Goal: Task Accomplishment & Management: Complete application form

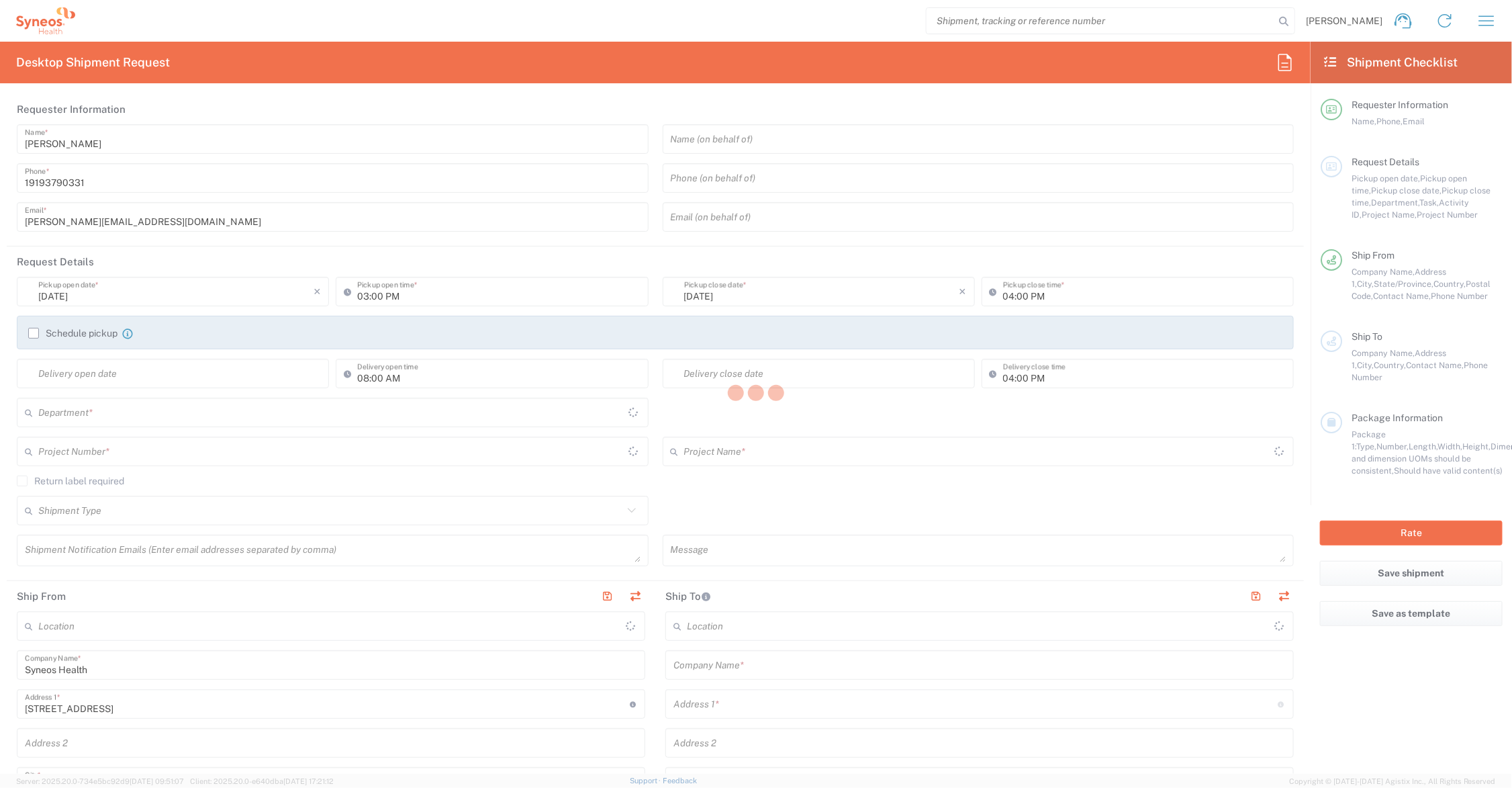
type input "Ohio"
type input "United States"
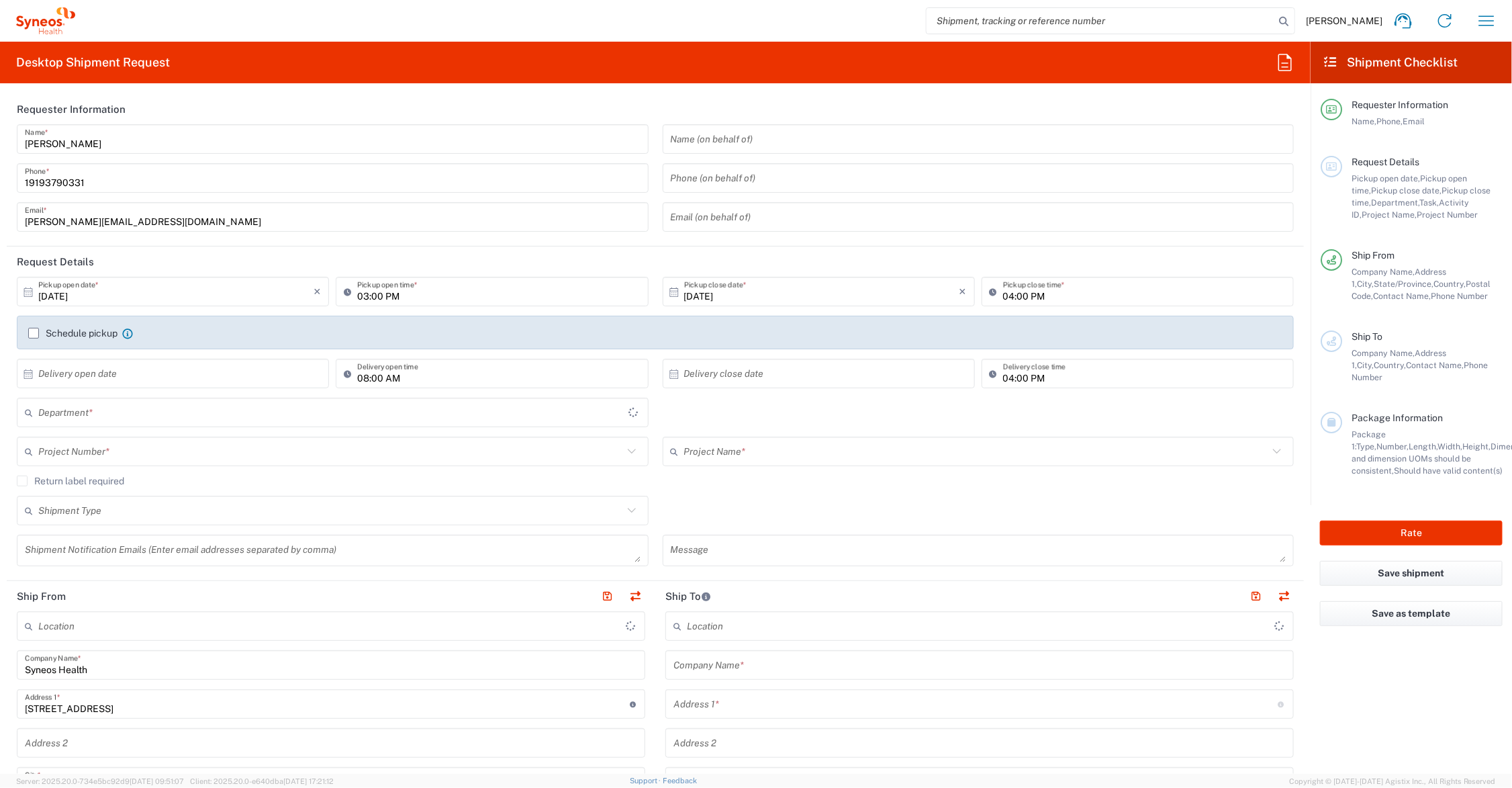
click at [154, 447] on input "text" at bounding box center [331, 451] width 585 height 23
type input "Syneos Health Communications-Westerville OH"
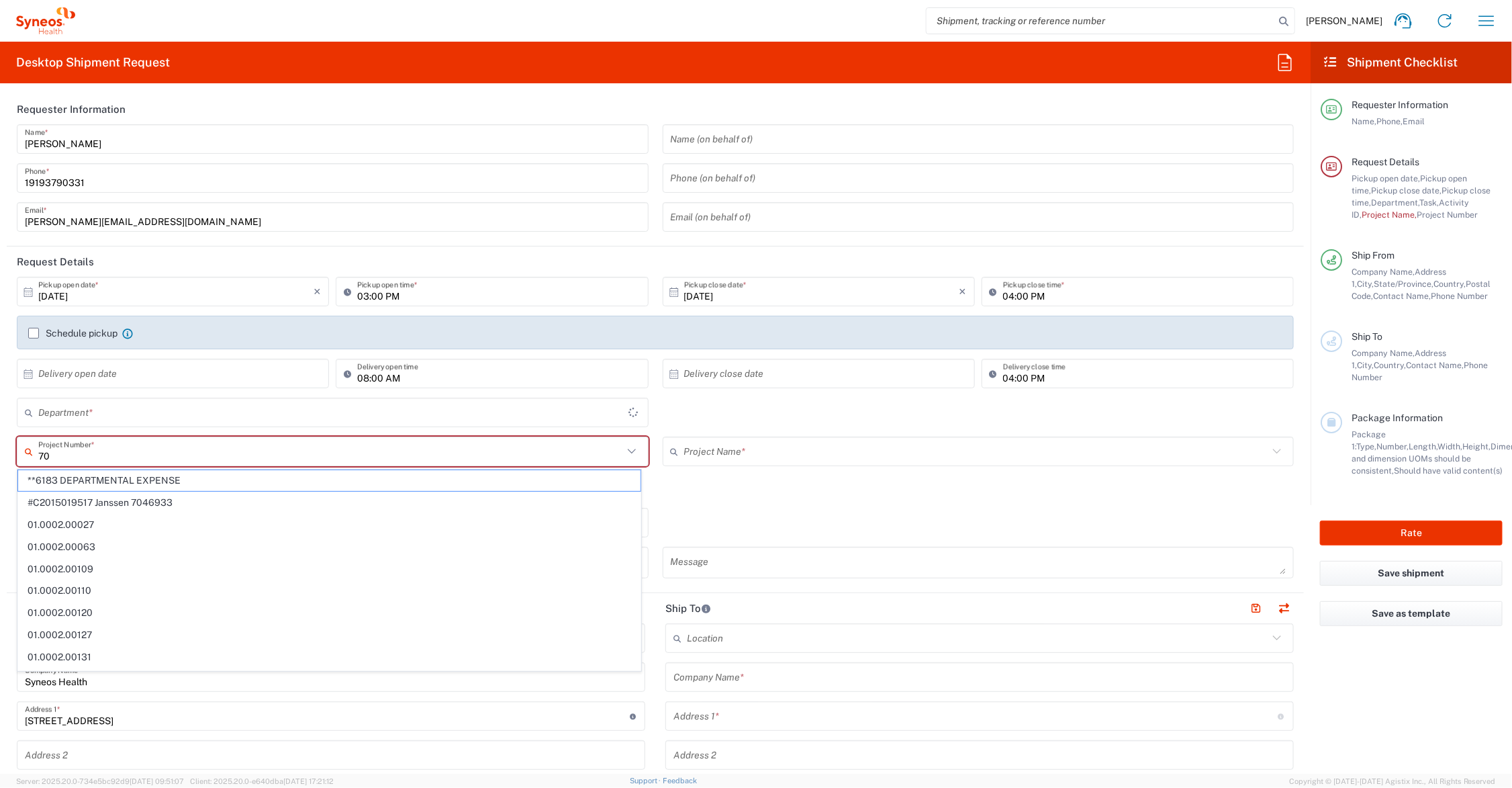
type input "707"
type input "6156"
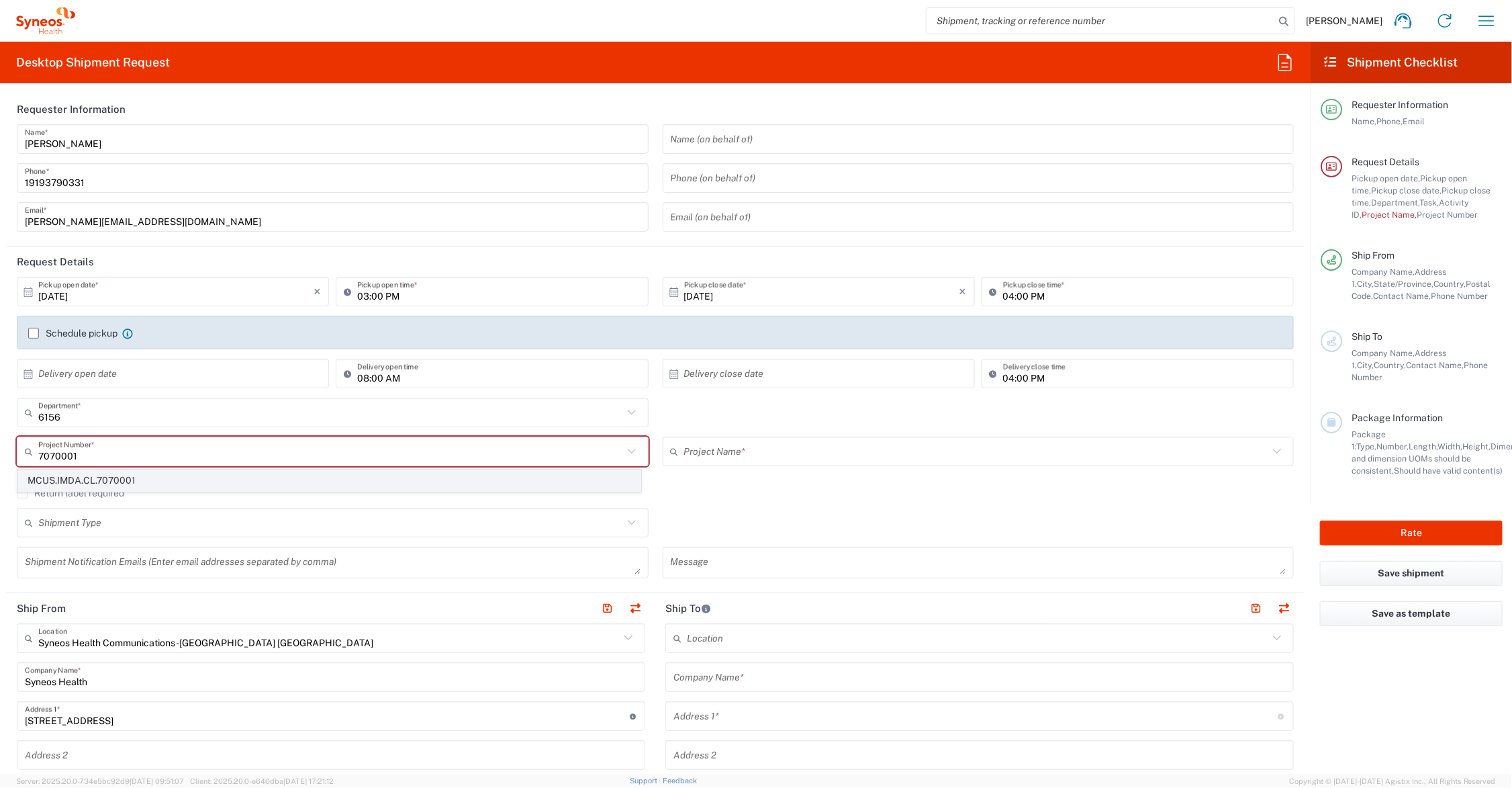
click at [121, 481] on span "MCUS.IMDA.CL.7070001" at bounding box center [329, 480] width 623 height 21
type input "MCUS.IMDA.CL.7070001"
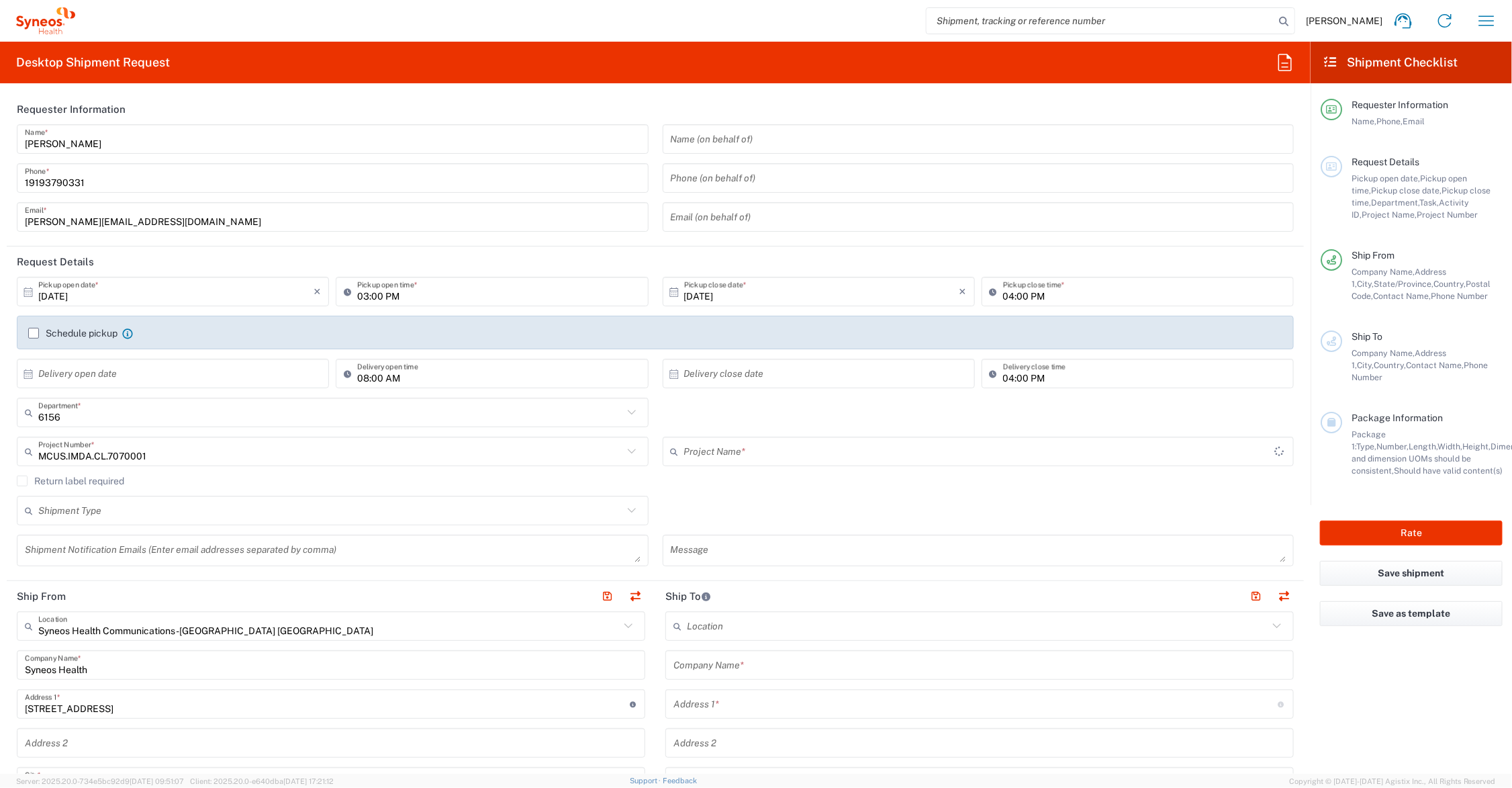
type input "Takeda.Gattex.25.7070001"
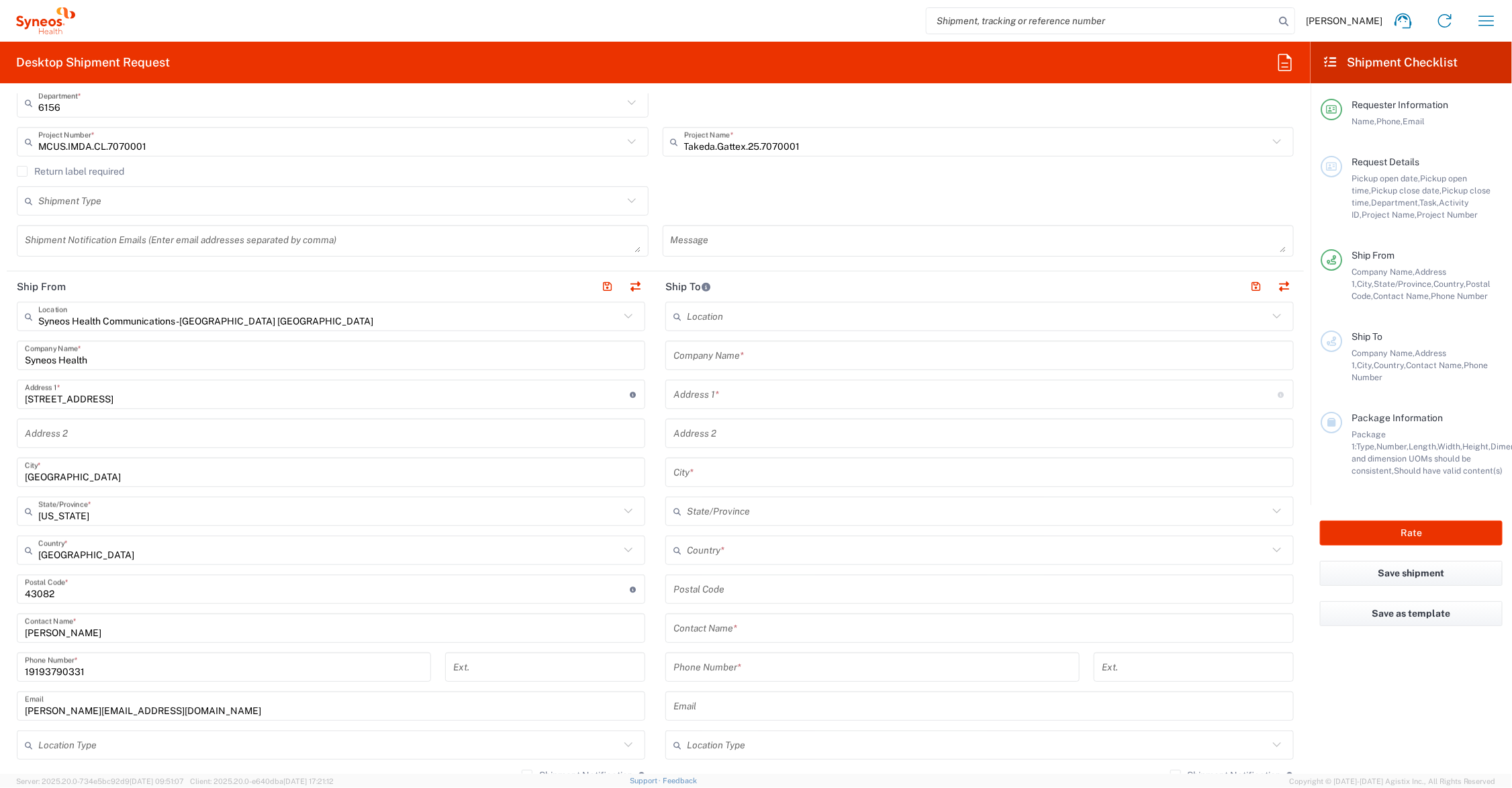
scroll to position [336, 0]
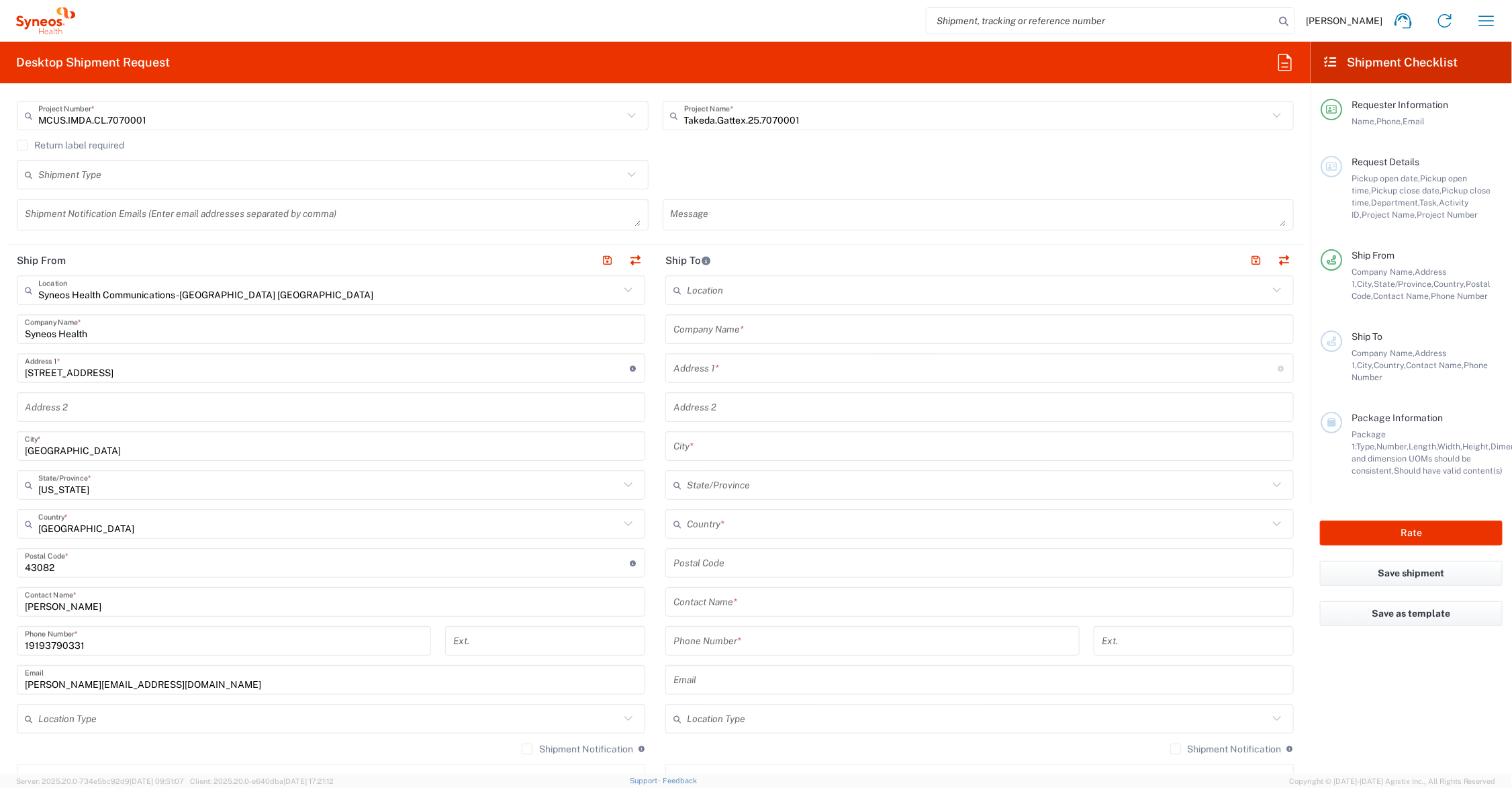
click at [776, 327] on input "text" at bounding box center [979, 329] width 613 height 23
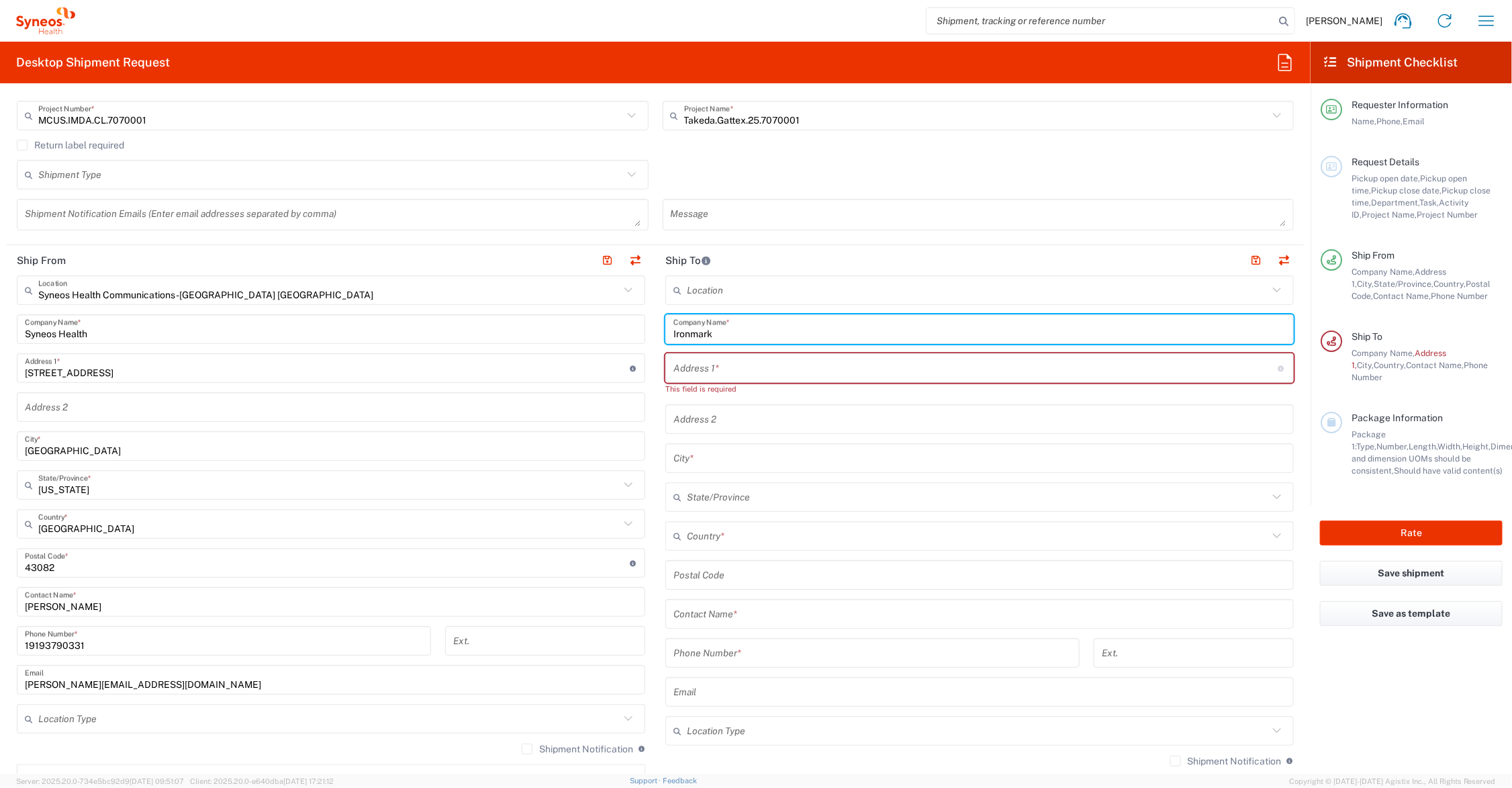
click at [754, 332] on input "Ironmark" at bounding box center [979, 329] width 613 height 23
type input "I"
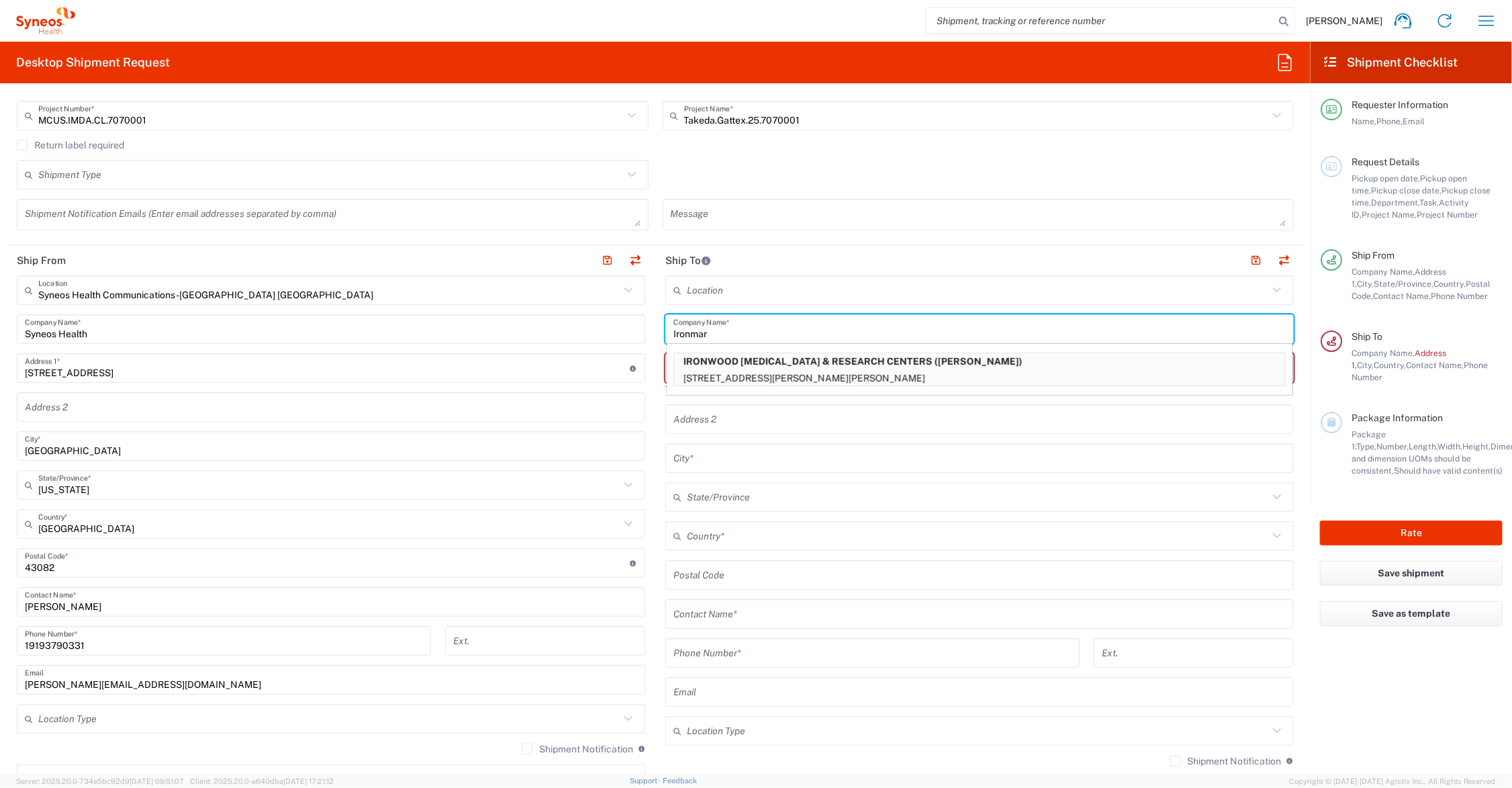
type input "Ironmark"
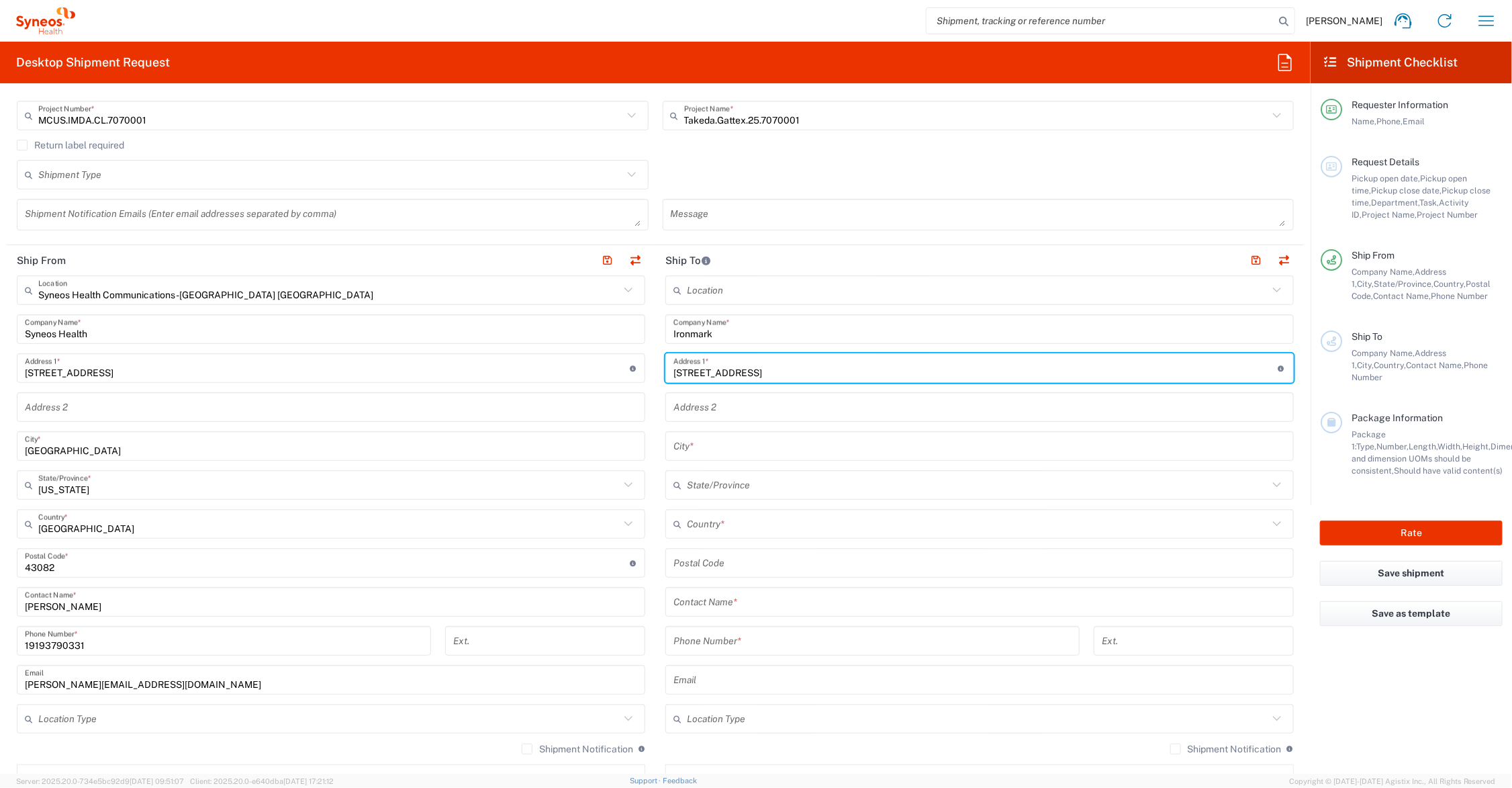
type input "4101 Foundation Blvd."
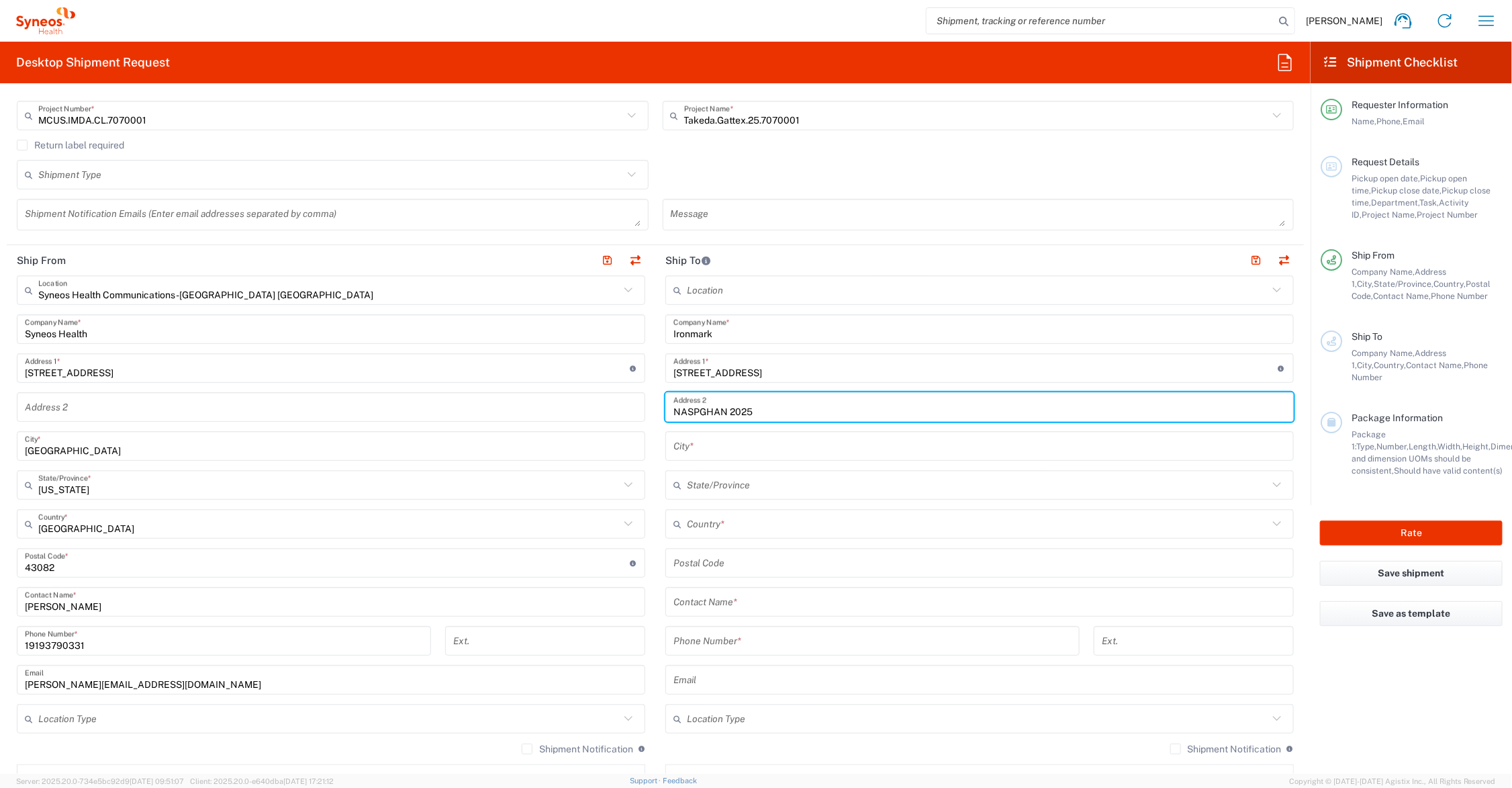
type input "NASPGHAN 2025"
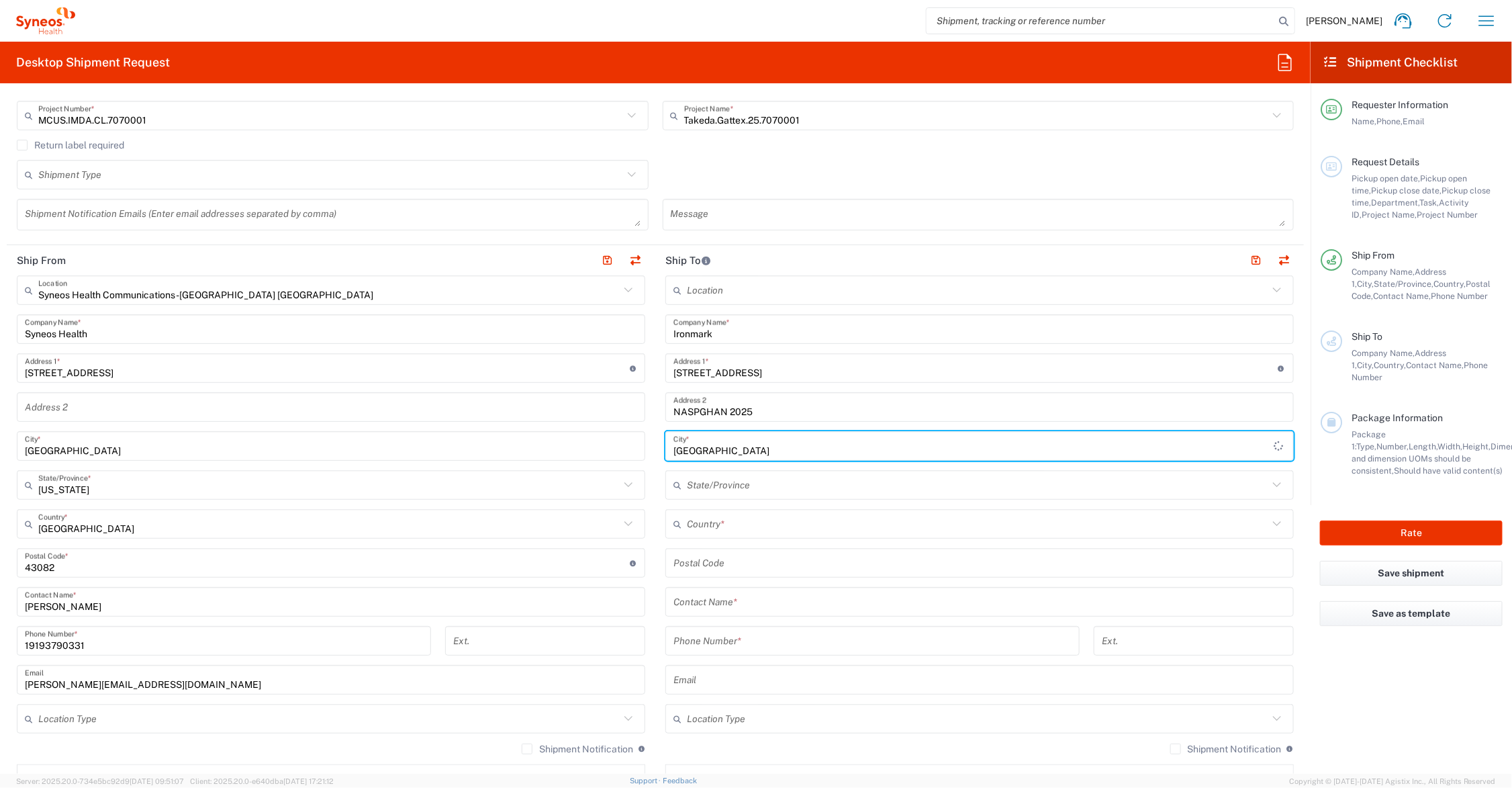
type input "New Albany"
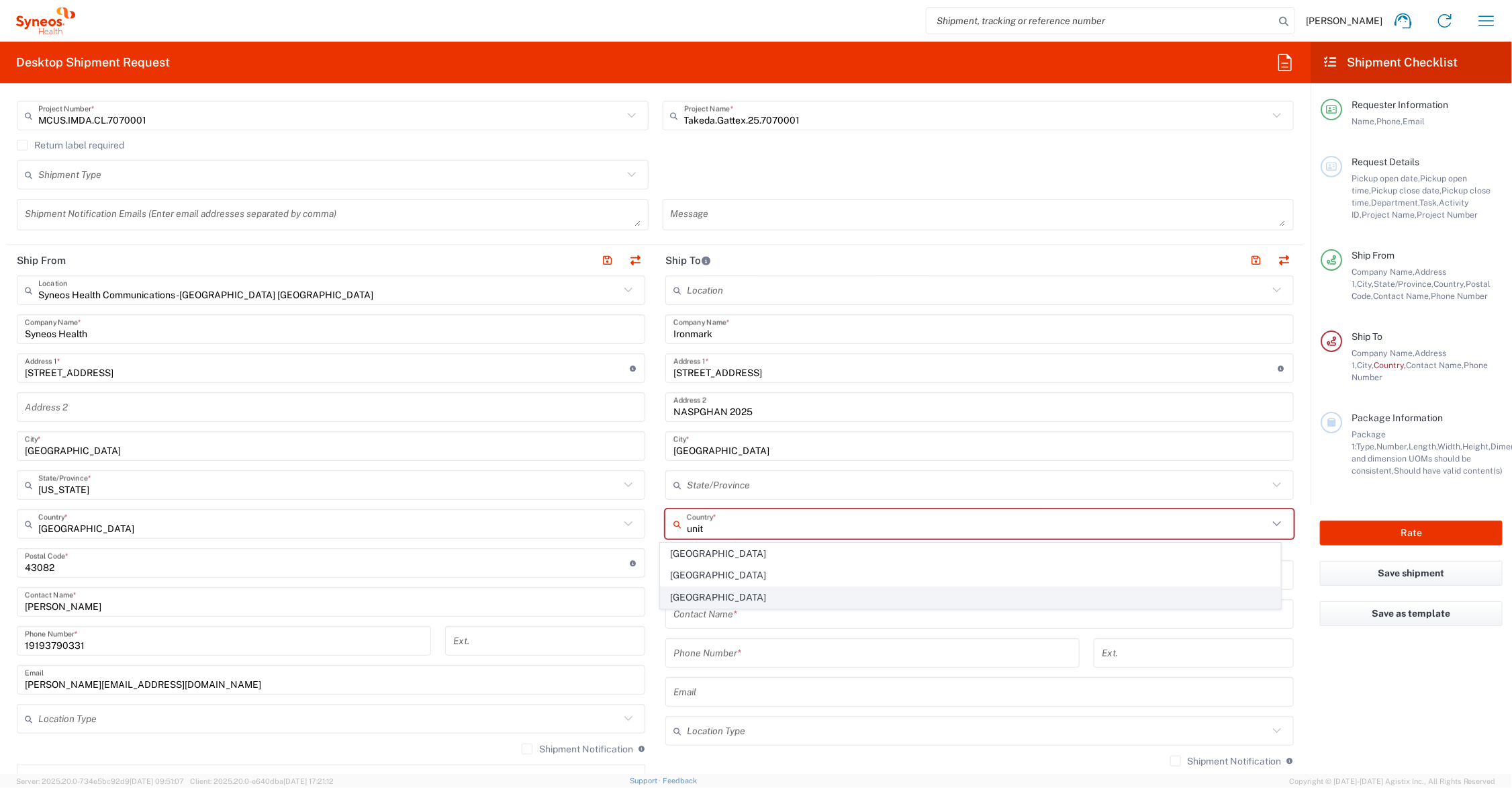
click at [694, 600] on span "United States" at bounding box center [971, 597] width 620 height 21
type input "United States"
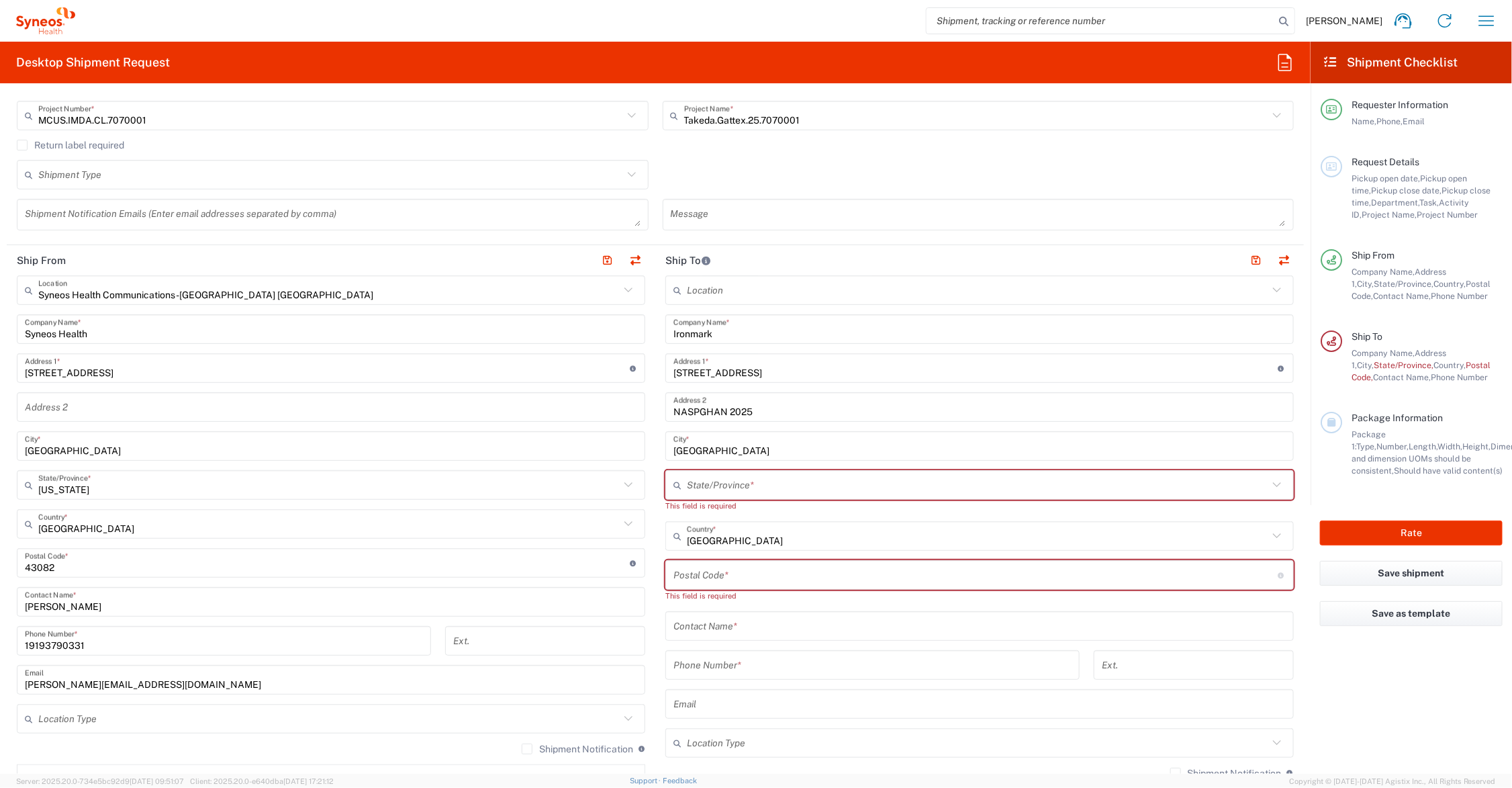
click at [720, 482] on input "text" at bounding box center [977, 485] width 581 height 23
click at [687, 514] on span "Indiana" at bounding box center [971, 515] width 620 height 21
type input "Indiana"
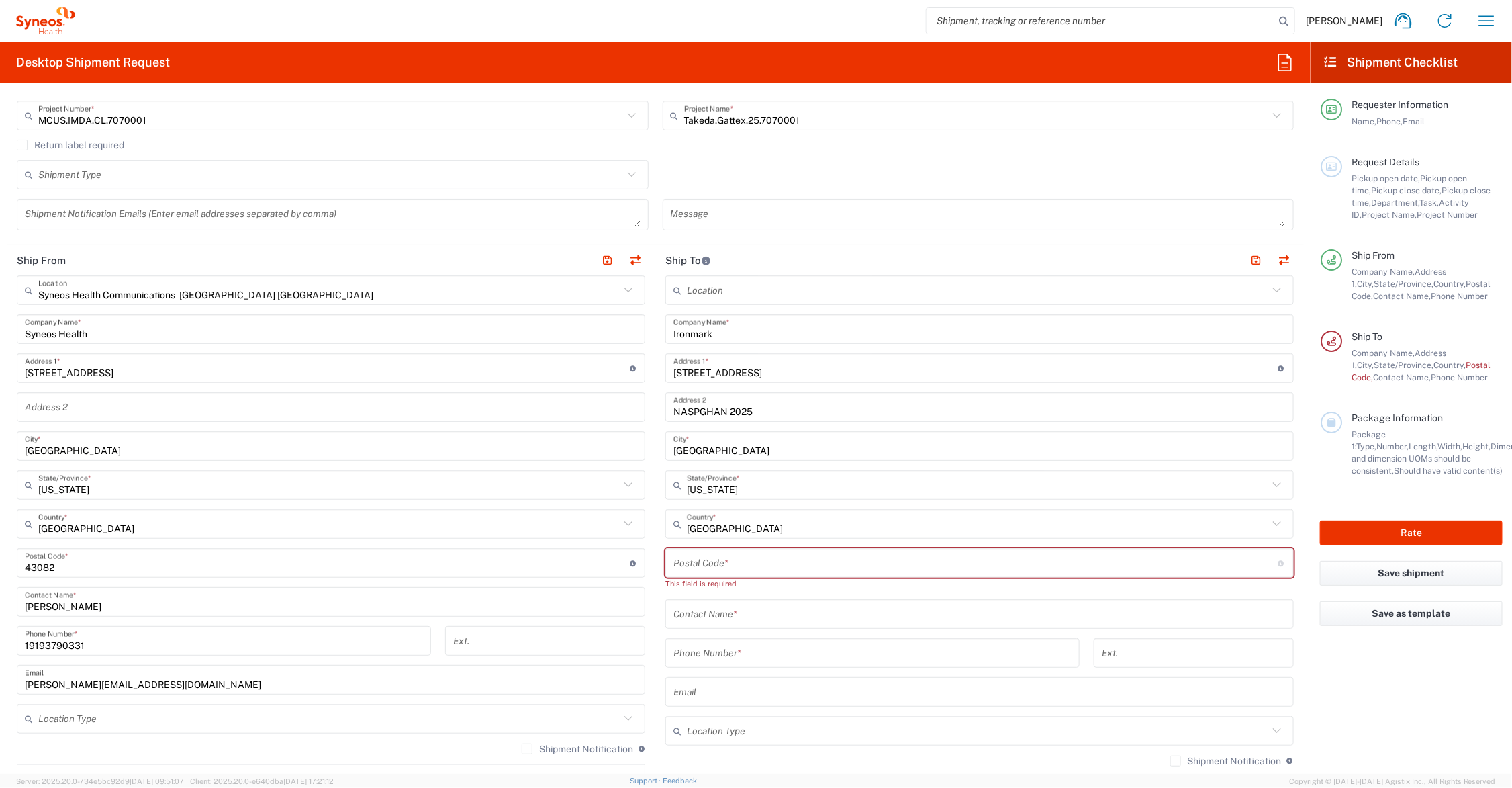
click at [705, 562] on input "undefined" at bounding box center [976, 563] width 605 height 23
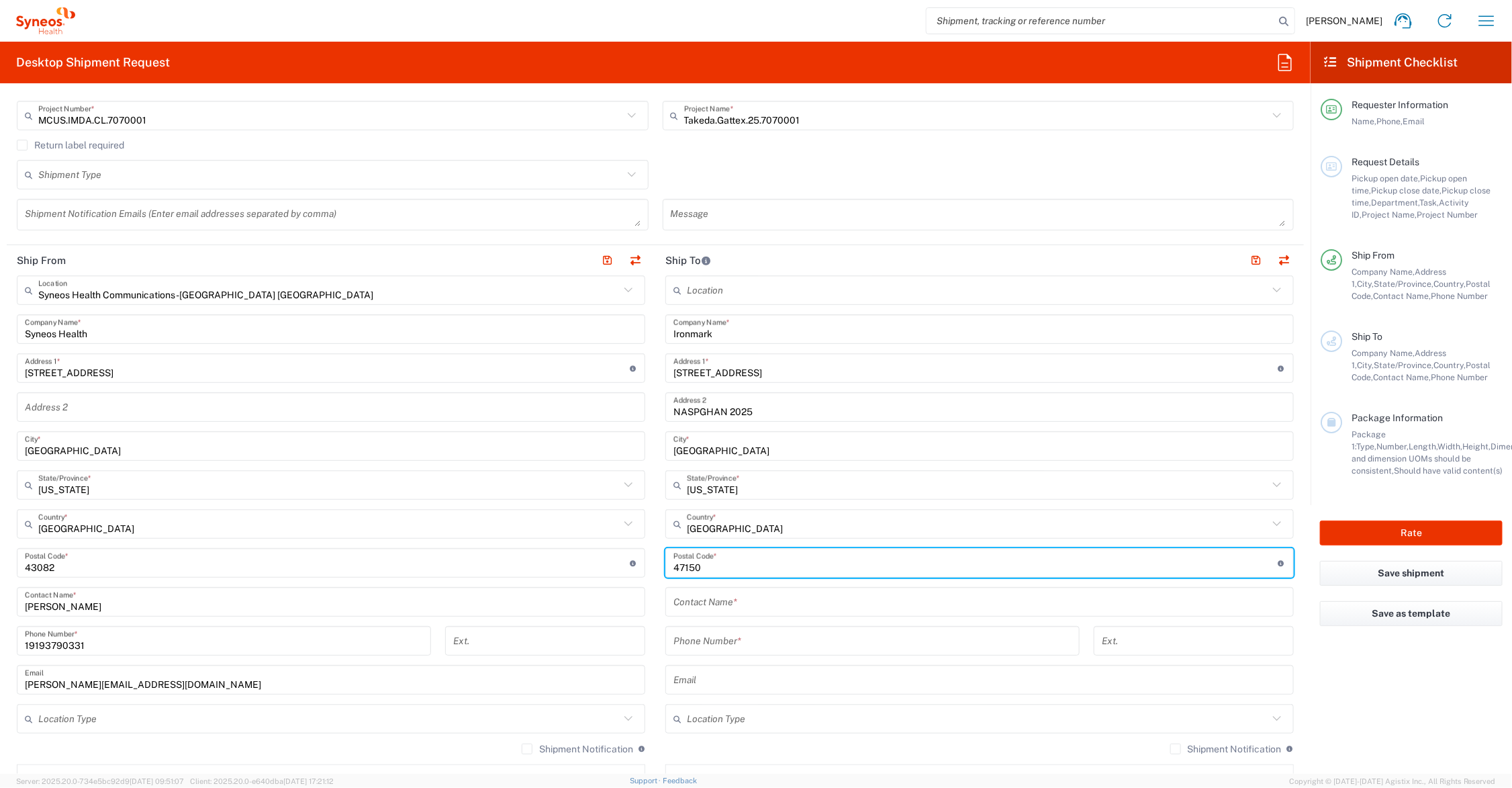
type input "47150"
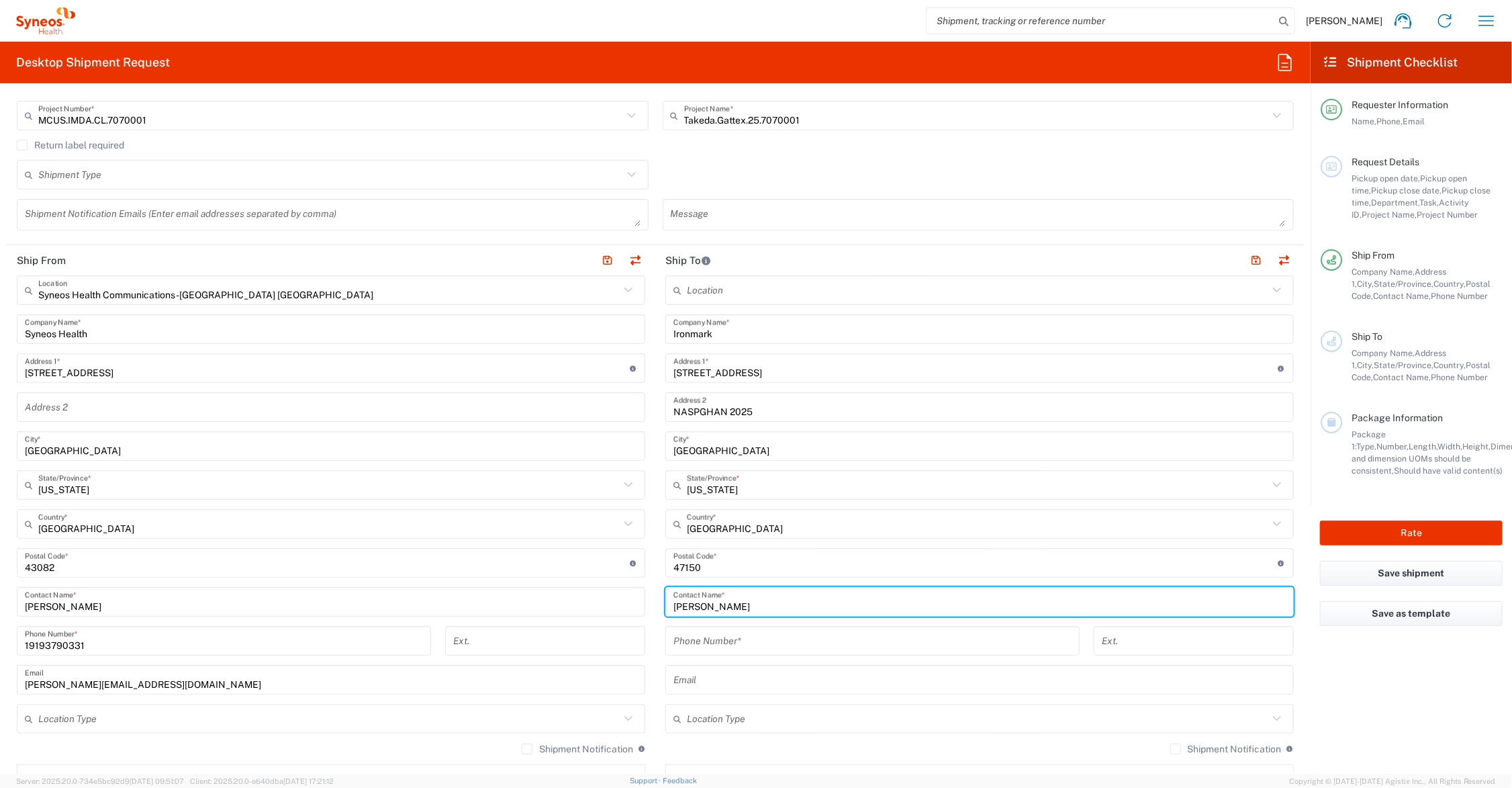
type input "Jill Peden"
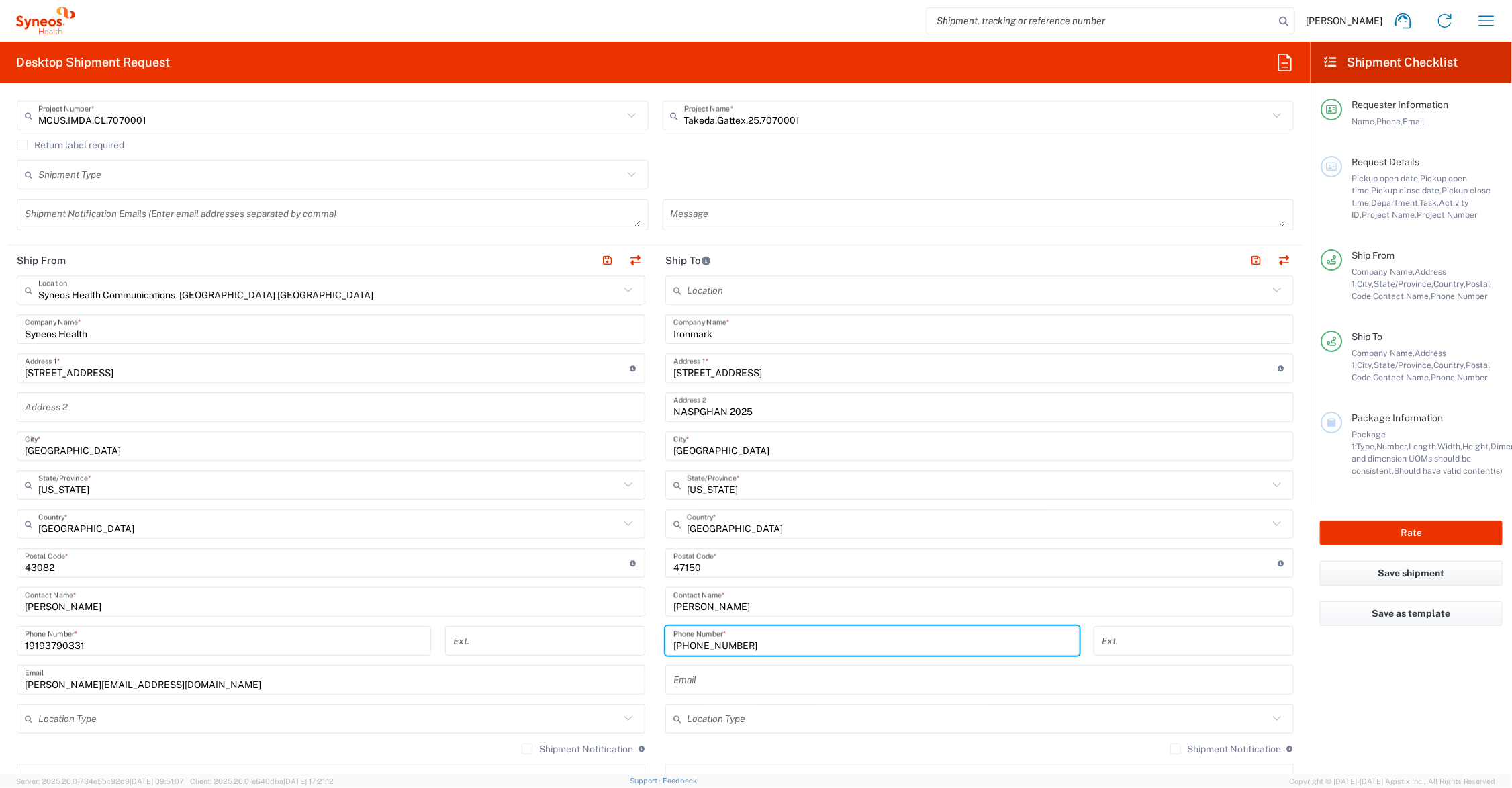
type input "812-981-7161"
click at [778, 713] on input "text" at bounding box center [977, 719] width 581 height 23
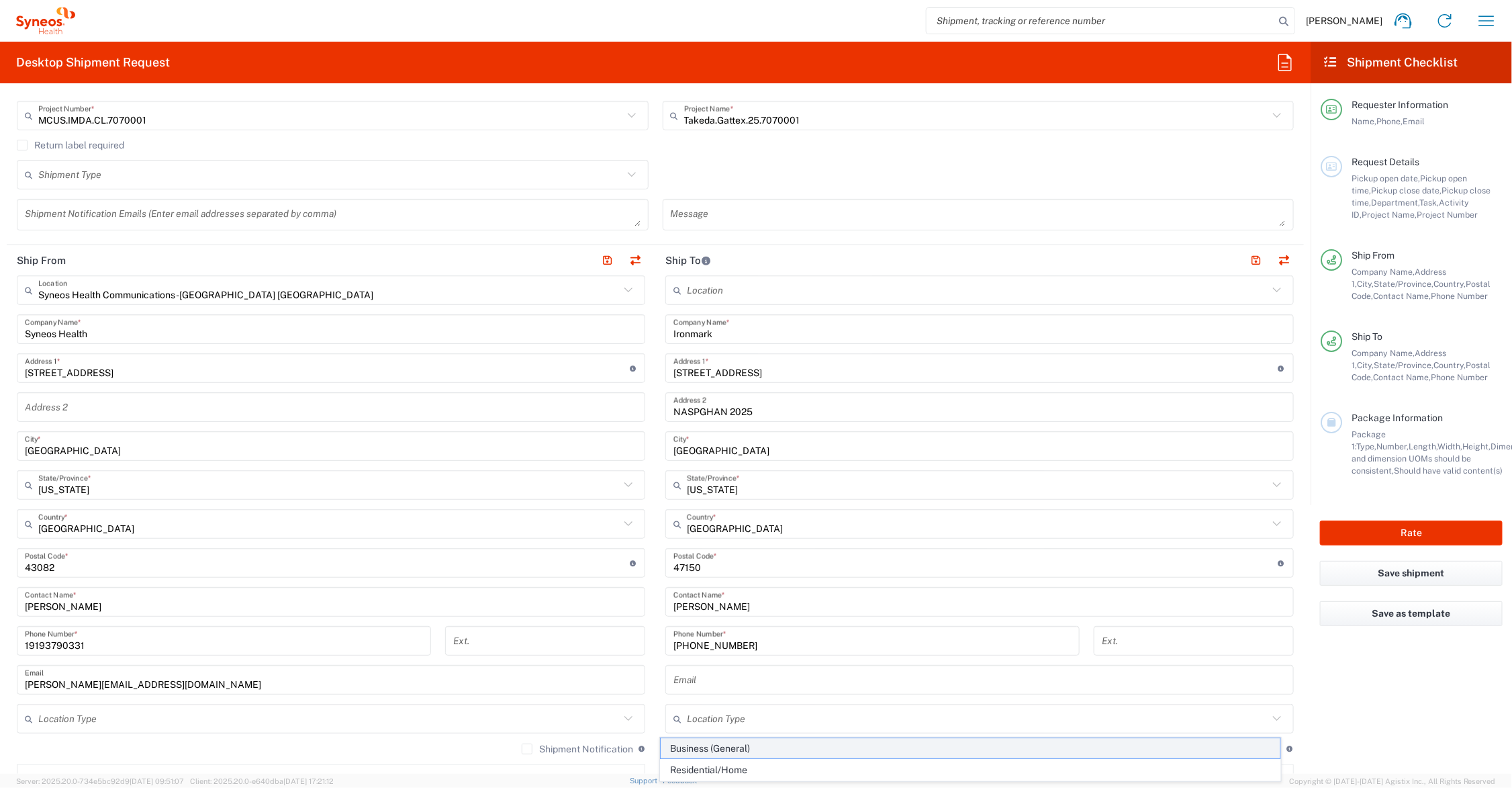
click at [760, 741] on span "Business (General)" at bounding box center [971, 748] width 620 height 21
type input "Business (General)"
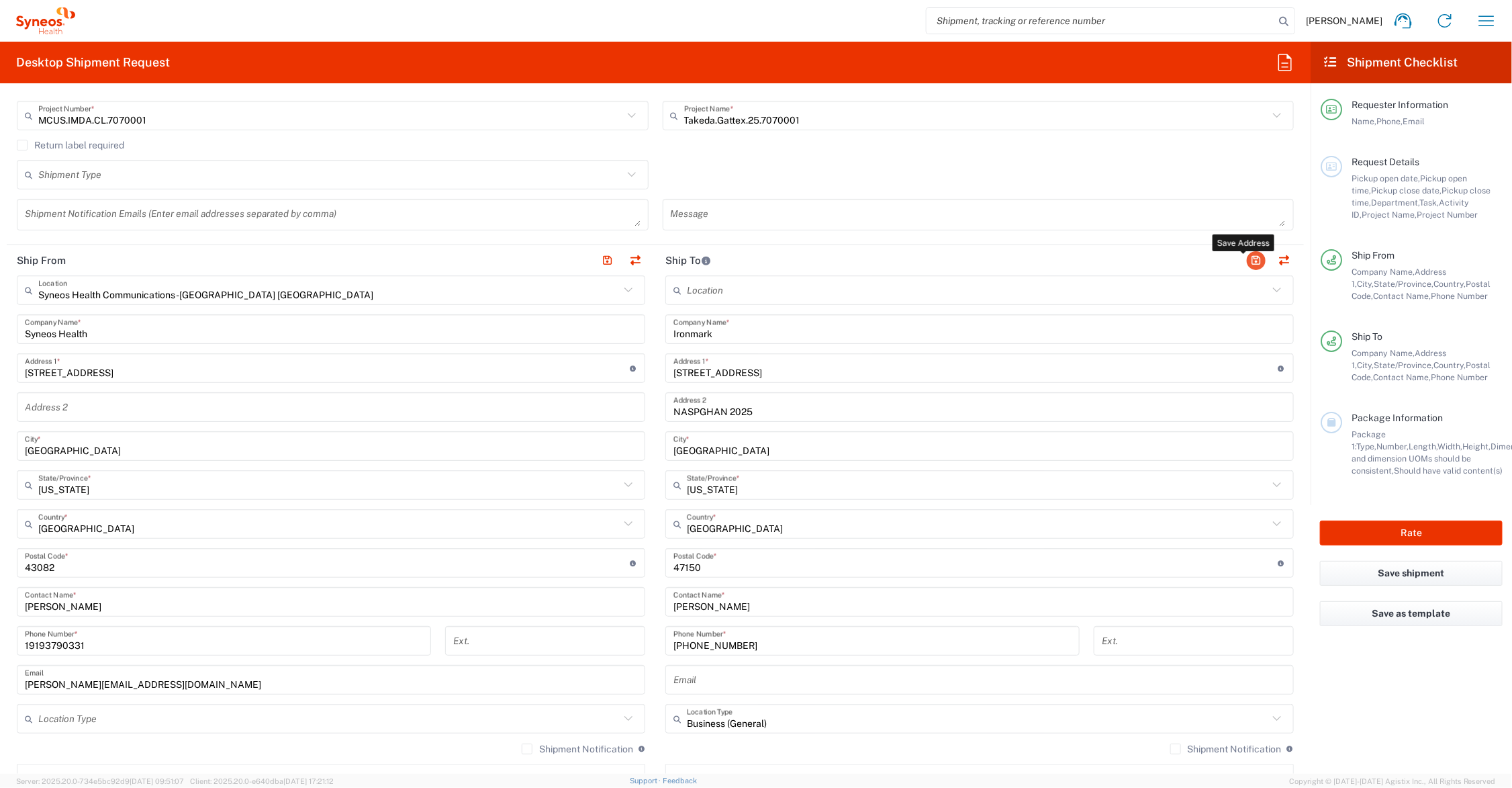
click at [1247, 257] on button "button" at bounding box center [1256, 261] width 18 height 19
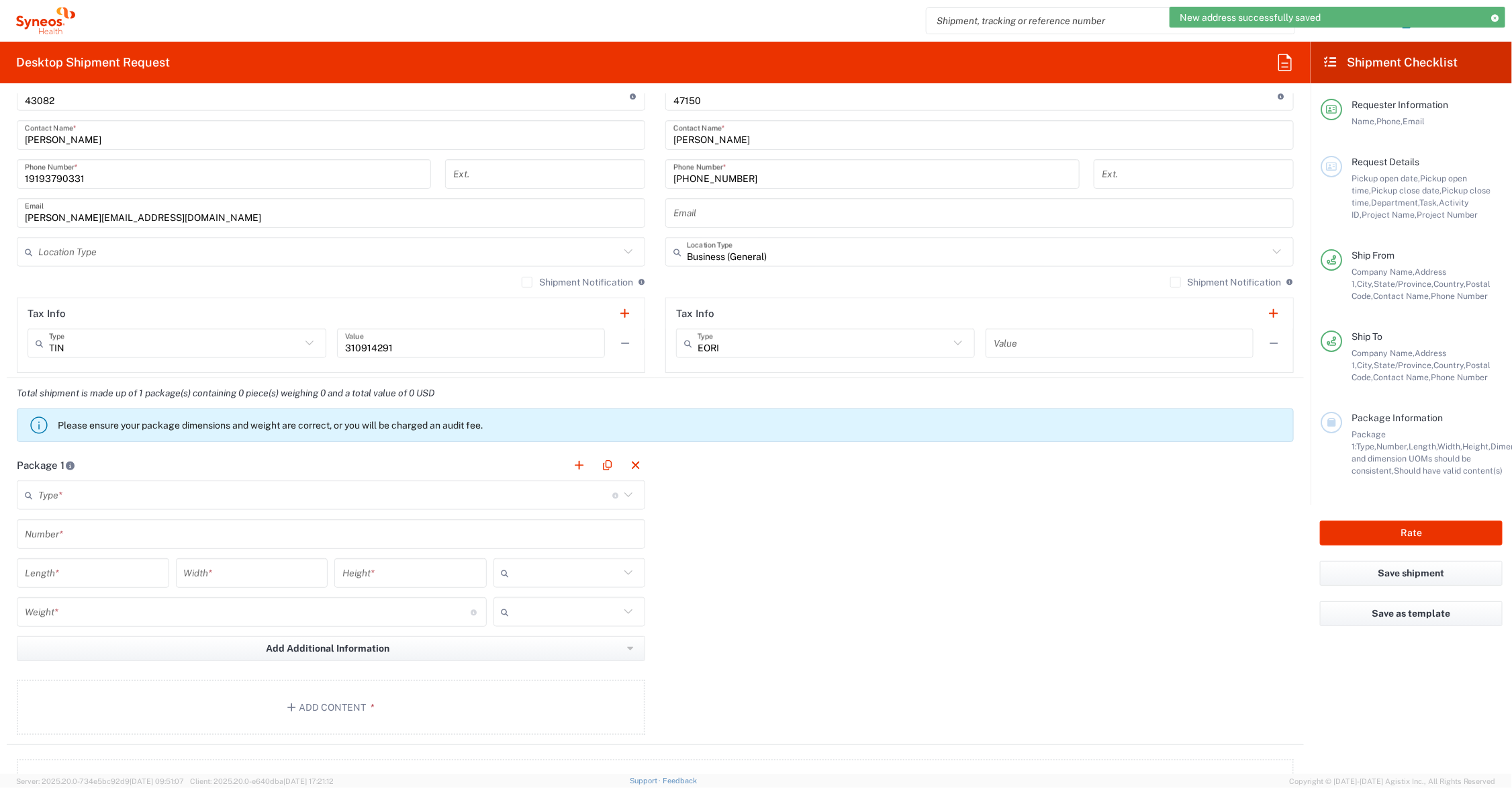
scroll to position [840, 0]
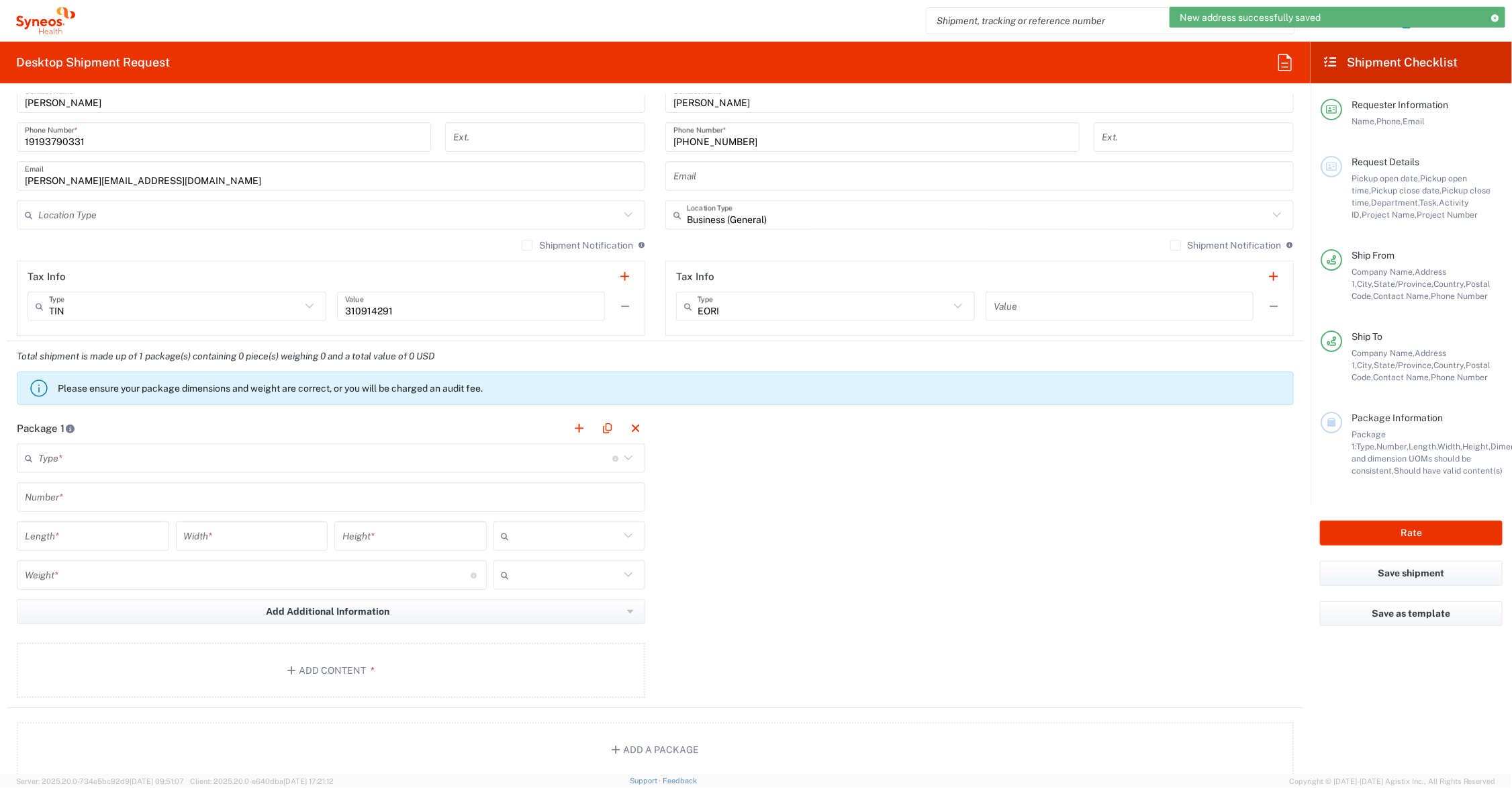
click at [143, 455] on input "text" at bounding box center [325, 458] width 574 height 23
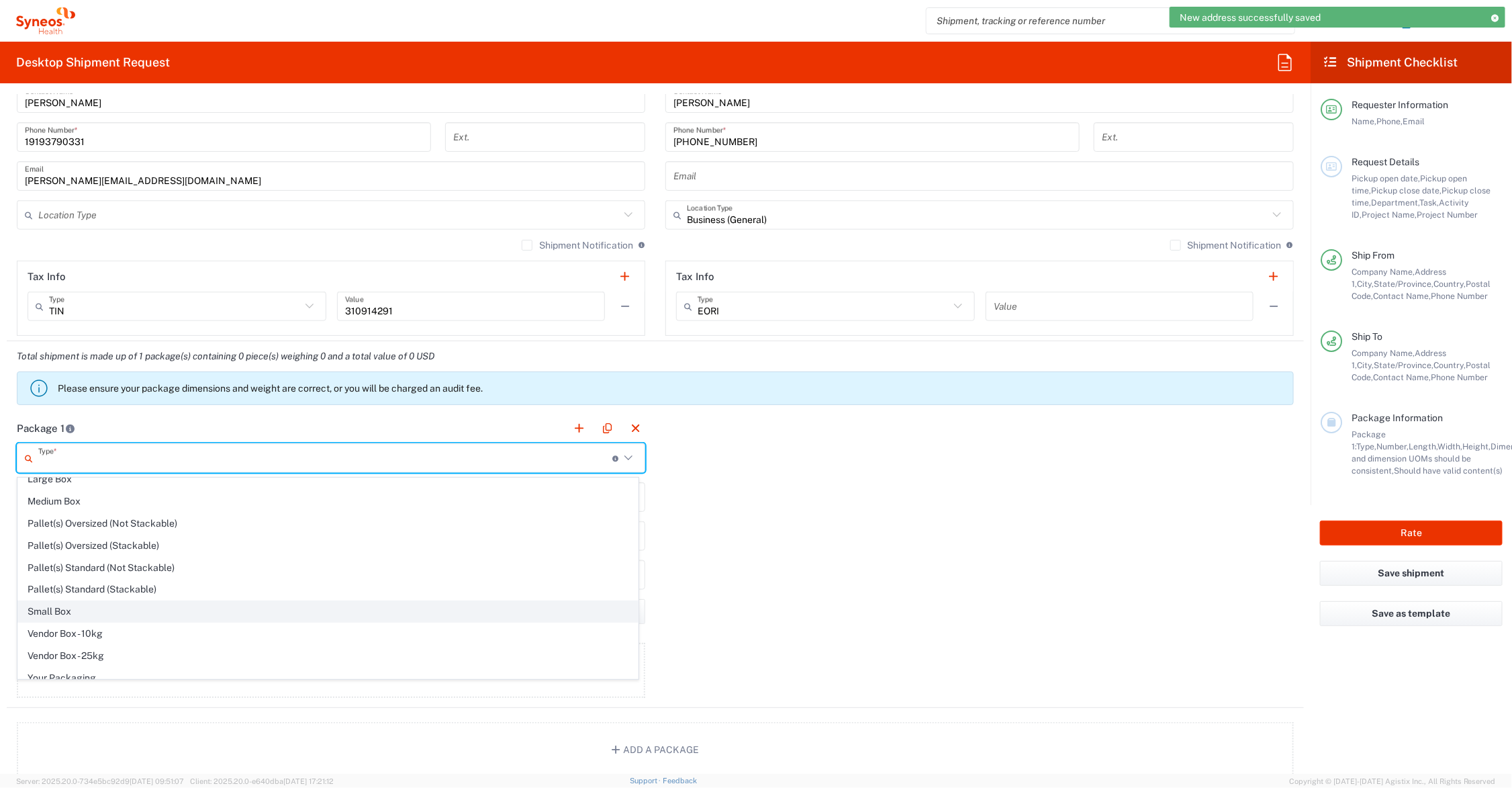
scroll to position [44, 0]
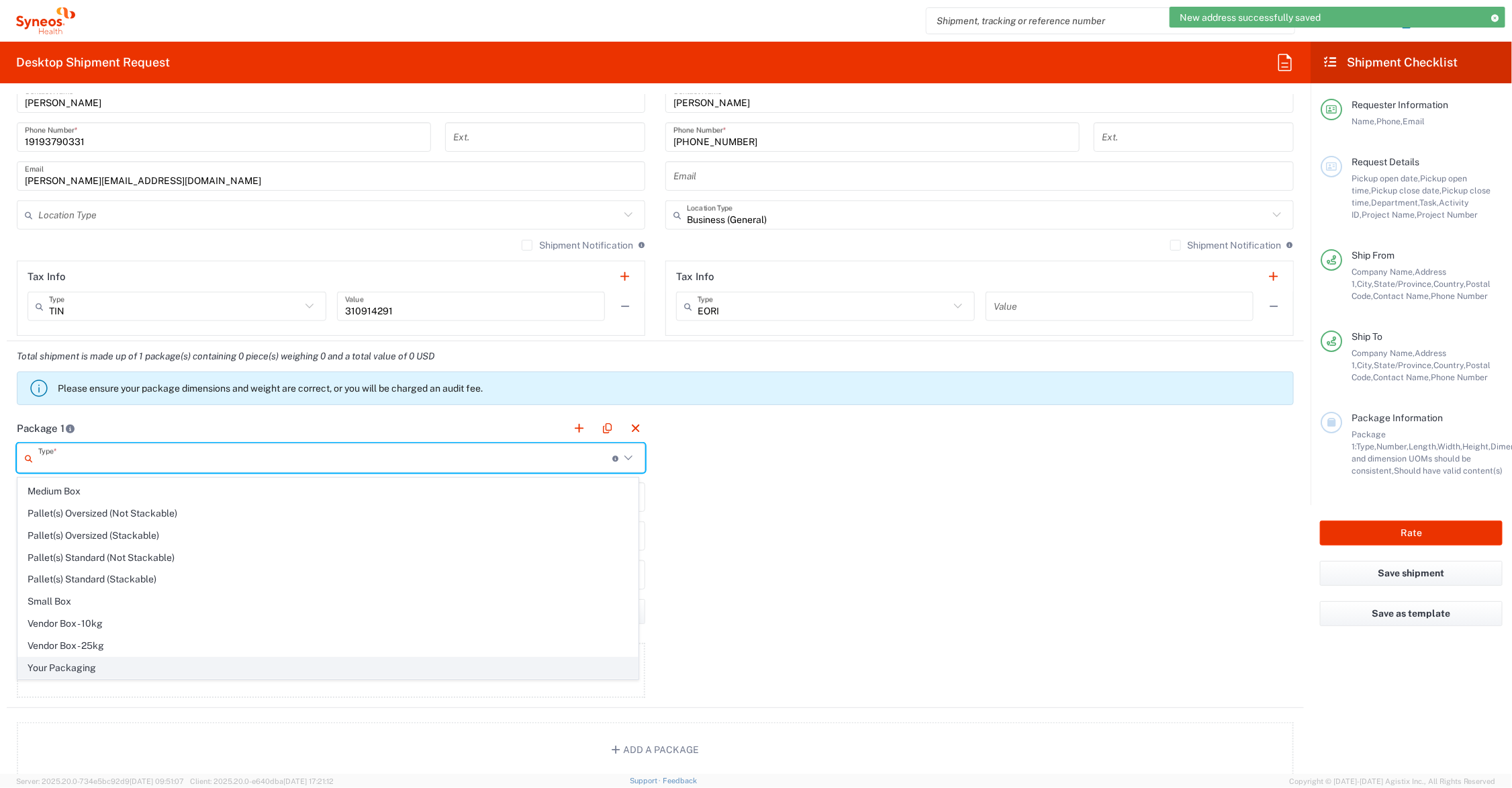
click at [104, 666] on span "Your Packaging" at bounding box center [327, 668] width 620 height 21
type input "Your Packaging"
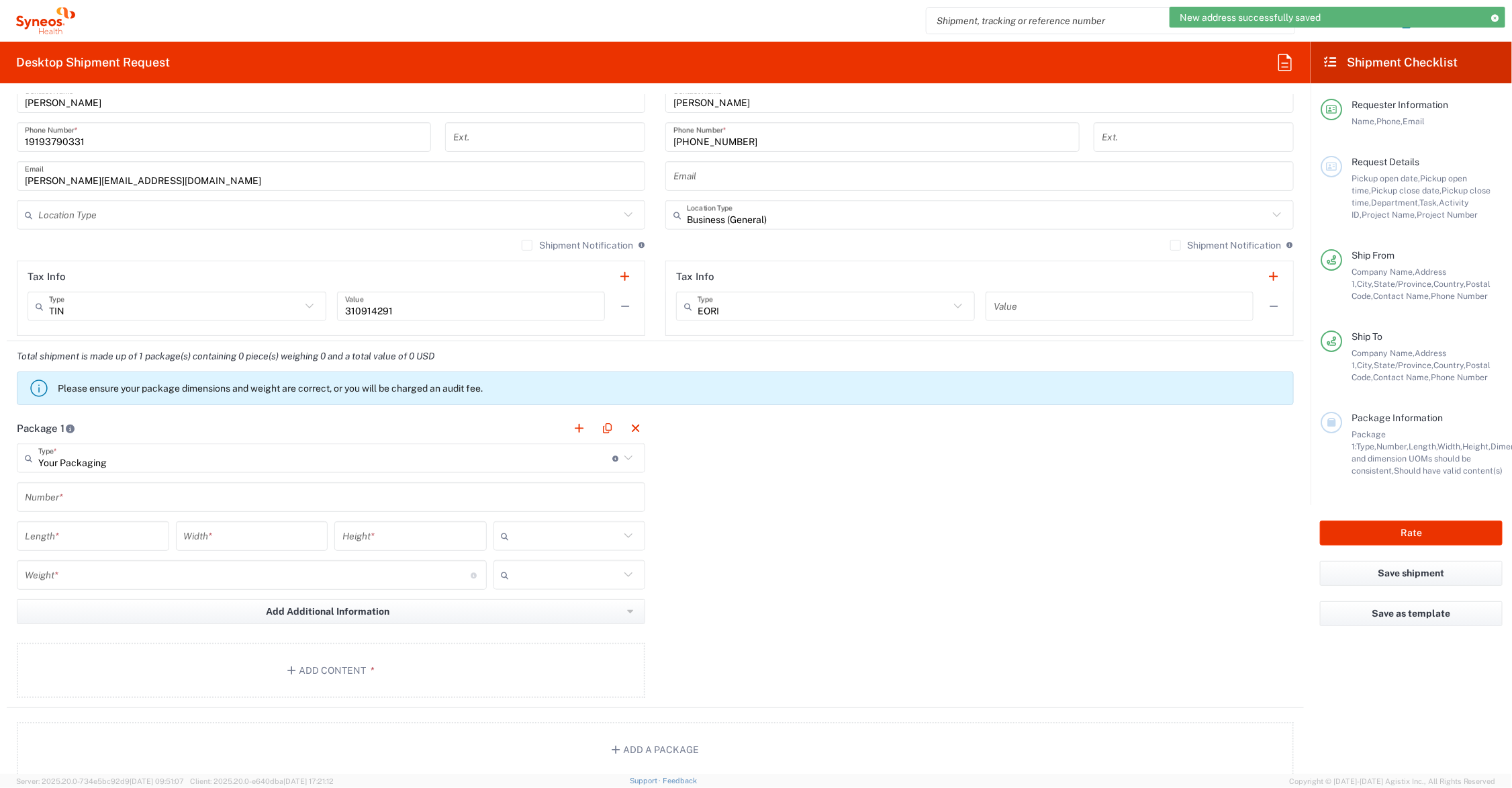
click at [106, 492] on input "text" at bounding box center [331, 497] width 613 height 23
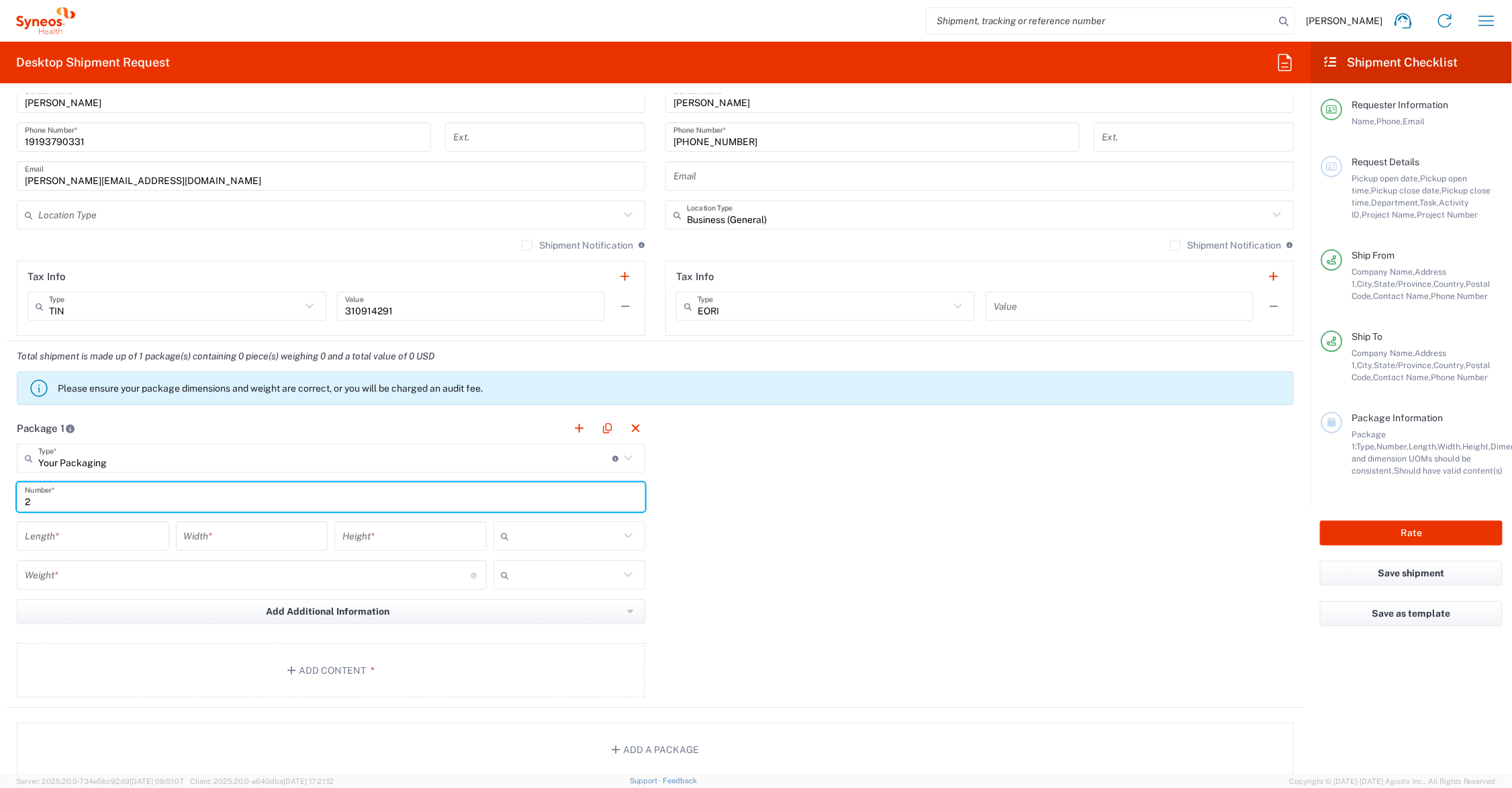
type input "2"
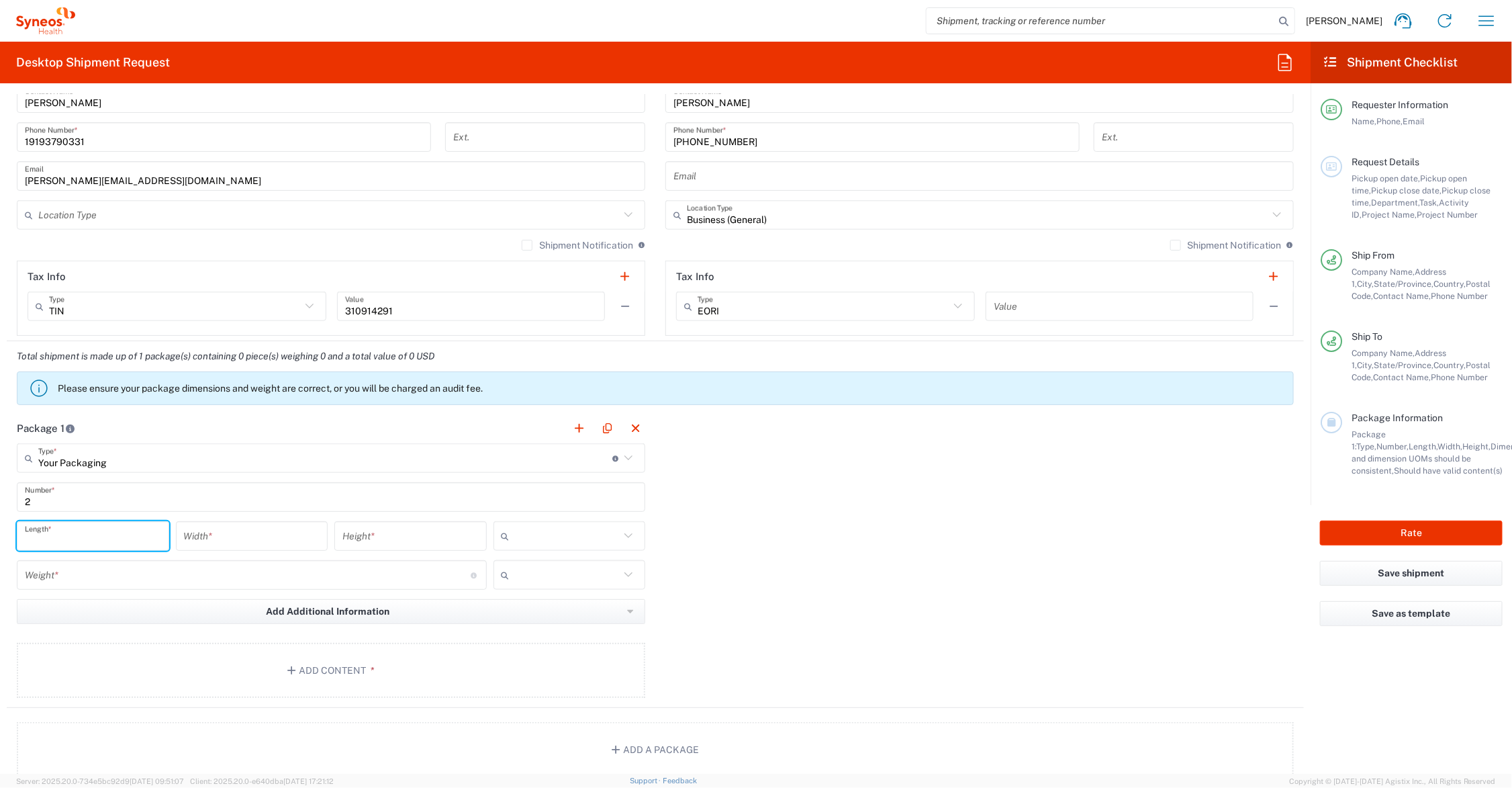
click at [91, 541] on input "number" at bounding box center [93, 536] width 137 height 23
type input "20"
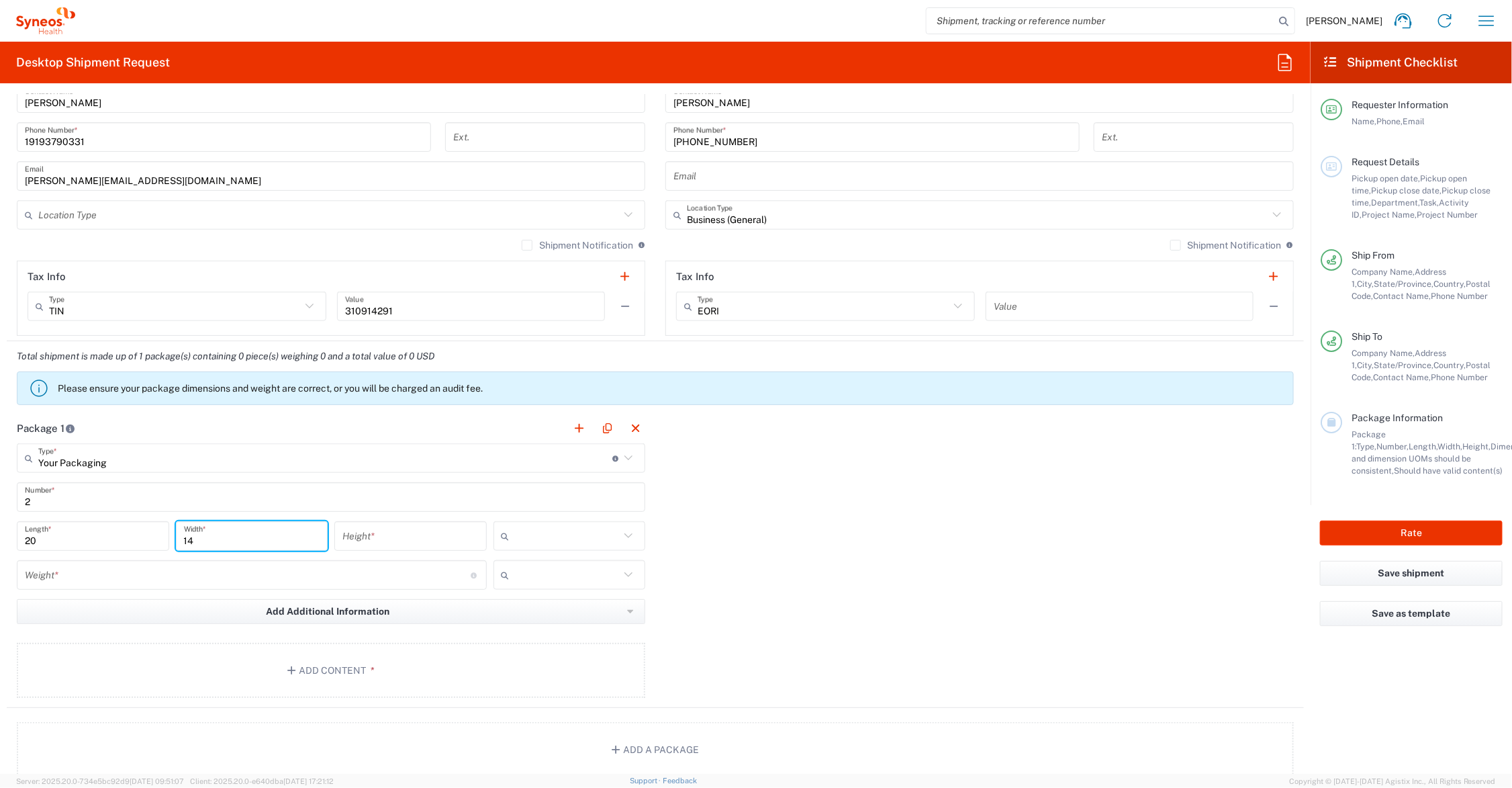
type input "14"
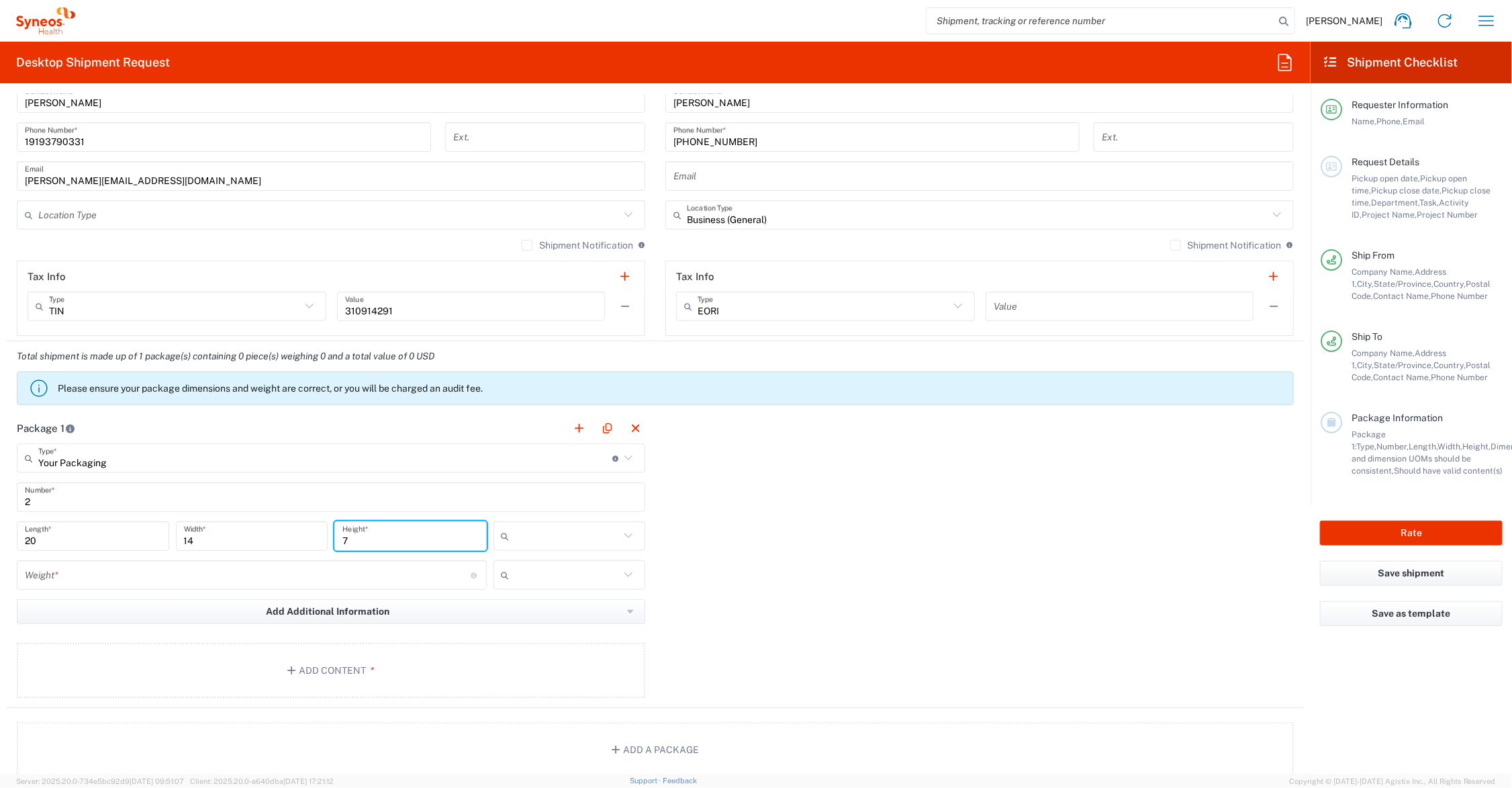
type input "7"
click at [534, 532] on input "text" at bounding box center [568, 536] width 105 height 21
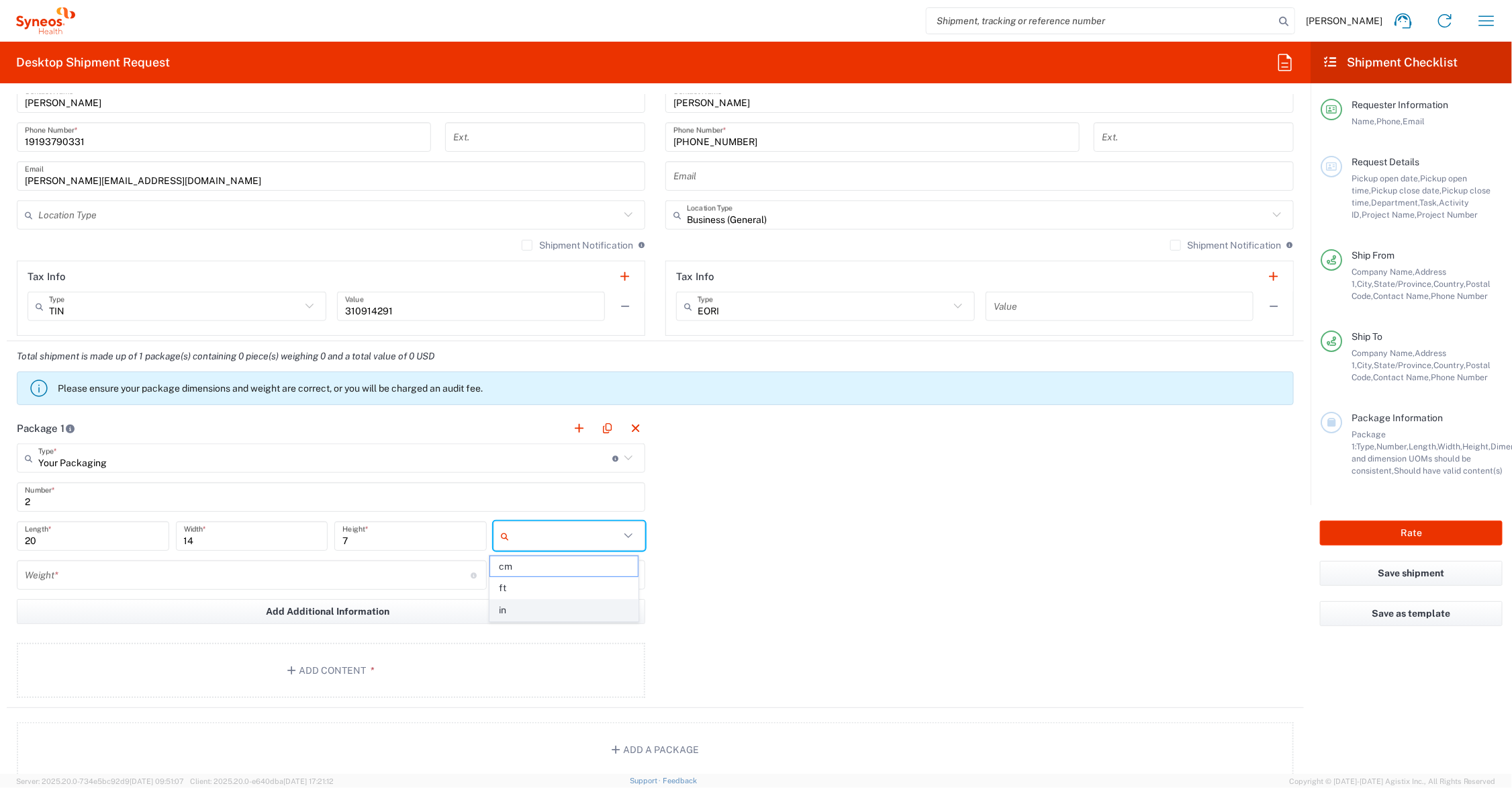
click at [528, 603] on span "in" at bounding box center [564, 610] width 148 height 21
type input "in"
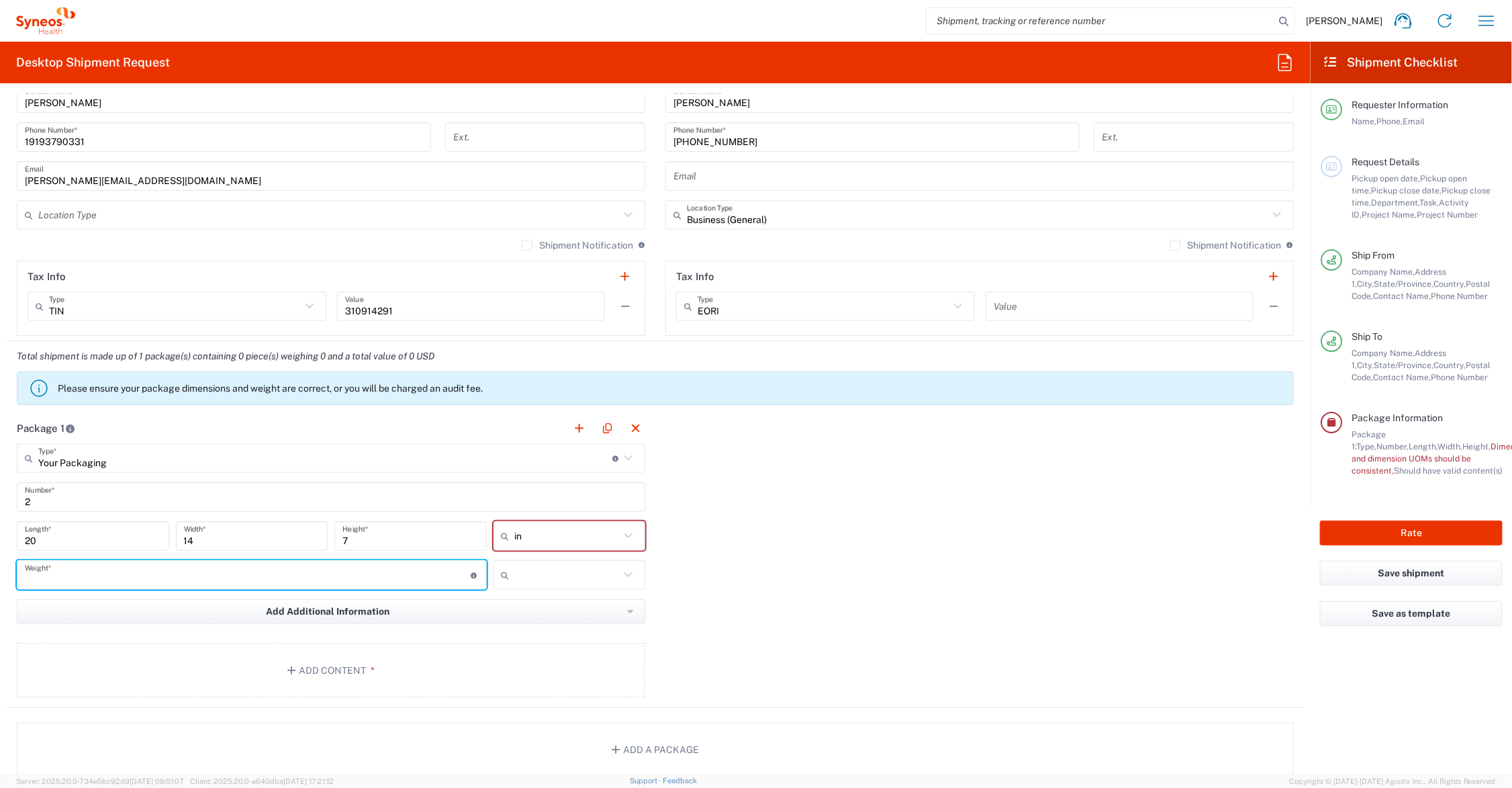
click at [155, 572] on input "number" at bounding box center [248, 575] width 446 height 23
type input "65"
click at [541, 573] on input "text" at bounding box center [568, 575] width 105 height 21
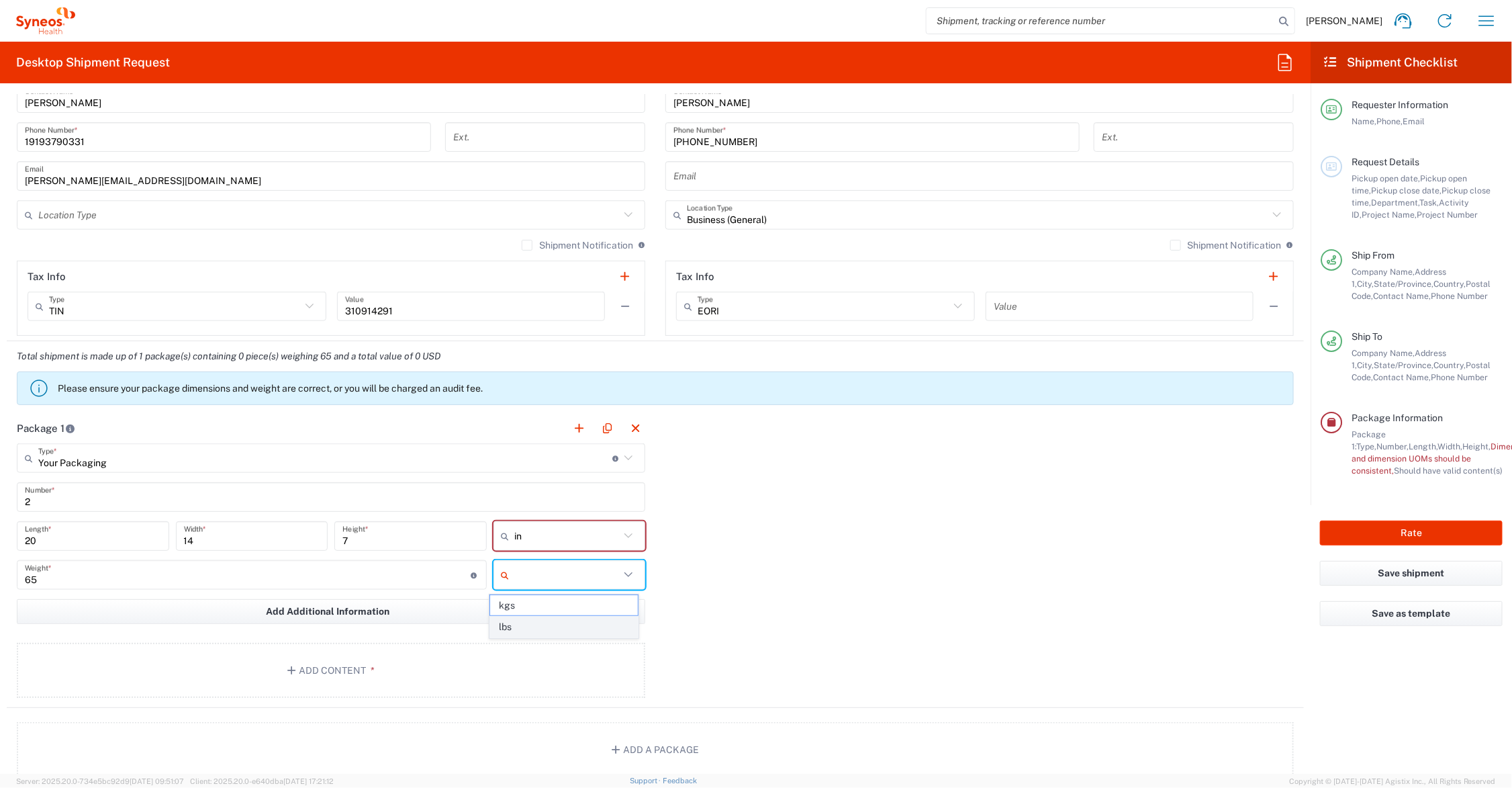
click at [534, 624] on span "lbs" at bounding box center [564, 626] width 148 height 21
type input "lbs"
click at [329, 666] on button "Add Content *" at bounding box center [331, 670] width 628 height 55
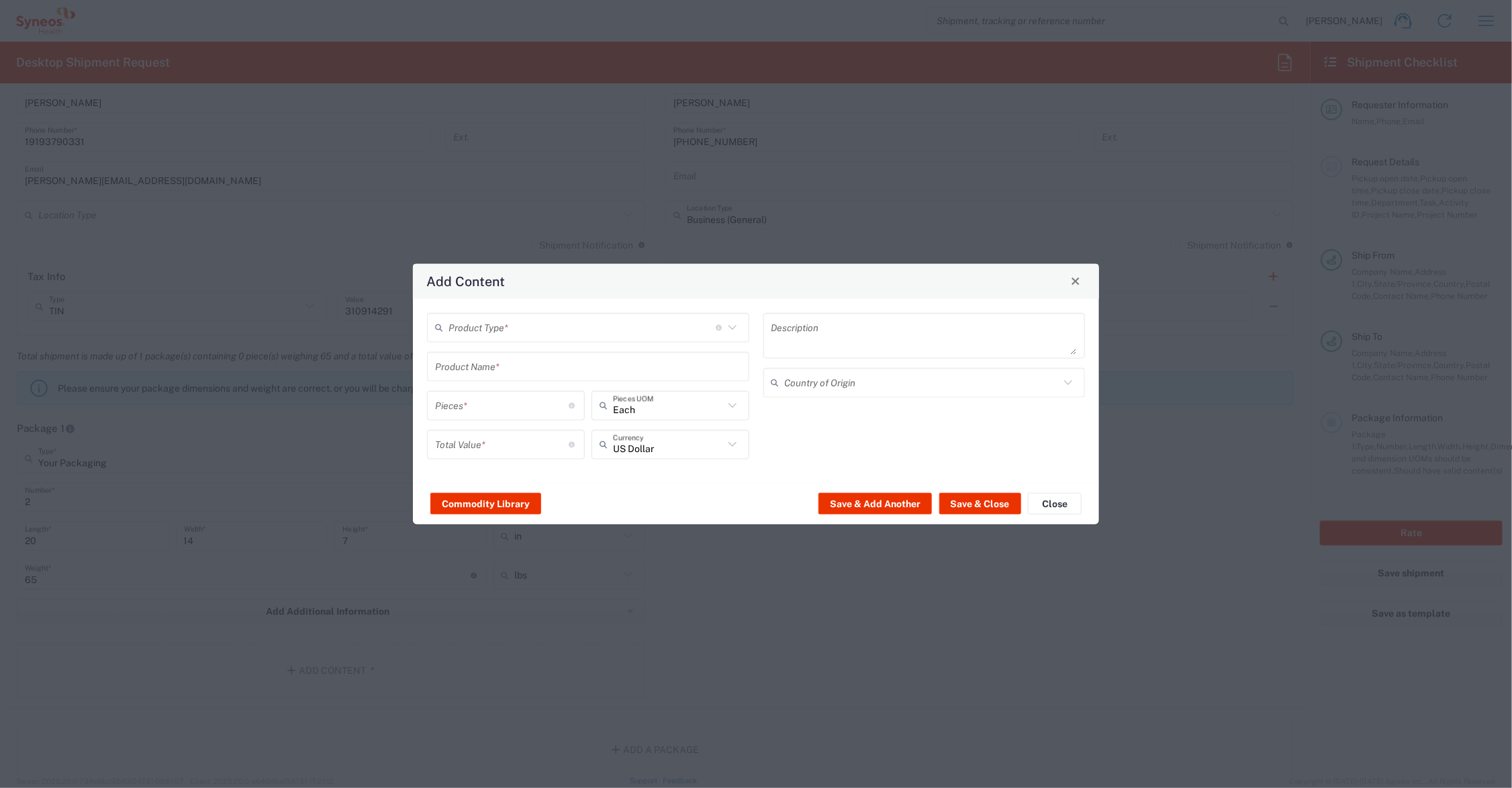
click at [524, 325] on input "text" at bounding box center [582, 327] width 268 height 23
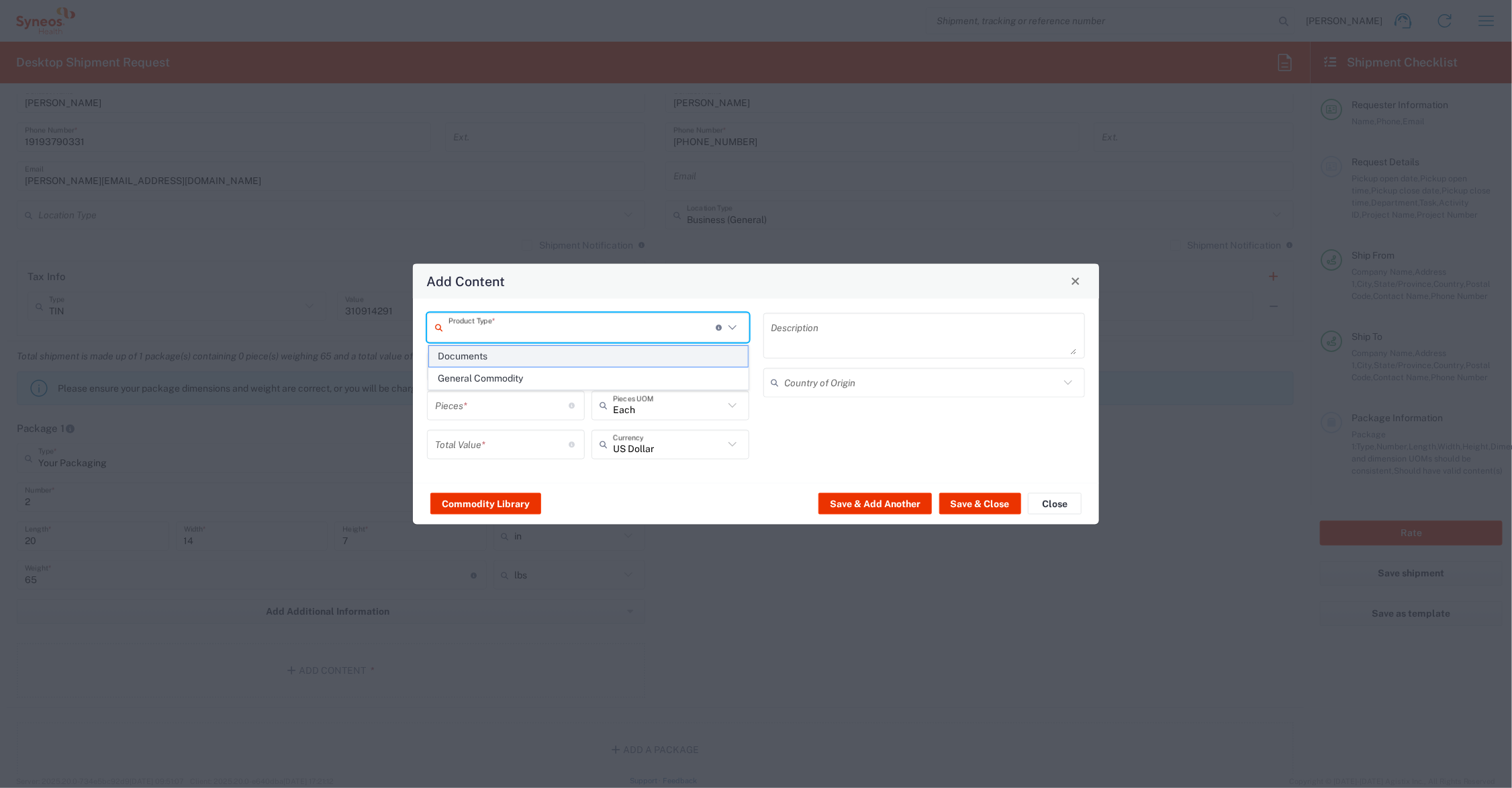
click at [504, 362] on span "Documents" at bounding box center [588, 356] width 319 height 21
type input "Documents"
type input "1"
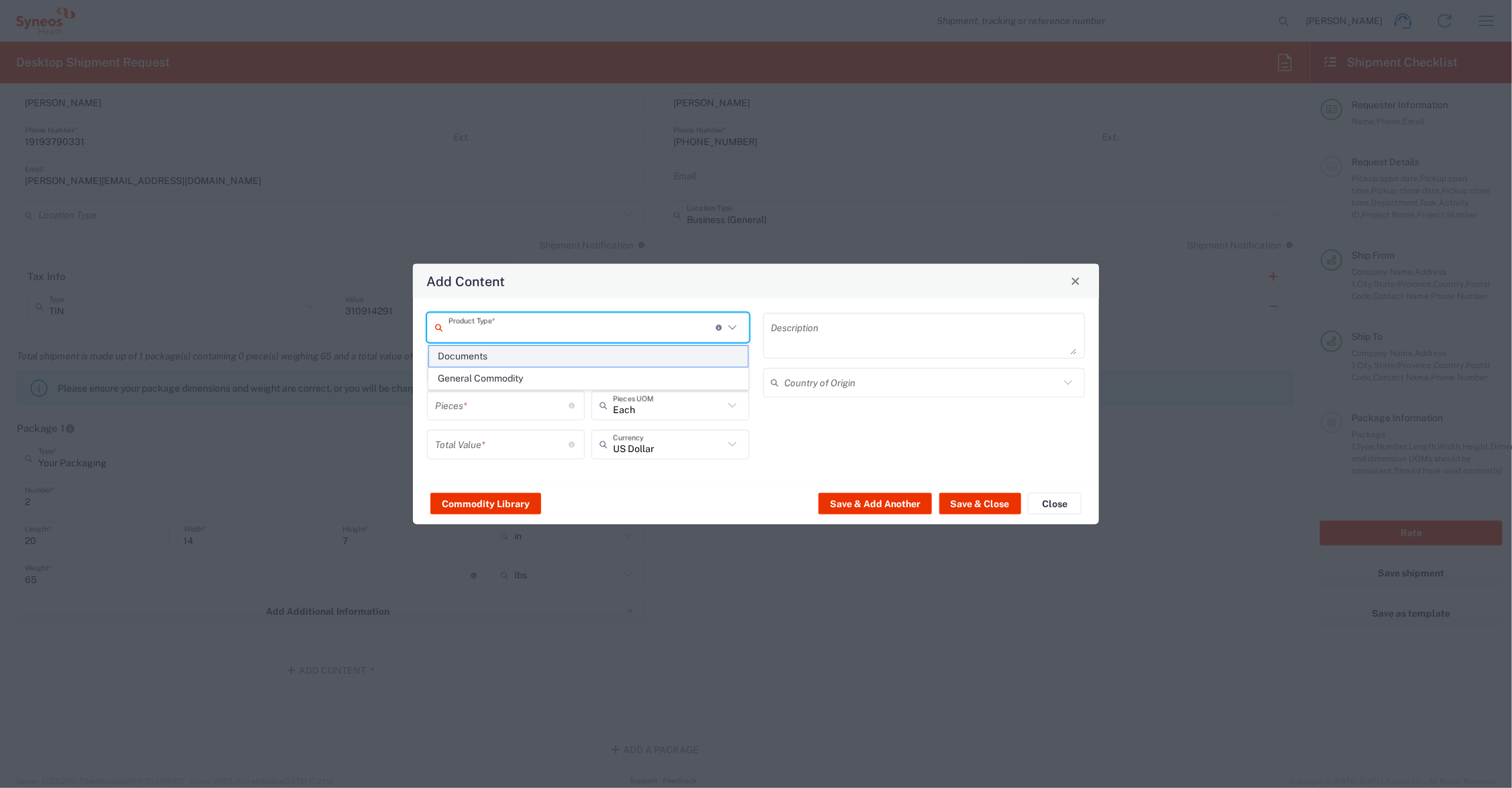
type textarea "Documents"
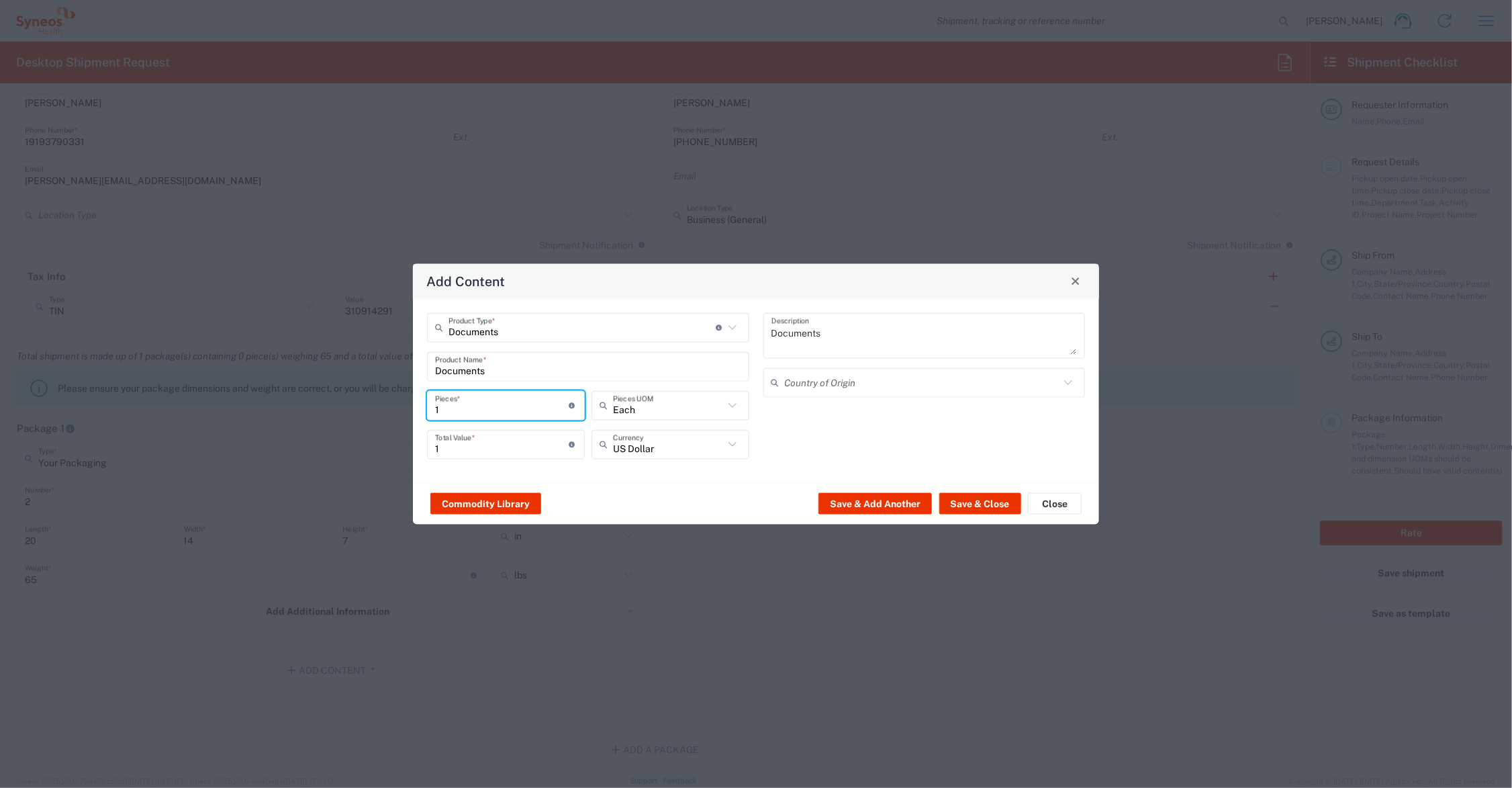
drag, startPoint x: 464, startPoint y: 406, endPoint x: 421, endPoint y: 407, distance: 43.0
click at [421, 407] on div "Documents Product Type * Document: Paper document generated internally by Syneo…" at bounding box center [588, 390] width 337 height 156
type input "3"
type input "32"
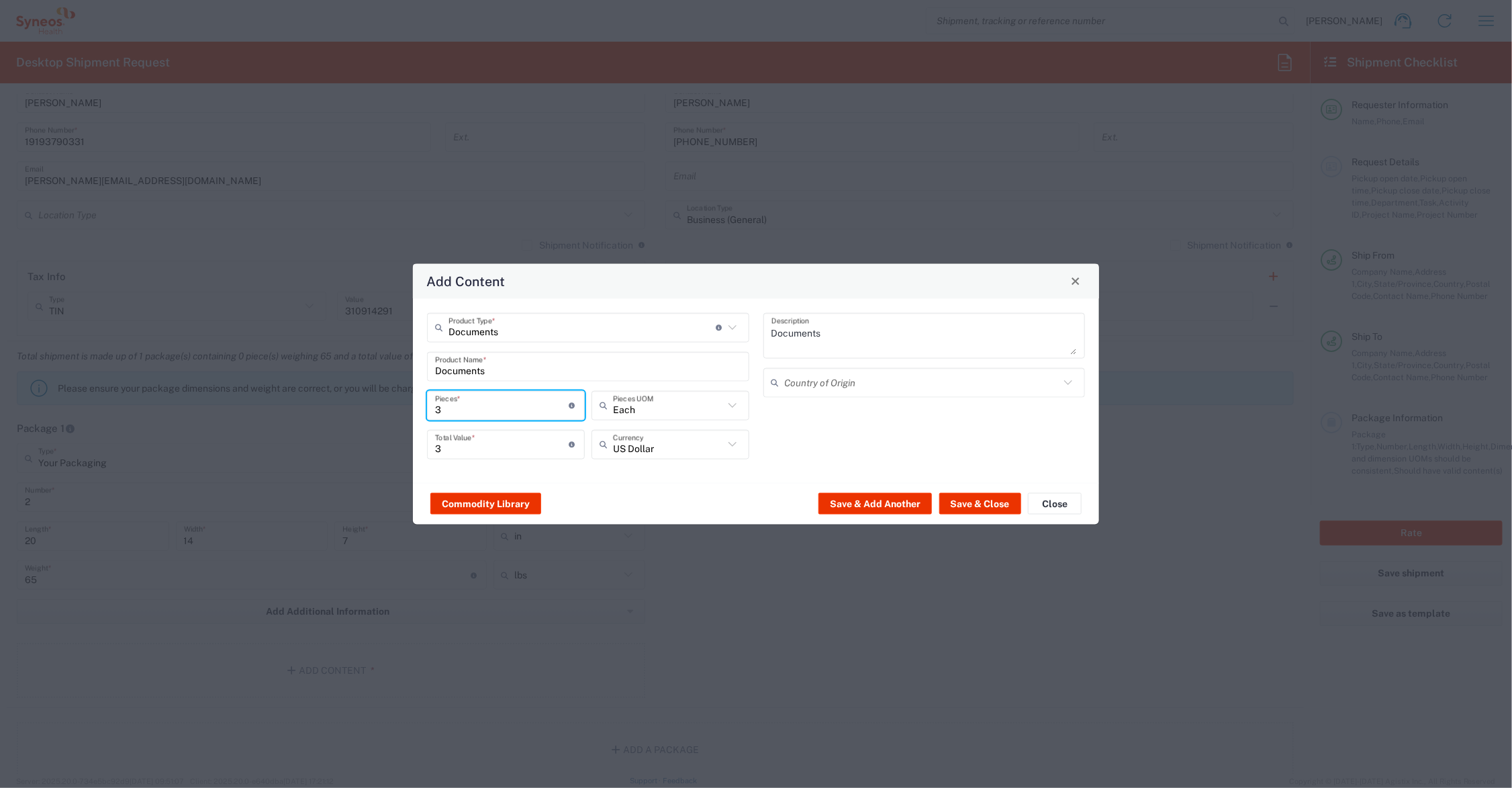
type input "32"
type input "320"
drag, startPoint x: 468, startPoint y: 446, endPoint x: 423, endPoint y: 443, distance: 45.1
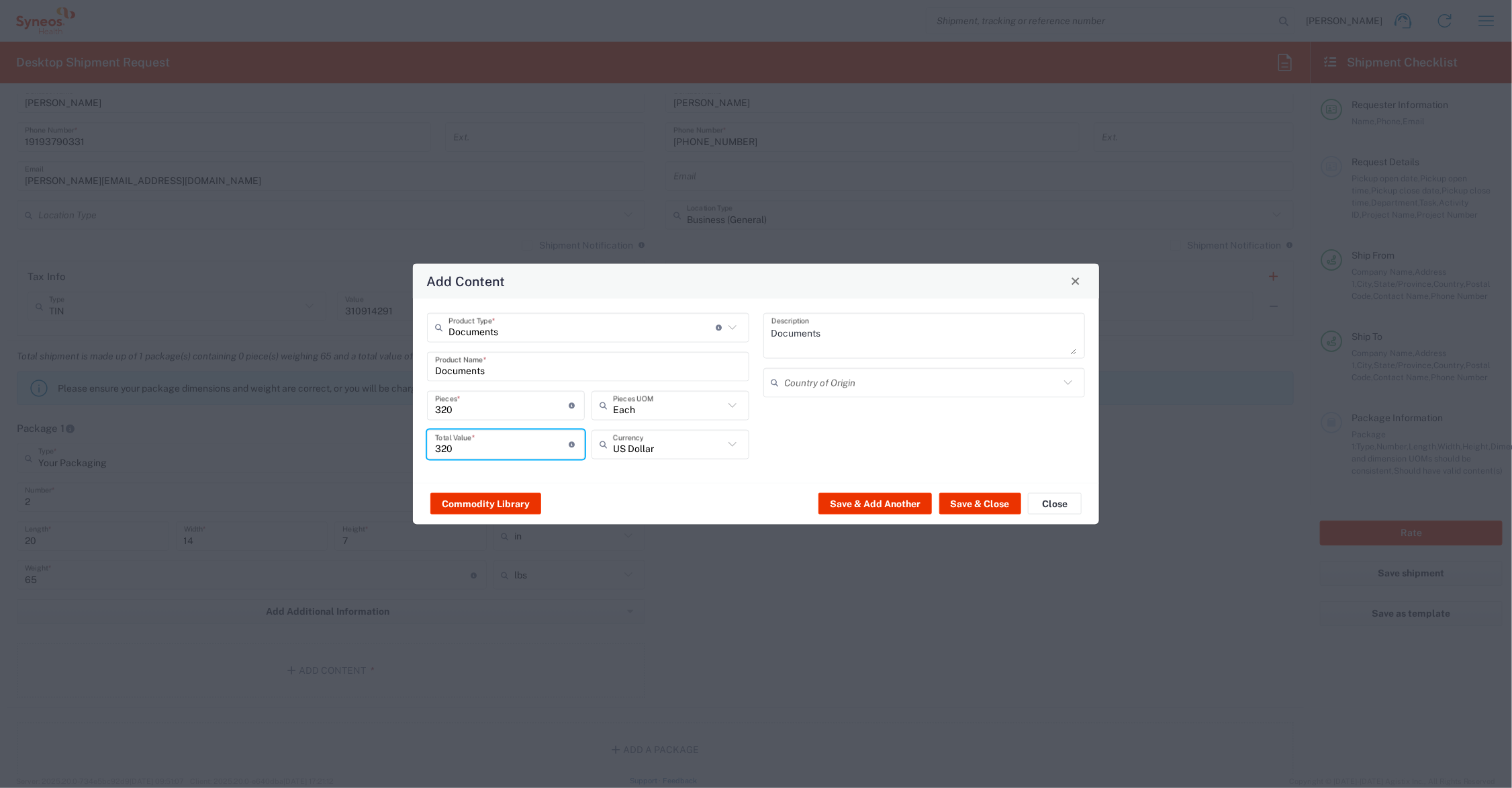
click at [423, 443] on div "Documents Product Type * Document: Paper document generated internally by Syneo…" at bounding box center [588, 390] width 337 height 156
type input "160.00"
click at [983, 503] on button "Save & Close" at bounding box center [980, 504] width 82 height 21
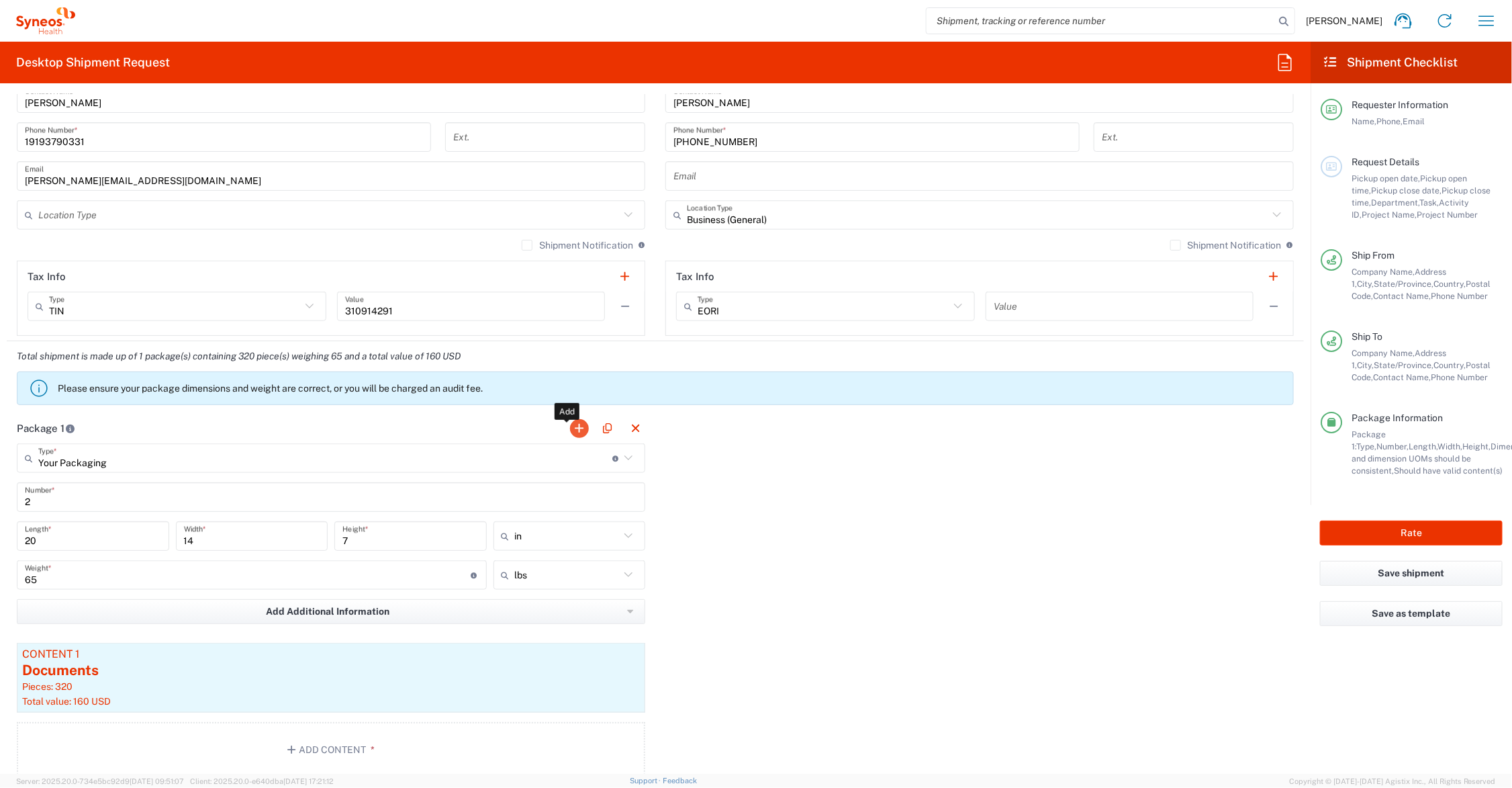
click at [573, 424] on button "button" at bounding box center [579, 429] width 18 height 19
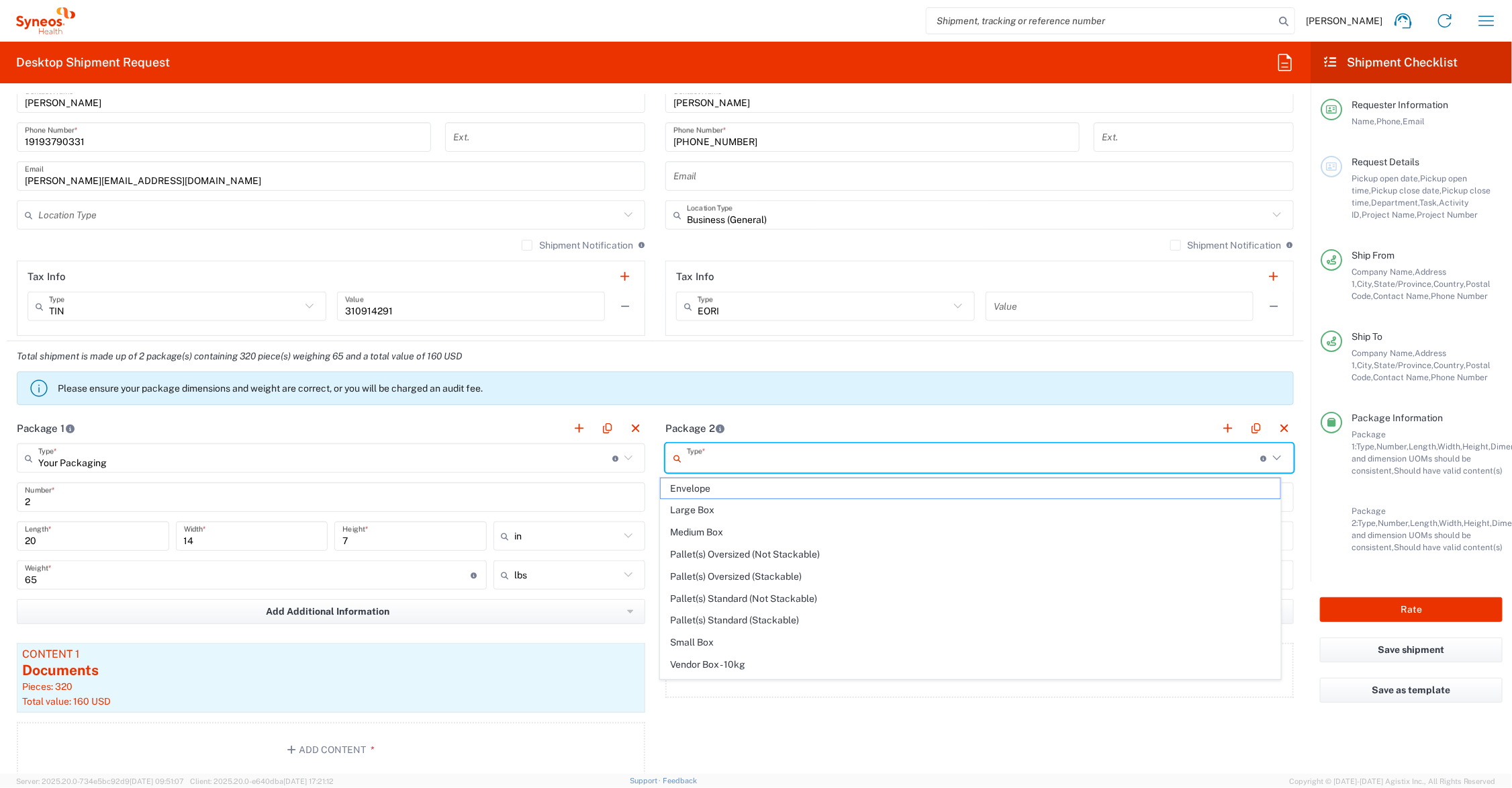
click at [703, 453] on input "text" at bounding box center [973, 458] width 574 height 23
click at [746, 659] on span "Your Packaging" at bounding box center [971, 668] width 620 height 21
type input "Your Packaging"
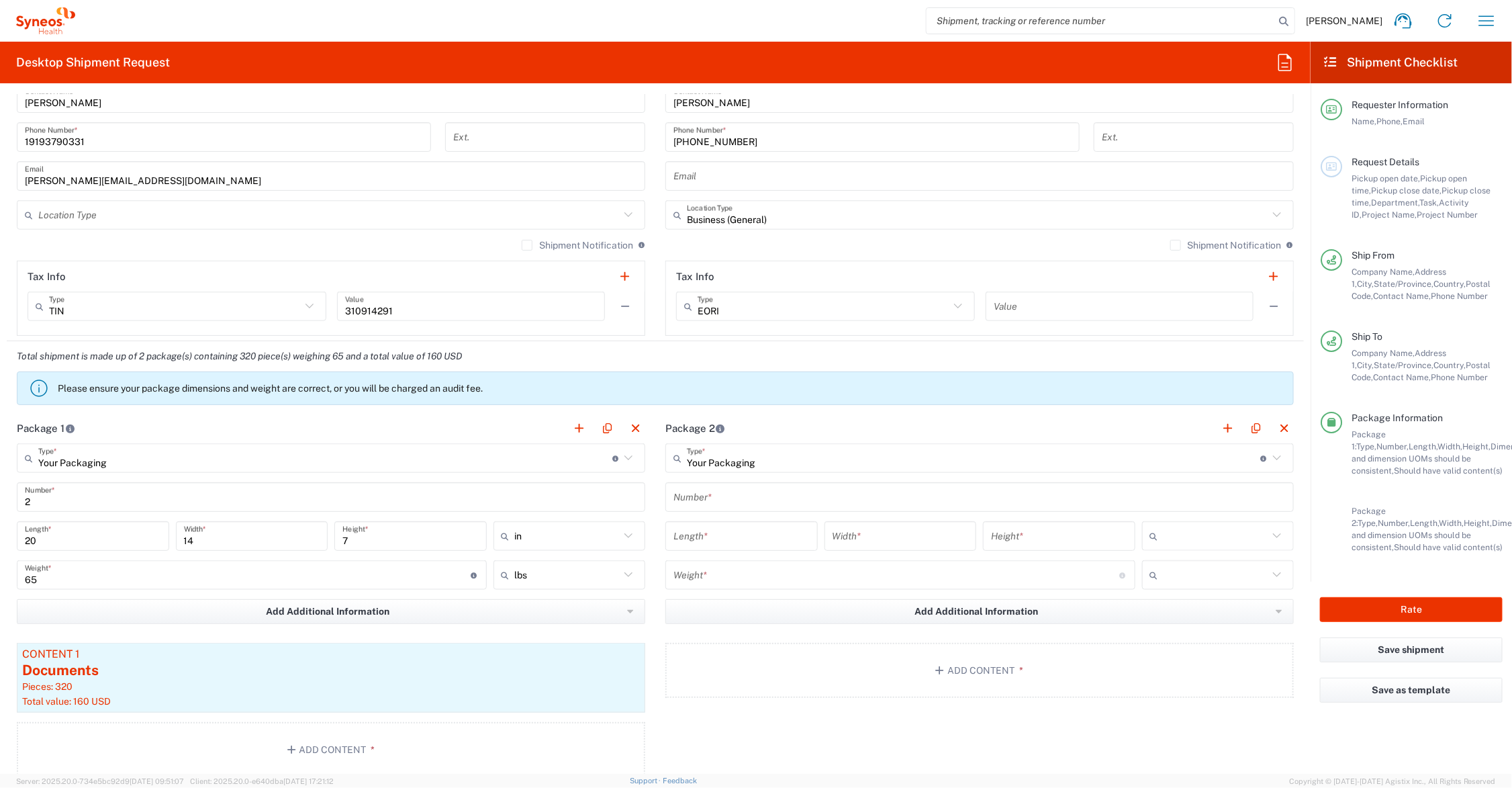
click at [726, 495] on input "text" at bounding box center [979, 497] width 613 height 23
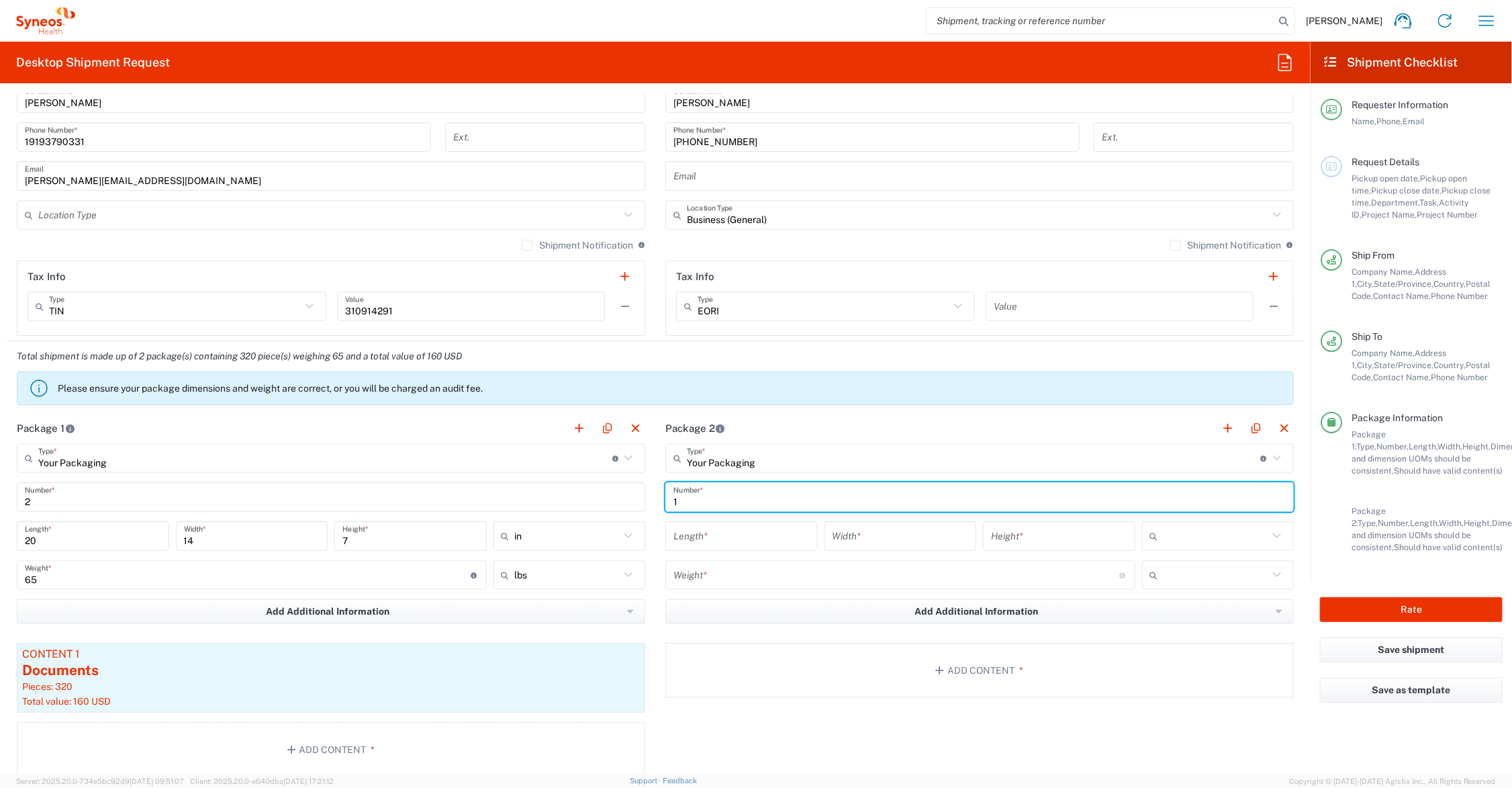
type input "1"
click at [732, 542] on input "number" at bounding box center [741, 536] width 137 height 23
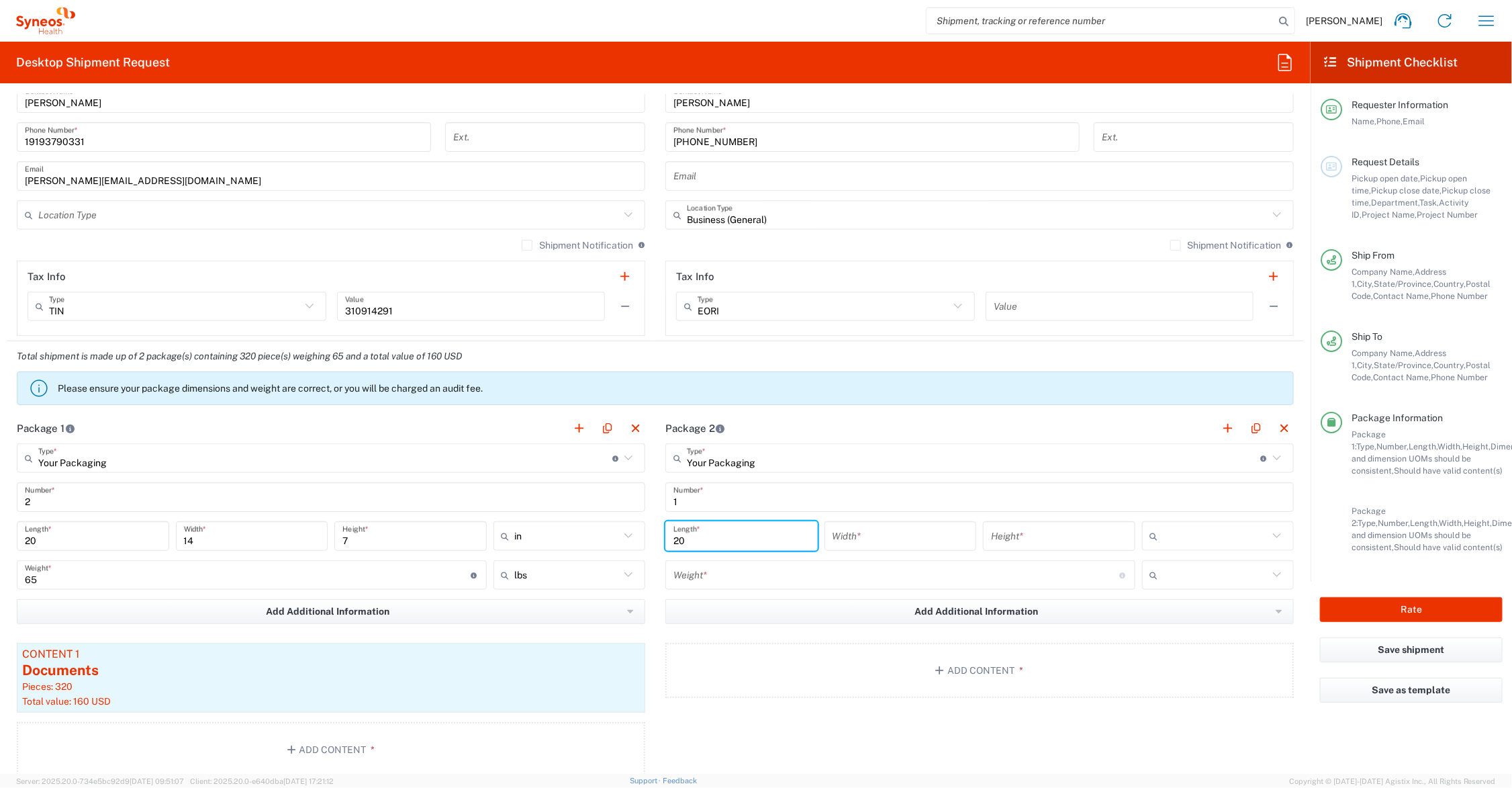
type input "20"
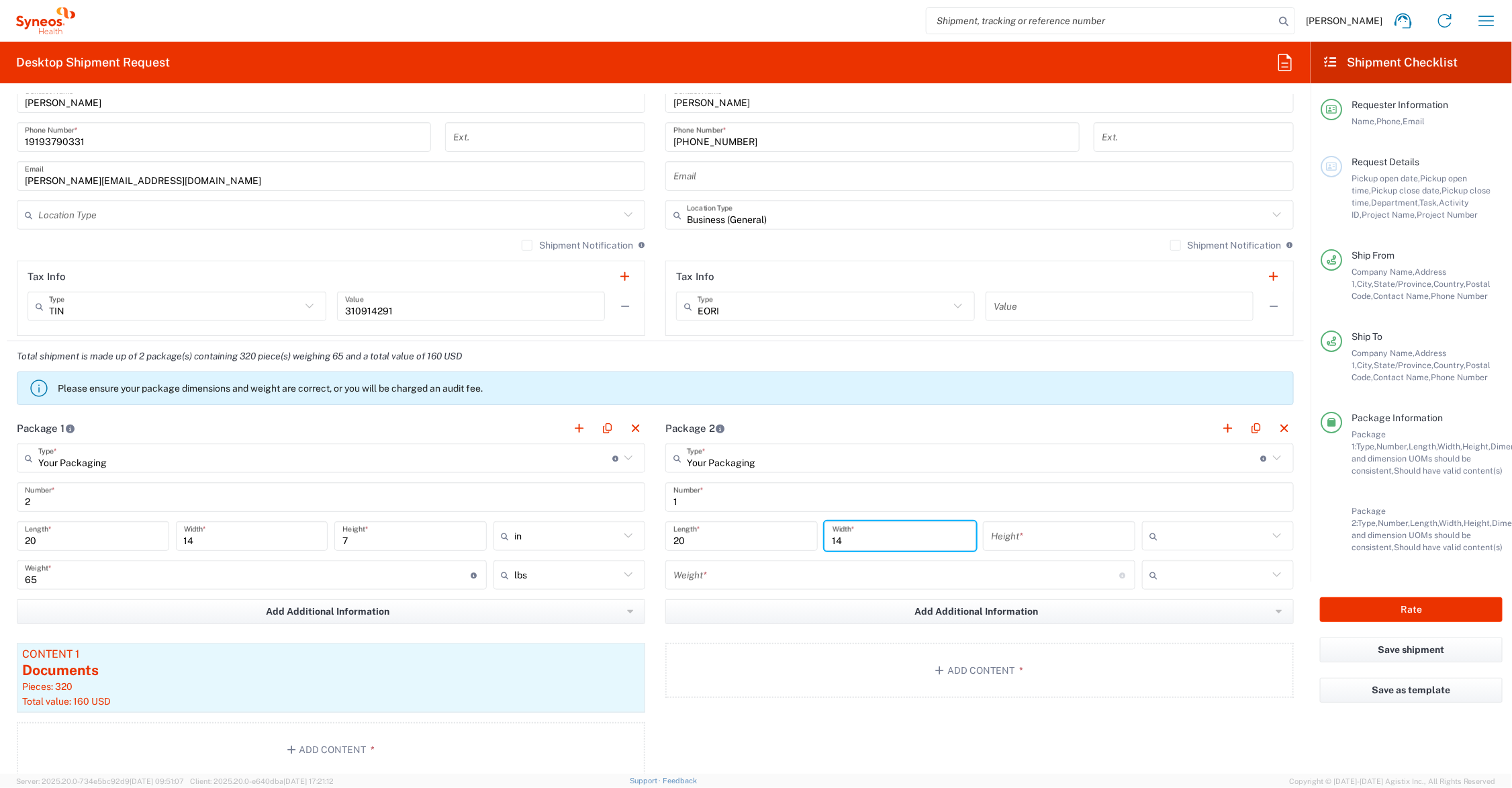
type input "14"
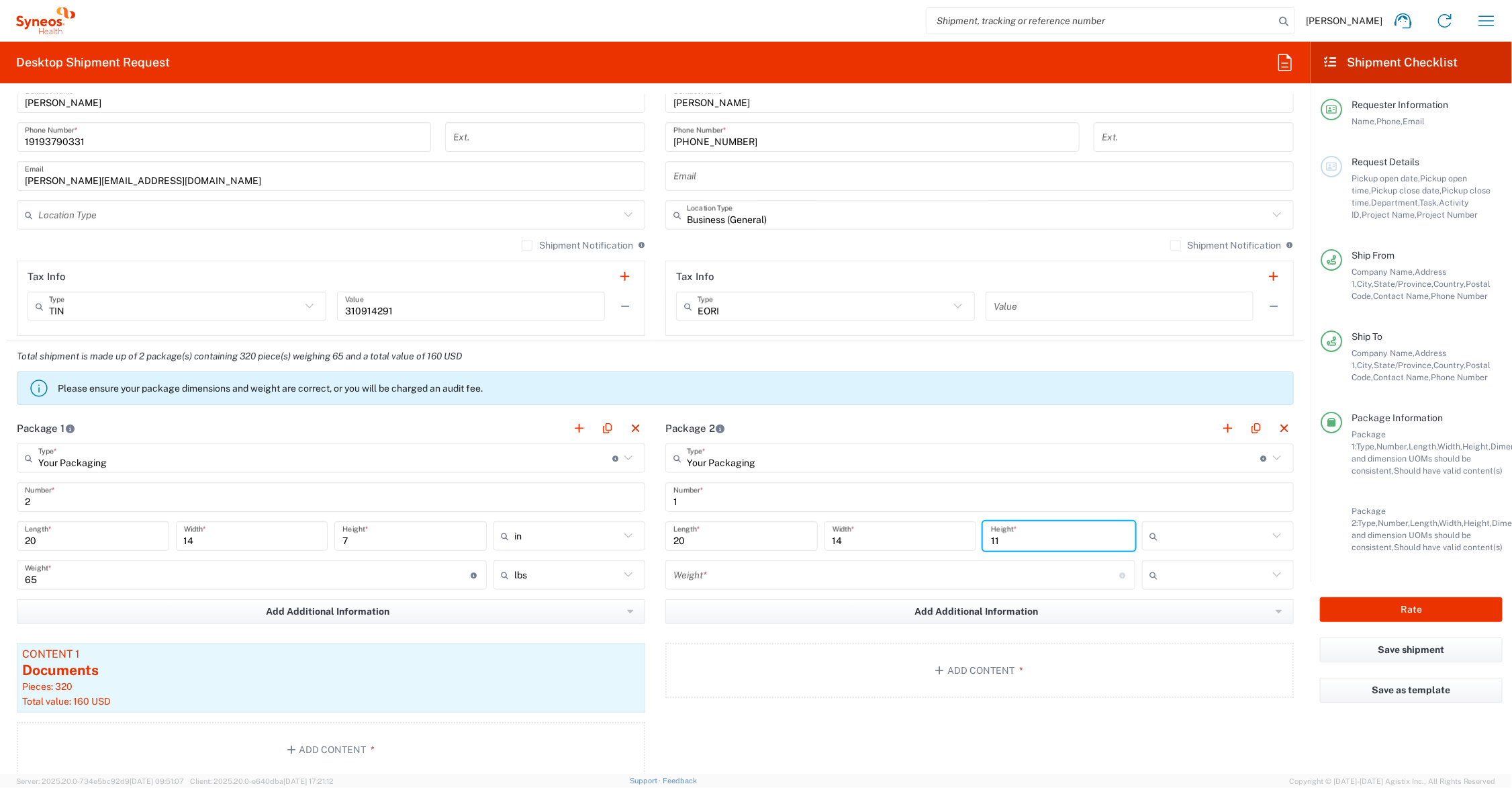
type input "11"
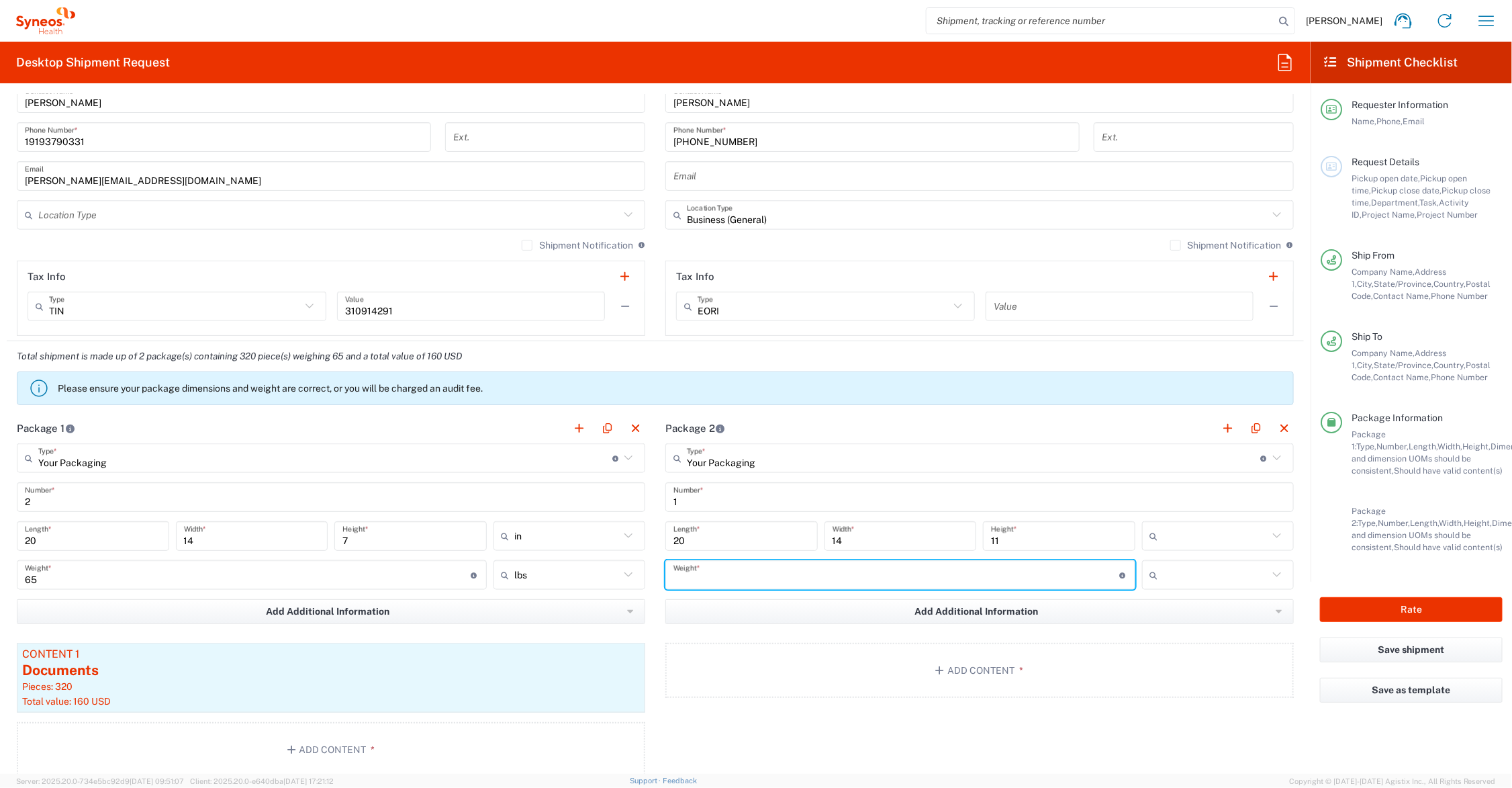
click at [739, 573] on input "number" at bounding box center [896, 575] width 446 height 23
type input "35"
click at [1207, 531] on input "text" at bounding box center [1216, 536] width 105 height 21
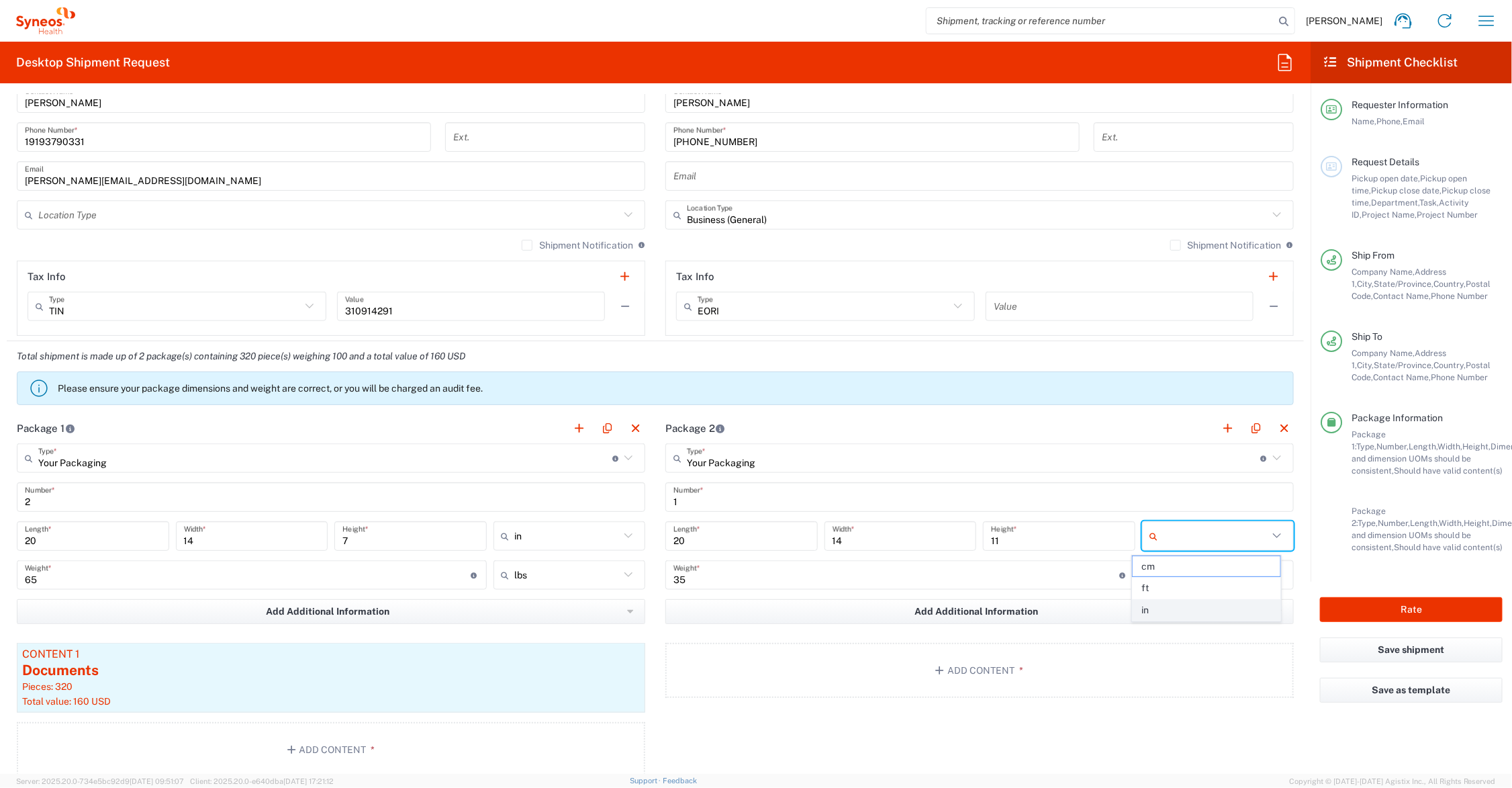
click at [1170, 608] on span "in" at bounding box center [1207, 610] width 148 height 21
type input "in"
click at [1175, 576] on input "text" at bounding box center [1216, 575] width 105 height 21
click at [1168, 619] on span "lbs" at bounding box center [1207, 626] width 148 height 21
type input "lbs"
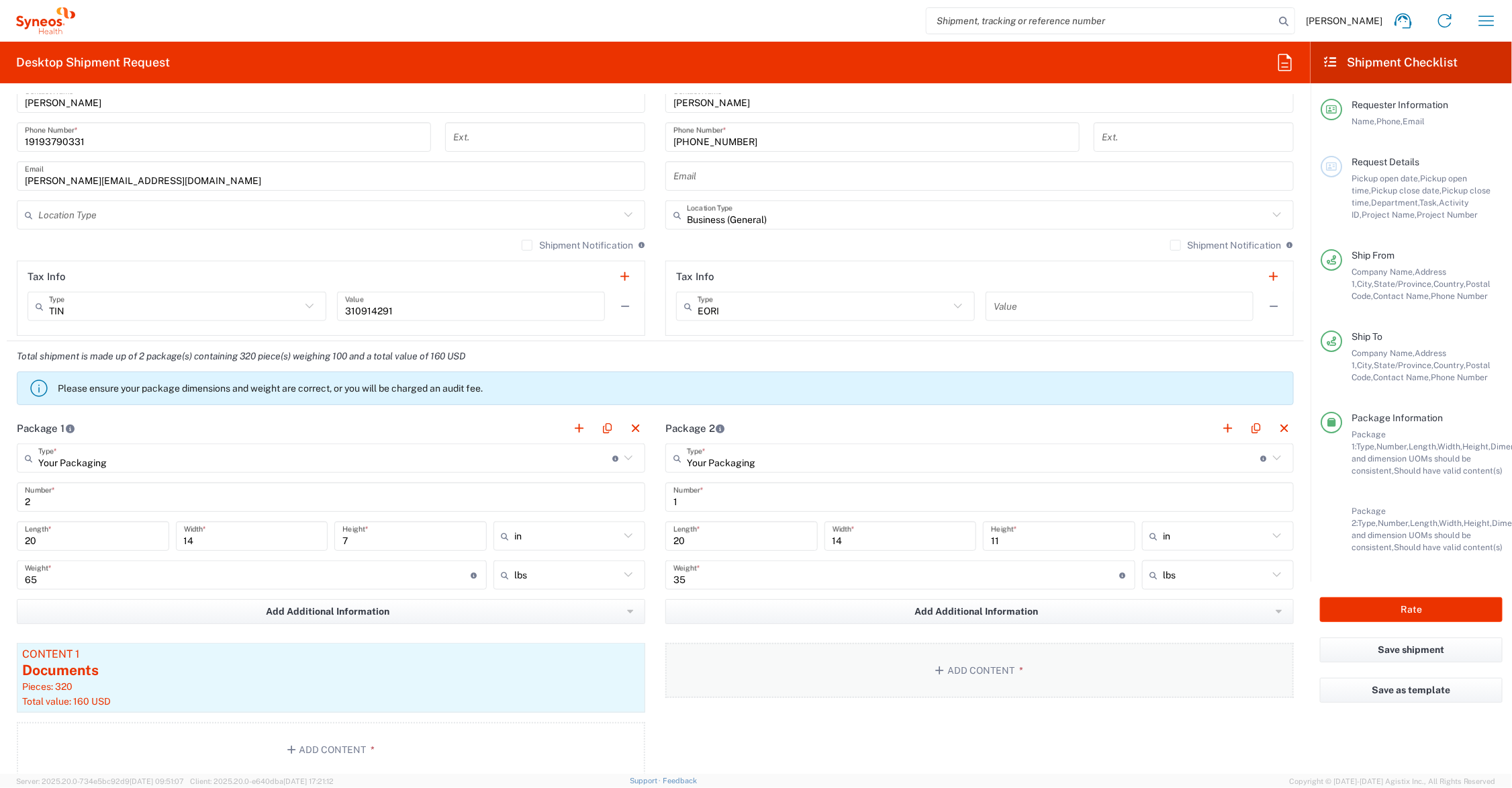
click at [962, 667] on button "Add Content *" at bounding box center [979, 670] width 628 height 55
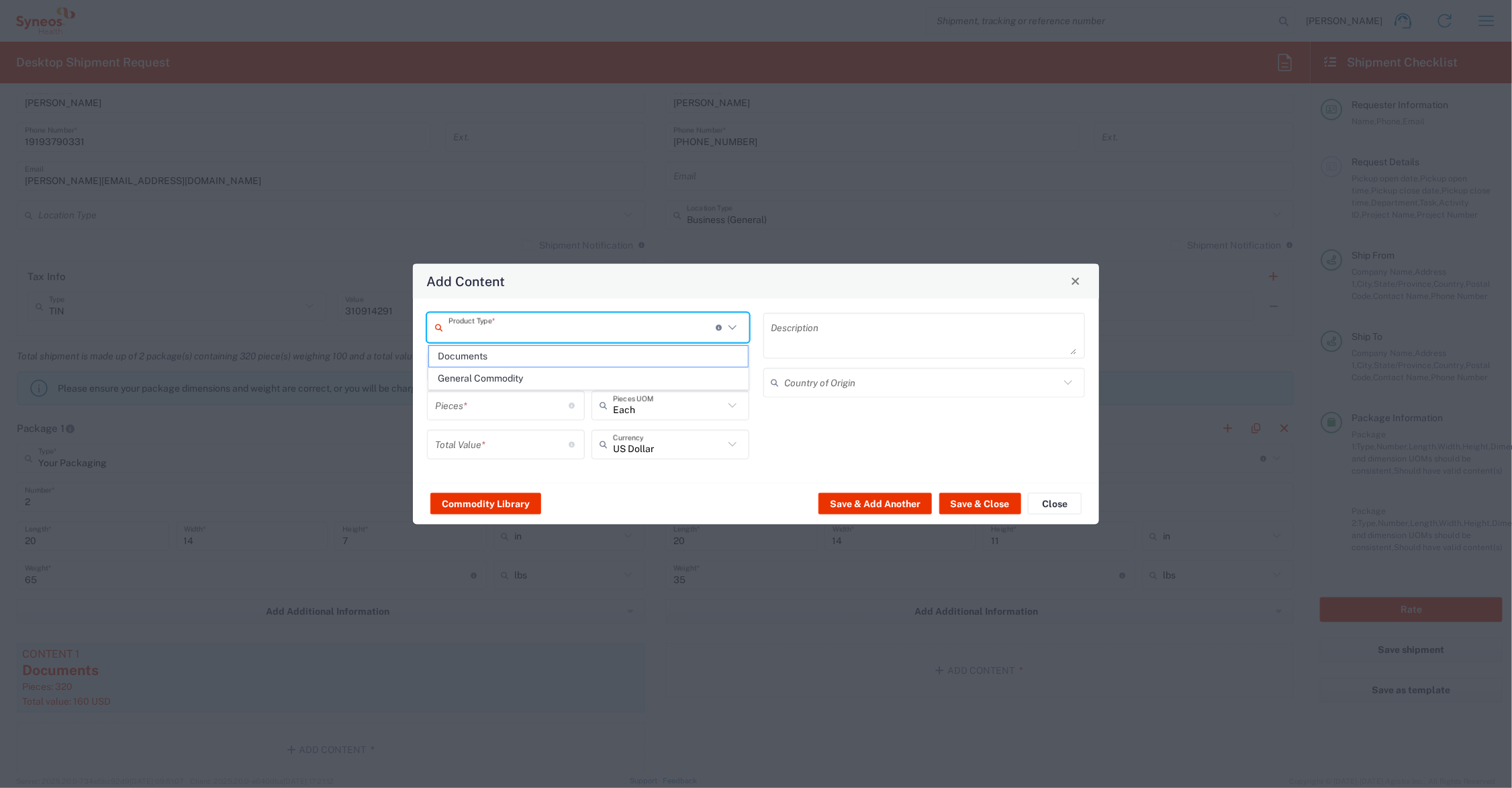
click at [509, 325] on input "text" at bounding box center [582, 327] width 268 height 23
click at [497, 357] on span "Documents" at bounding box center [588, 356] width 319 height 21
type input "Documents"
type input "1"
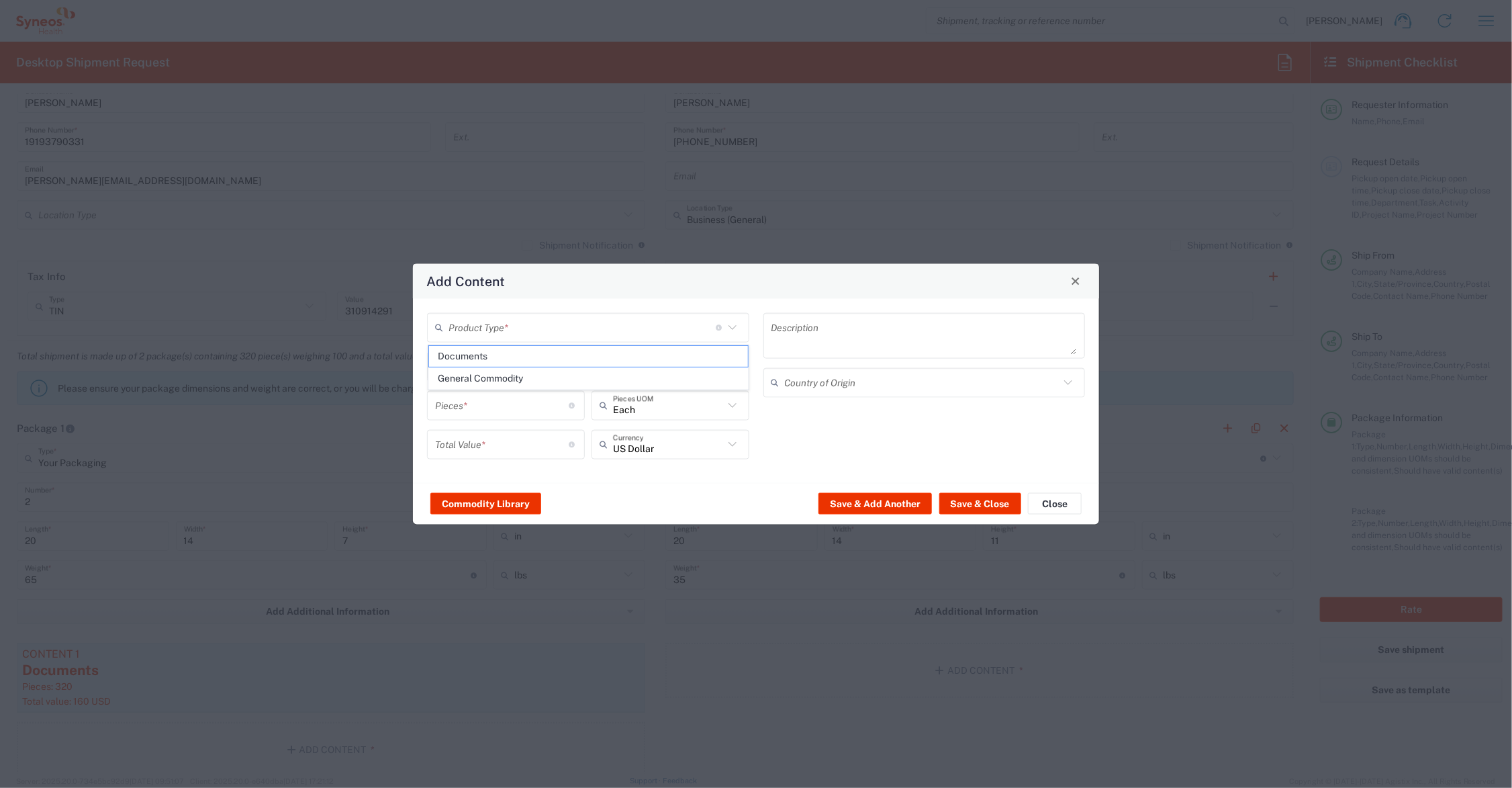
type input "1"
type textarea "Documents"
drag, startPoint x: 461, startPoint y: 400, endPoint x: 421, endPoint y: 401, distance: 40.0
click at [421, 401] on div "Documents Product Type * Document: Paper document generated internally by Syneo…" at bounding box center [588, 390] width 337 height 156
type input "3"
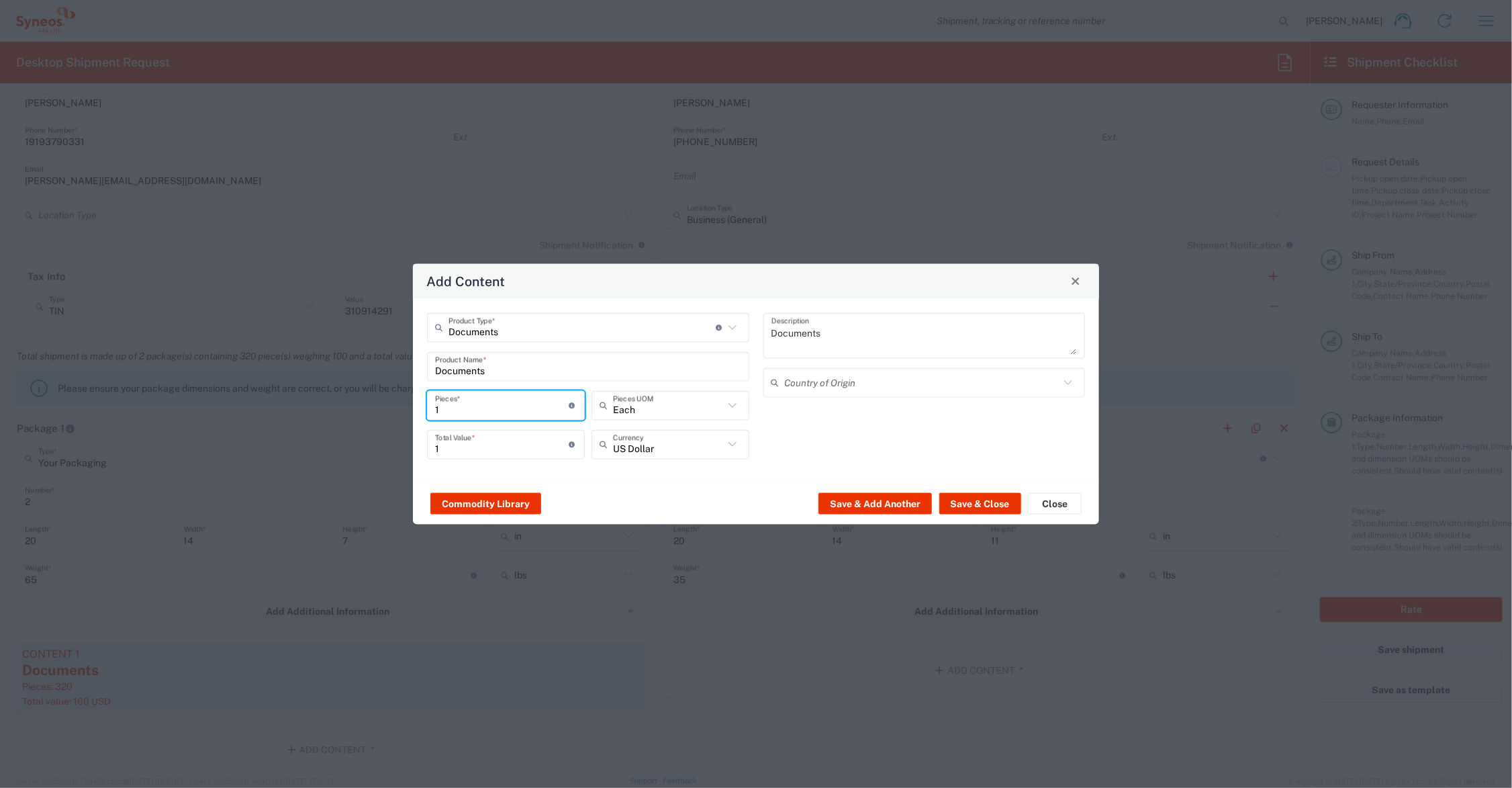
type input "3"
type input "35"
type input "350"
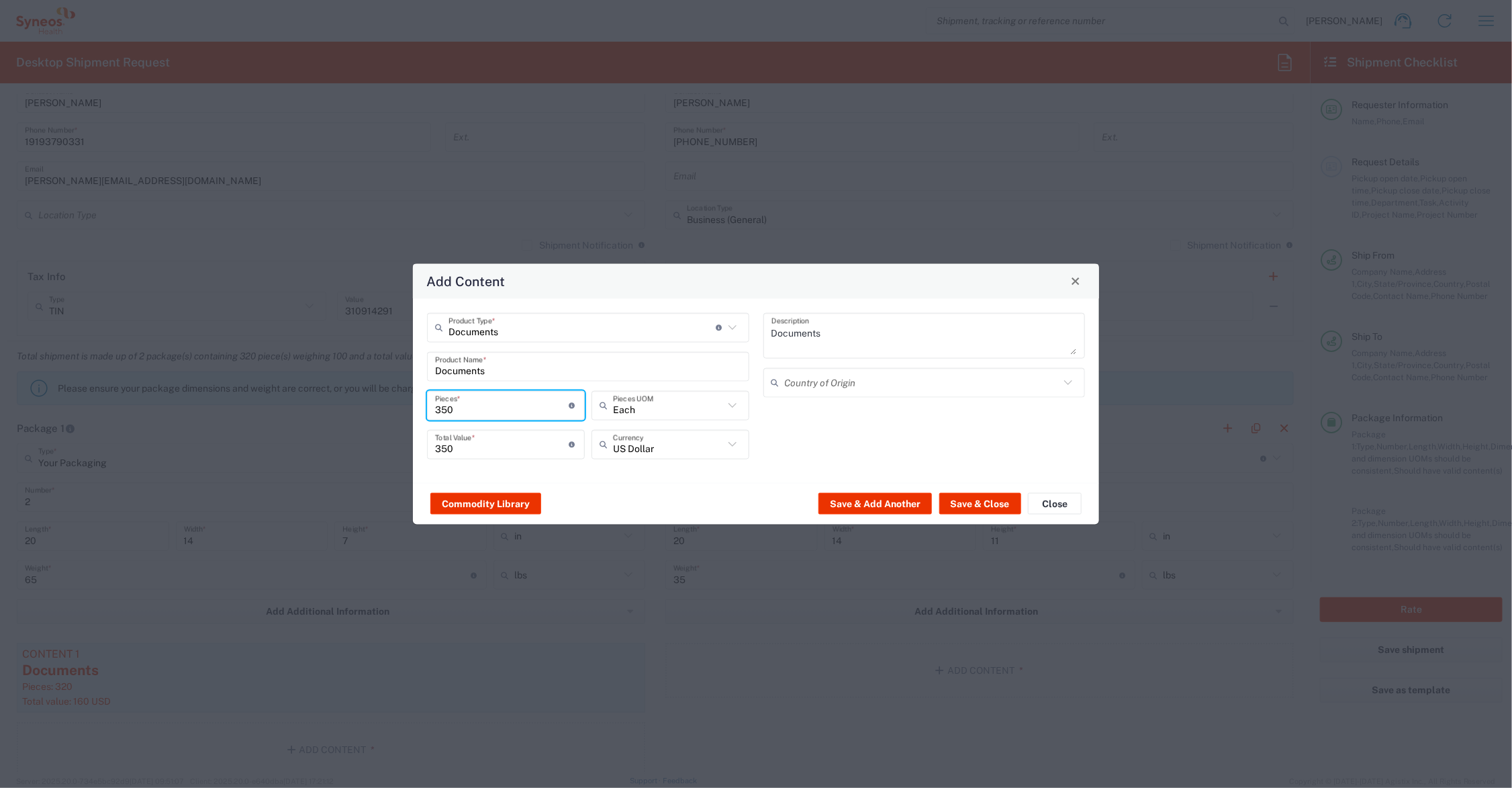
type input "350"
drag, startPoint x: 469, startPoint y: 448, endPoint x: 421, endPoint y: 447, distance: 48.0
click at [421, 447] on div "Documents Product Type * Document: Paper document generated internally by Syneo…" at bounding box center [588, 390] width 337 height 156
type input "175.00"
click at [971, 505] on button "Save & Close" at bounding box center [980, 504] width 82 height 21
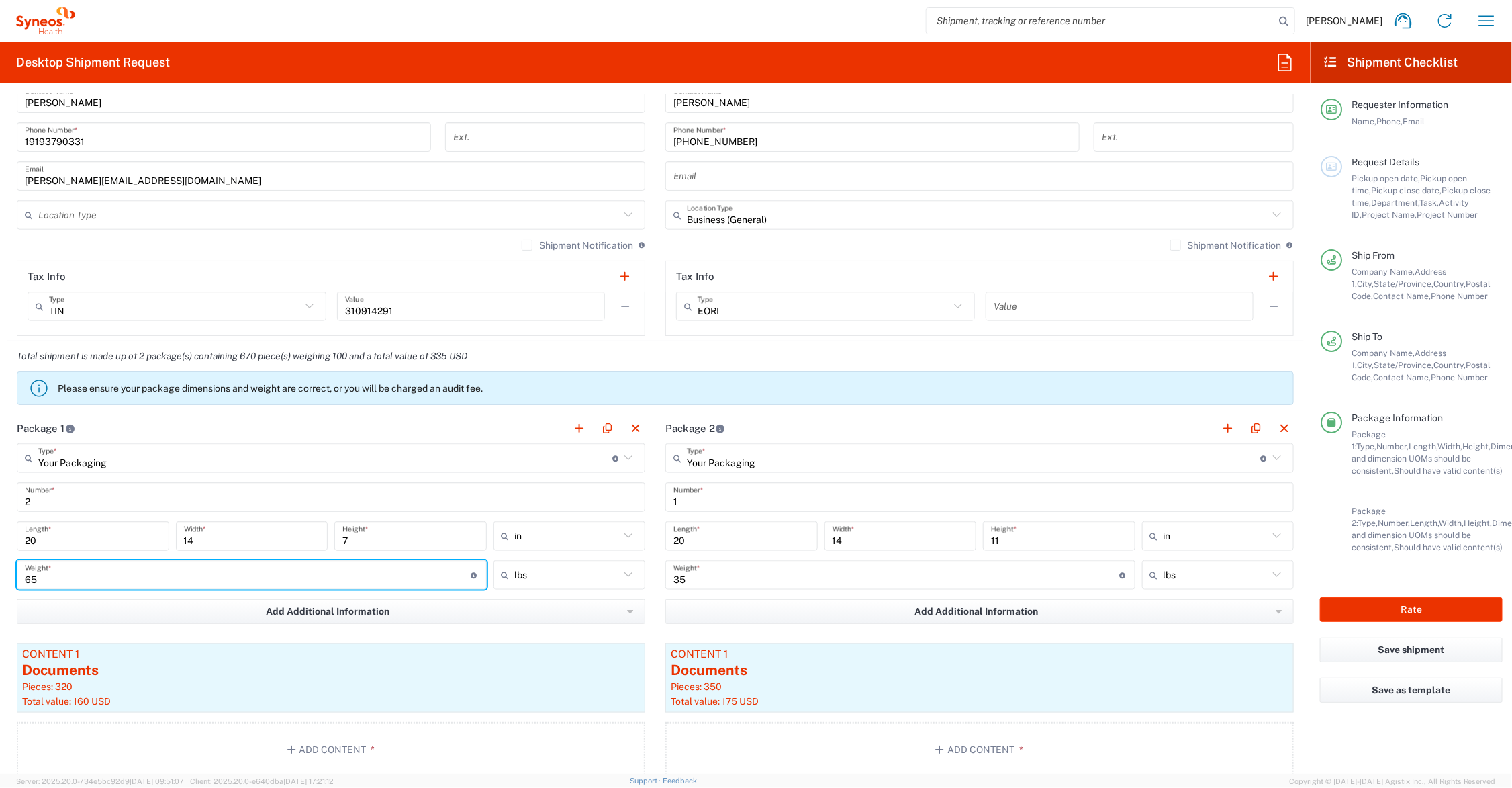
drag, startPoint x: 44, startPoint y: 578, endPoint x: 11, endPoint y: 576, distance: 33.1
click at [11, 576] on main "Your Packaging Type * Material used to package goods Envelope Large Box Medium …" at bounding box center [331, 613] width 649 height 339
type input "52"
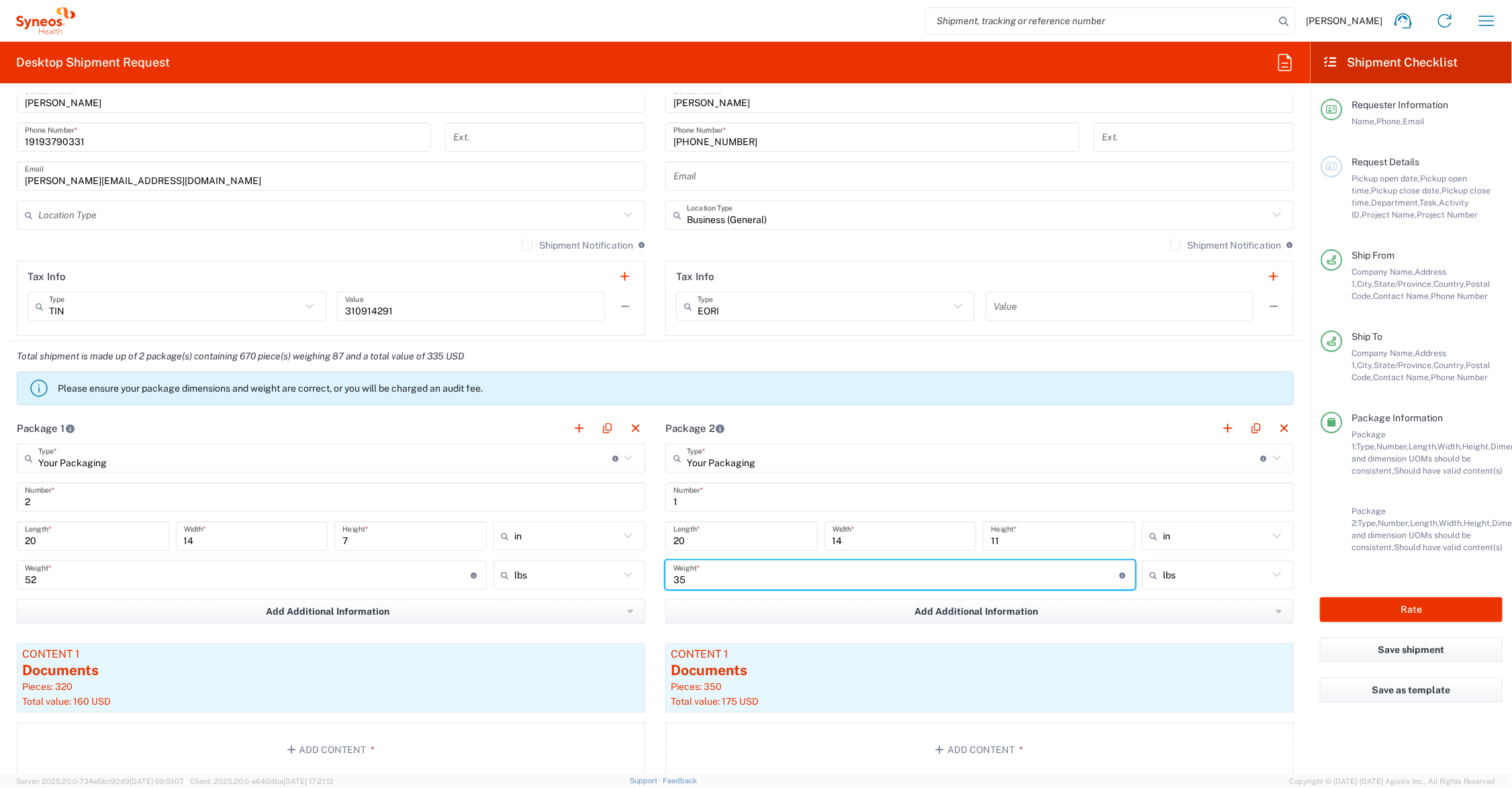
drag, startPoint x: 689, startPoint y: 582, endPoint x: 656, endPoint y: 579, distance: 33.1
click at [662, 579] on div "35 Weight * Total weight of package(s) in pounds or kilograms" at bounding box center [900, 579] width 477 height 39
type input "31"
click at [235, 666] on div "Documents" at bounding box center [331, 671] width 618 height 20
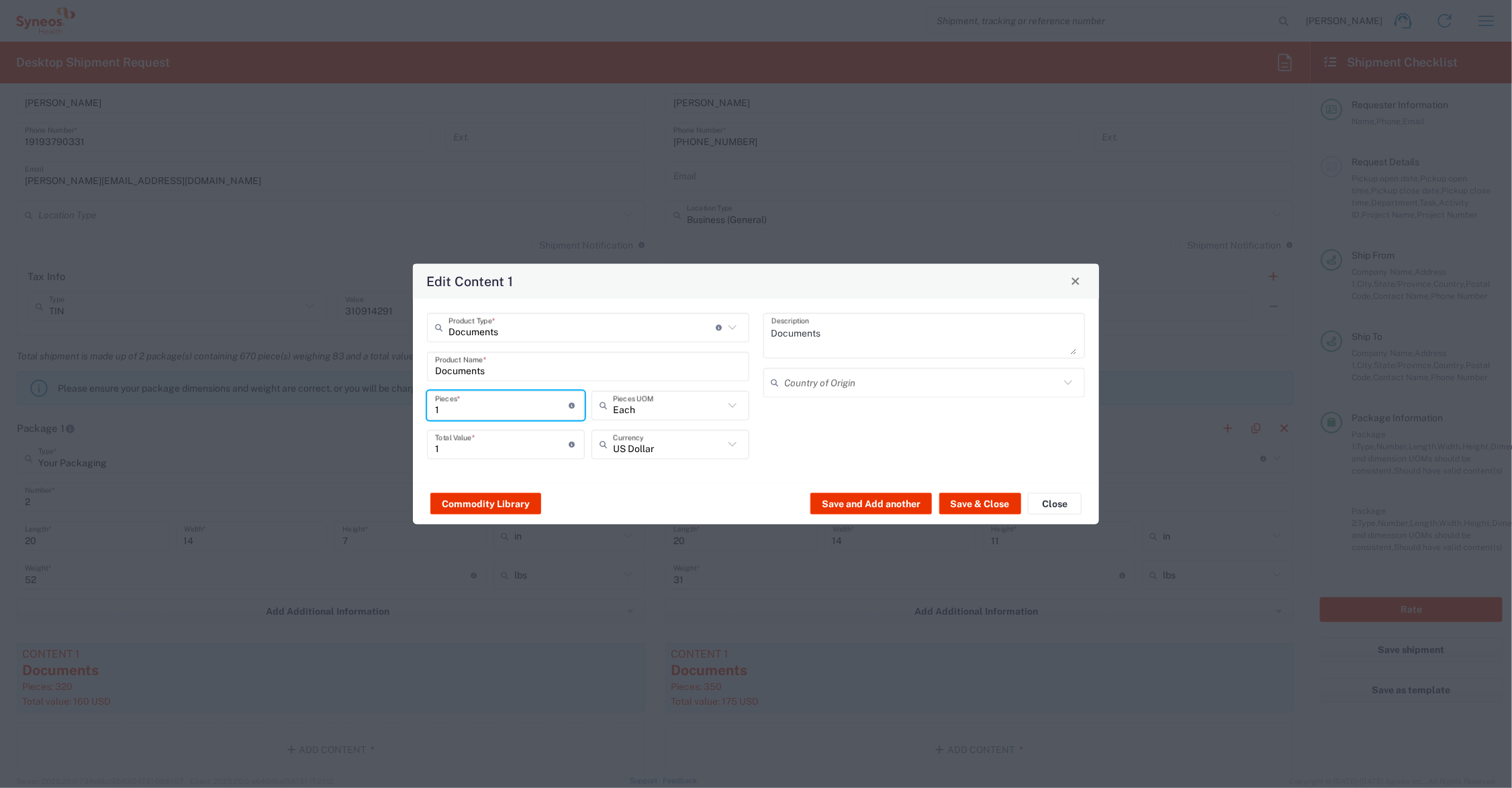
drag, startPoint x: 421, startPoint y: 409, endPoint x: 401, endPoint y: 401, distance: 21.5
click at [400, 407] on div "Edit Content 1 Documents Product Type * Document: Paper document generated inte…" at bounding box center [756, 394] width 1512 height 788
type input "6"
type input "64"
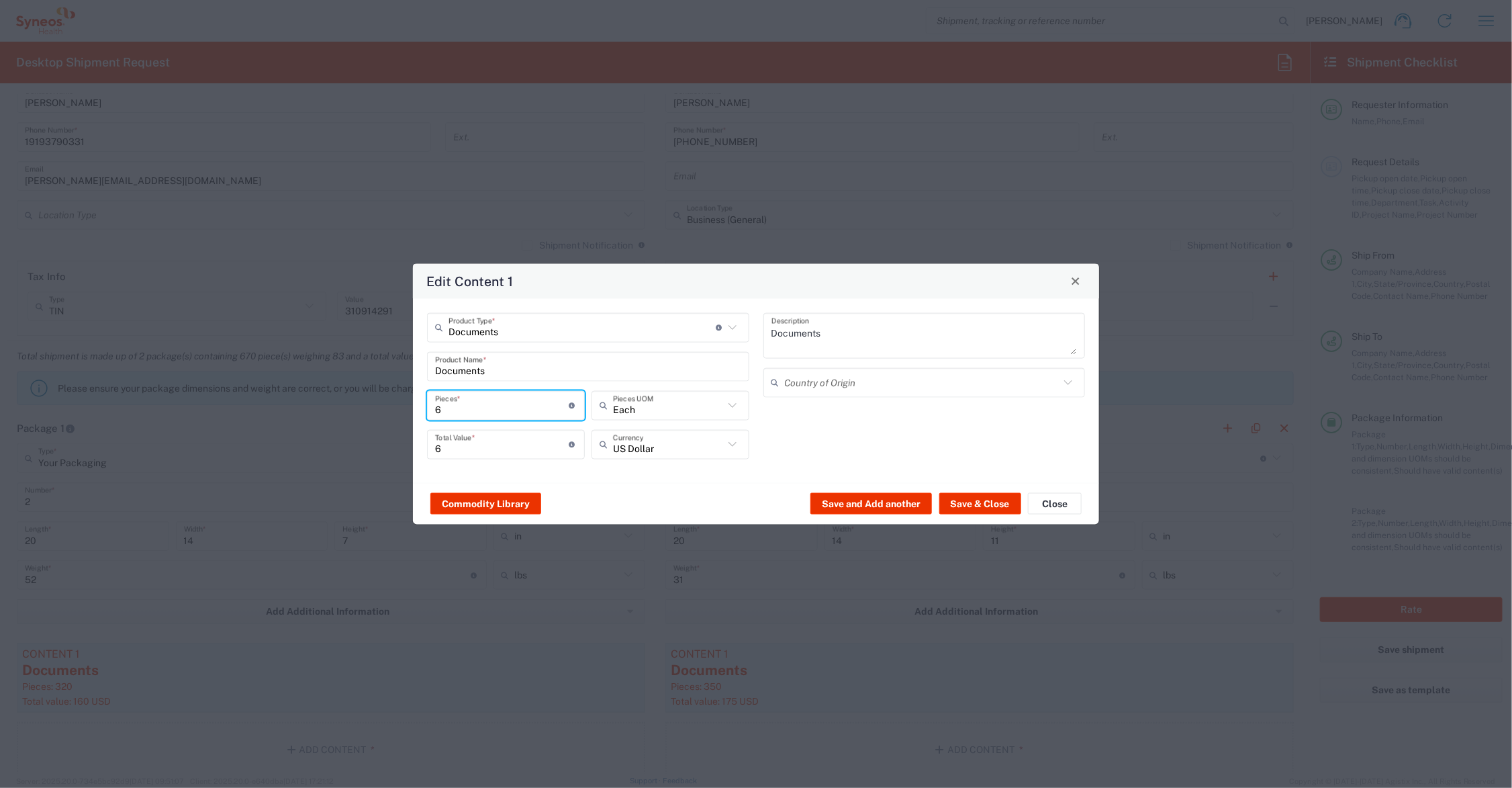
type input "64"
type input "640"
drag, startPoint x: 461, startPoint y: 444, endPoint x: 416, endPoint y: 444, distance: 45.0
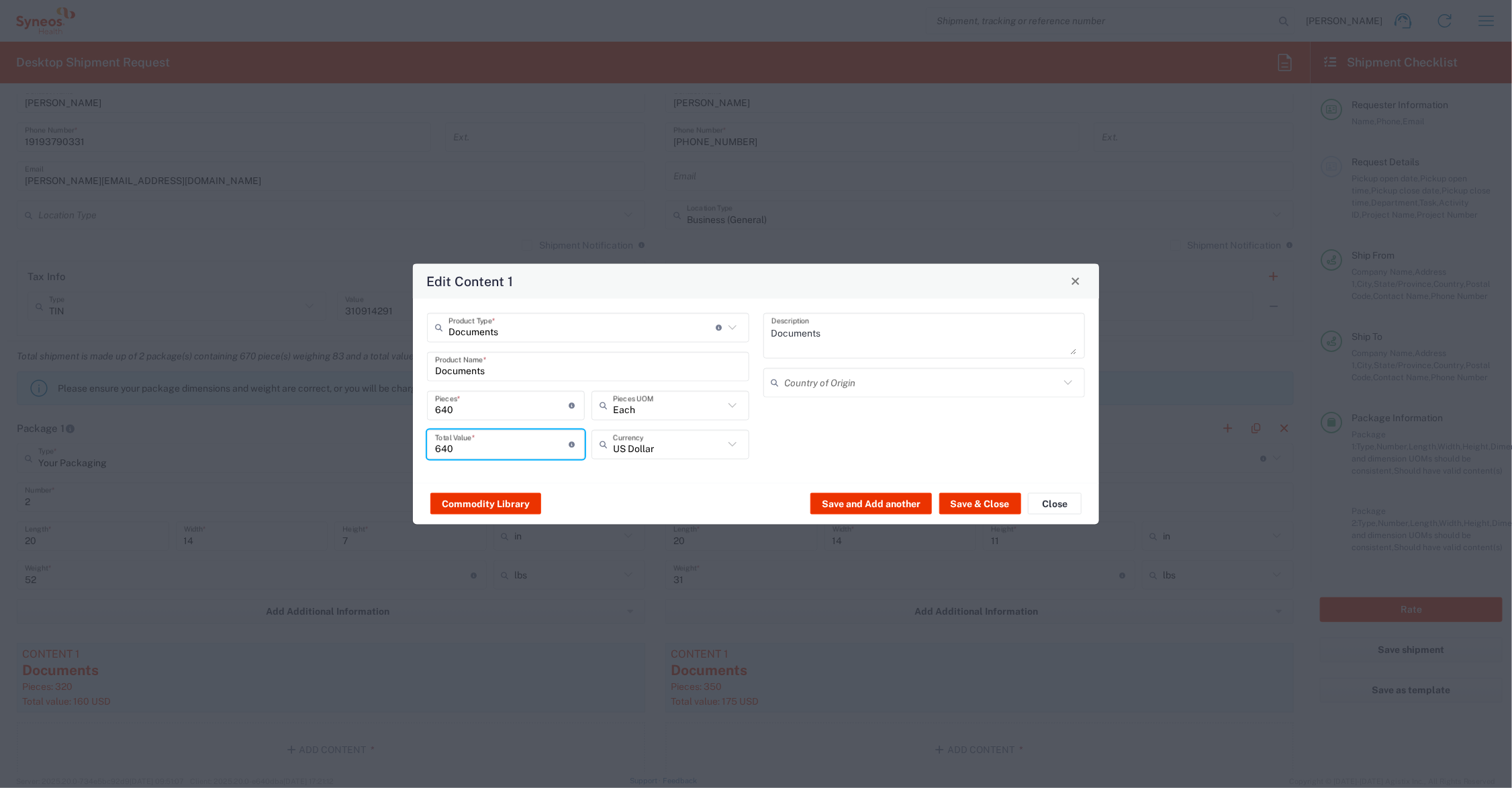
click at [416, 444] on div "Documents Product Type * Document: Paper document generated internally by Syneo…" at bounding box center [756, 390] width 686 height 184
type input "320.00"
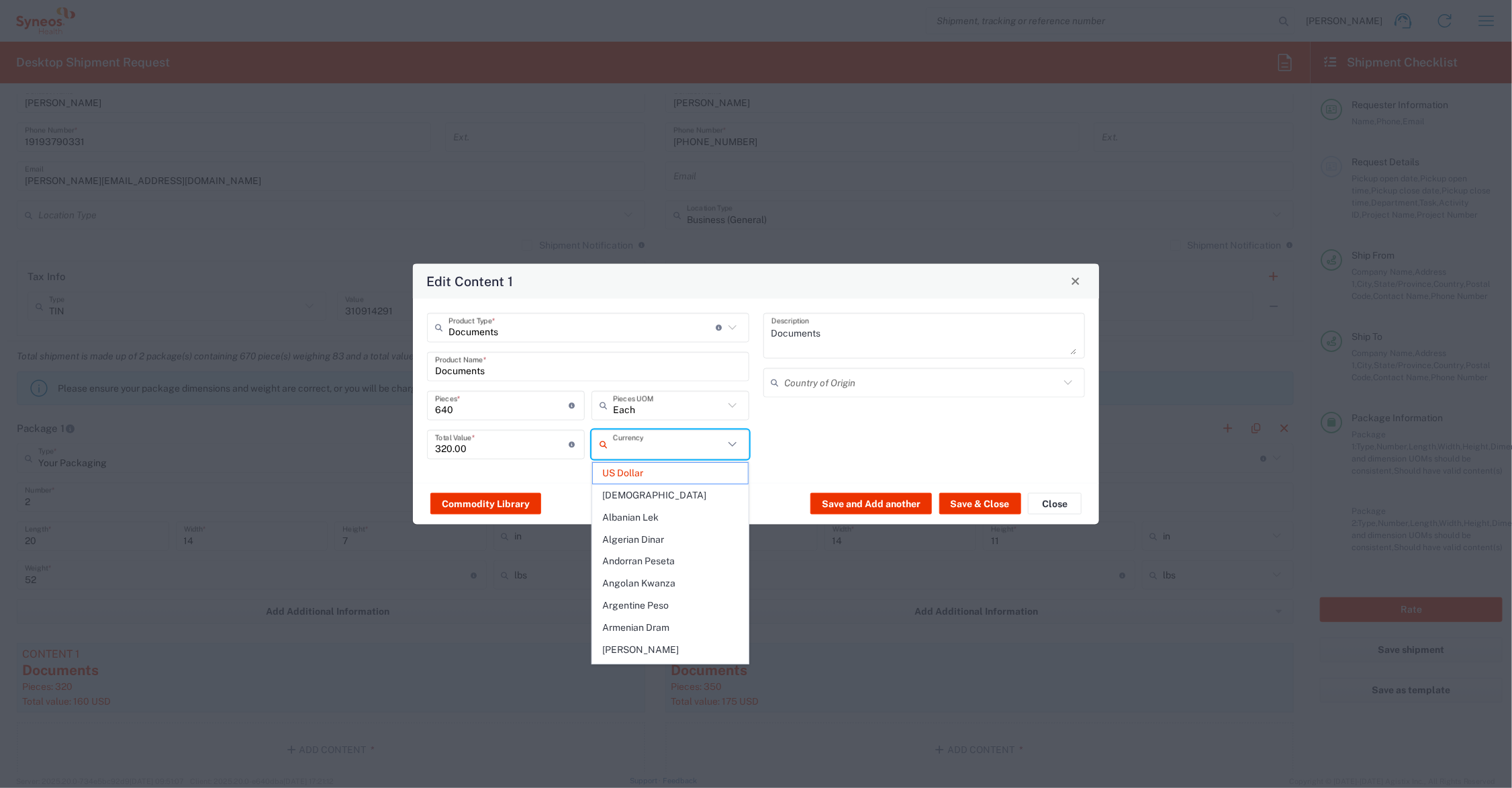
click at [525, 468] on div "Documents Product Type * Document: Paper document generated internally by Syneo…" at bounding box center [756, 390] width 686 height 184
type input "US Dollar"
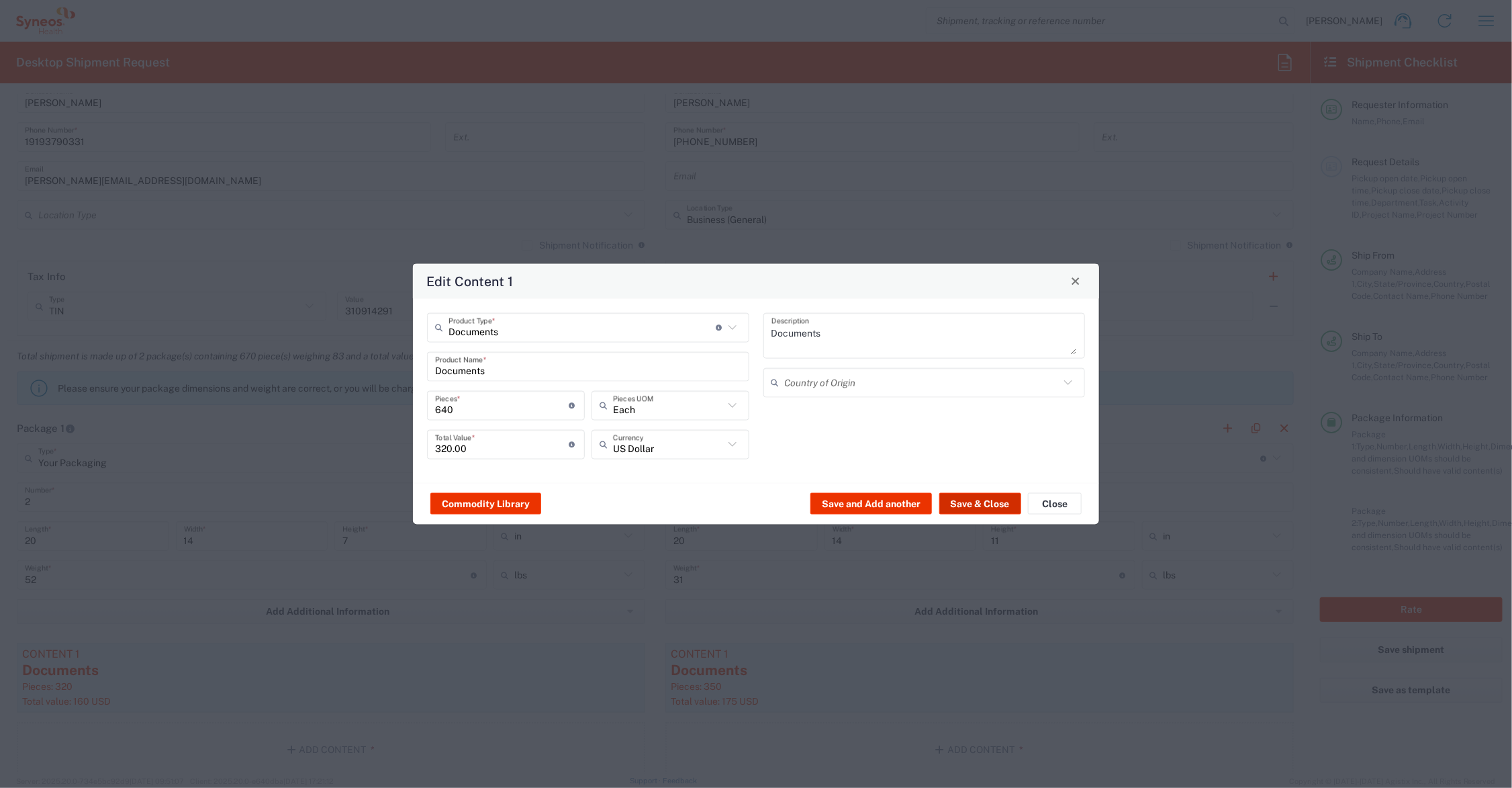
click at [992, 499] on button "Save & Close" at bounding box center [980, 504] width 82 height 21
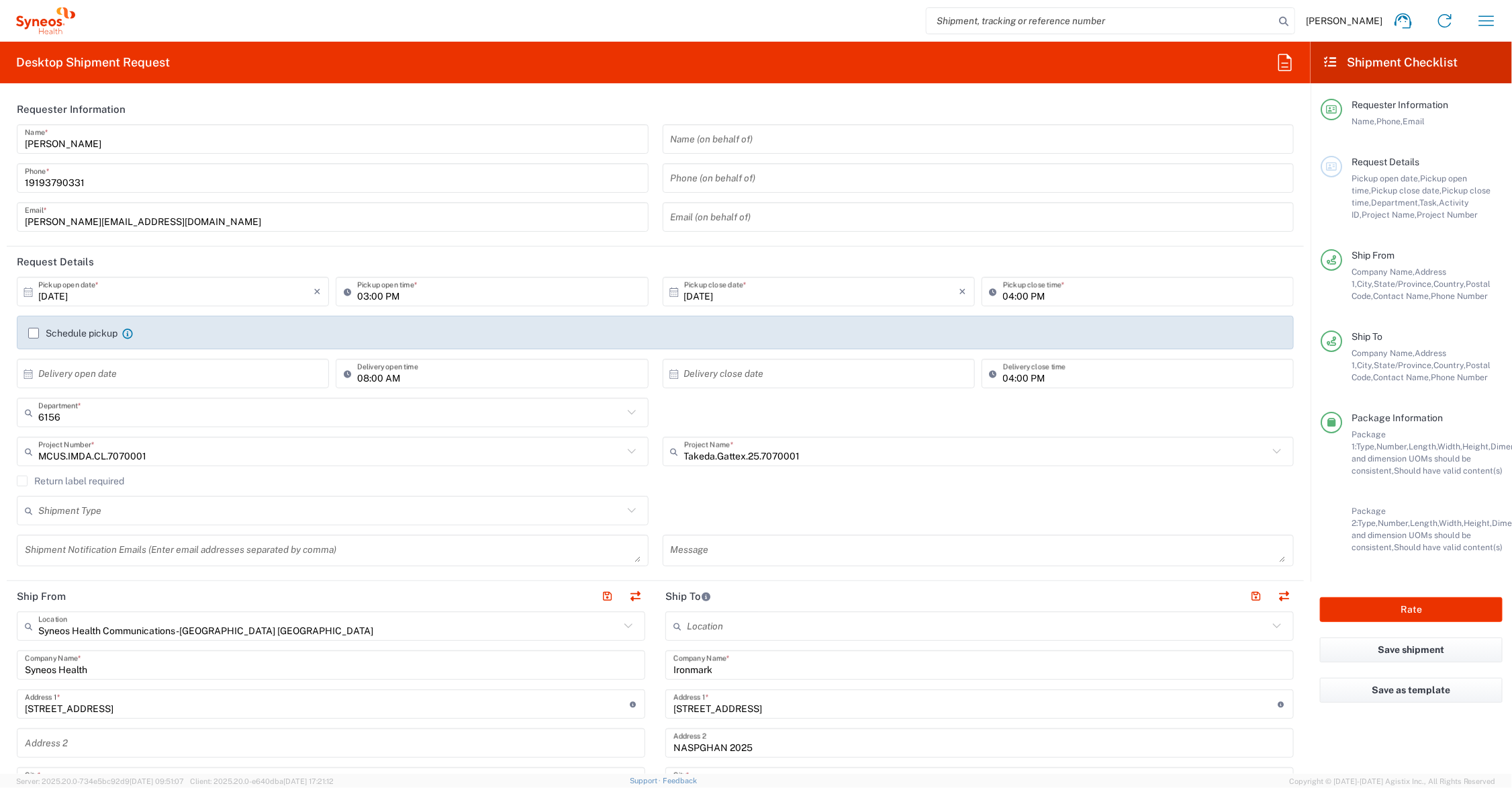
scroll to position [504, 0]
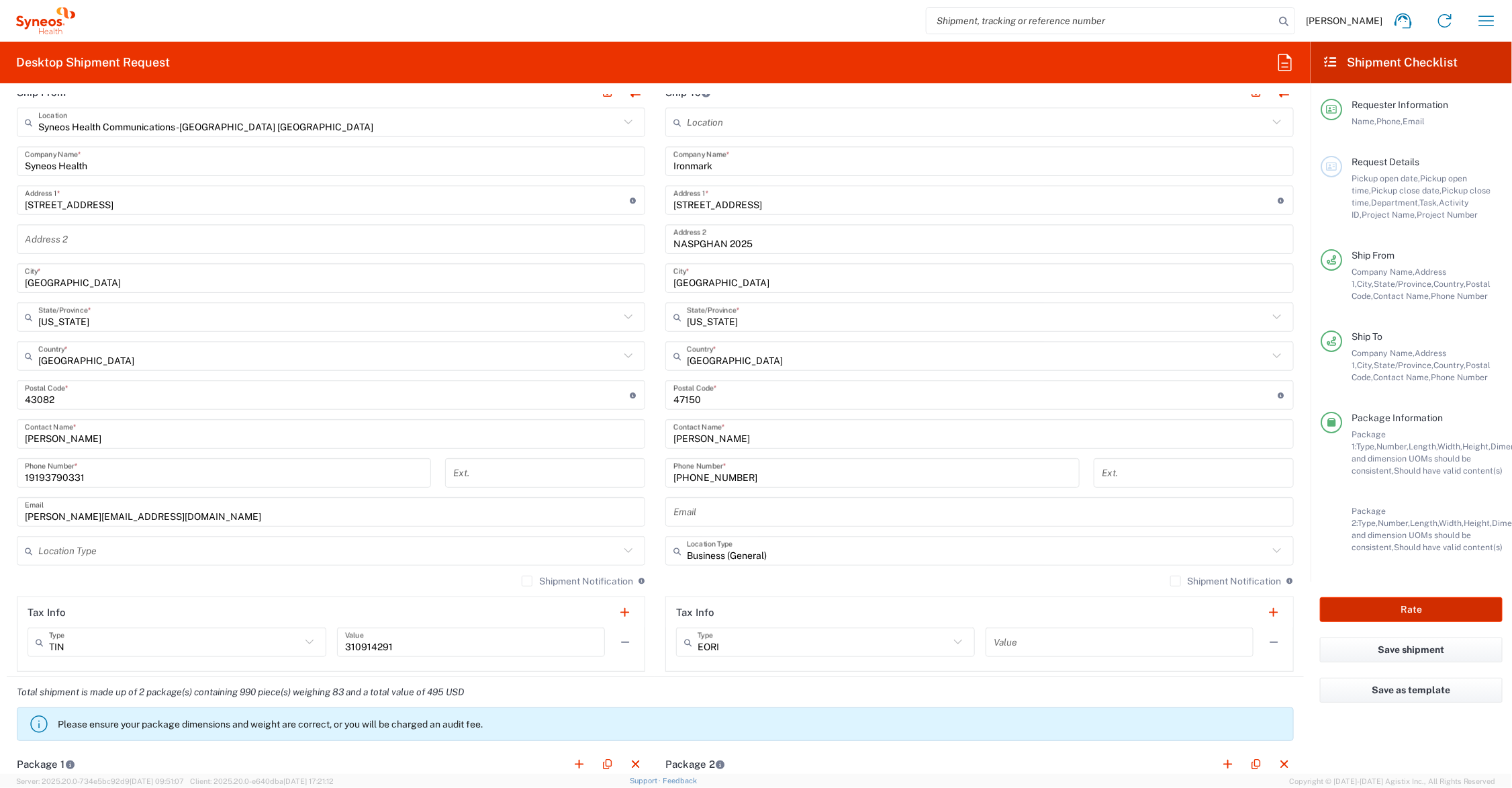
click at [1384, 608] on button "Rate" at bounding box center [1411, 609] width 183 height 25
type input "MCUS.IMDA.CL.7070001"
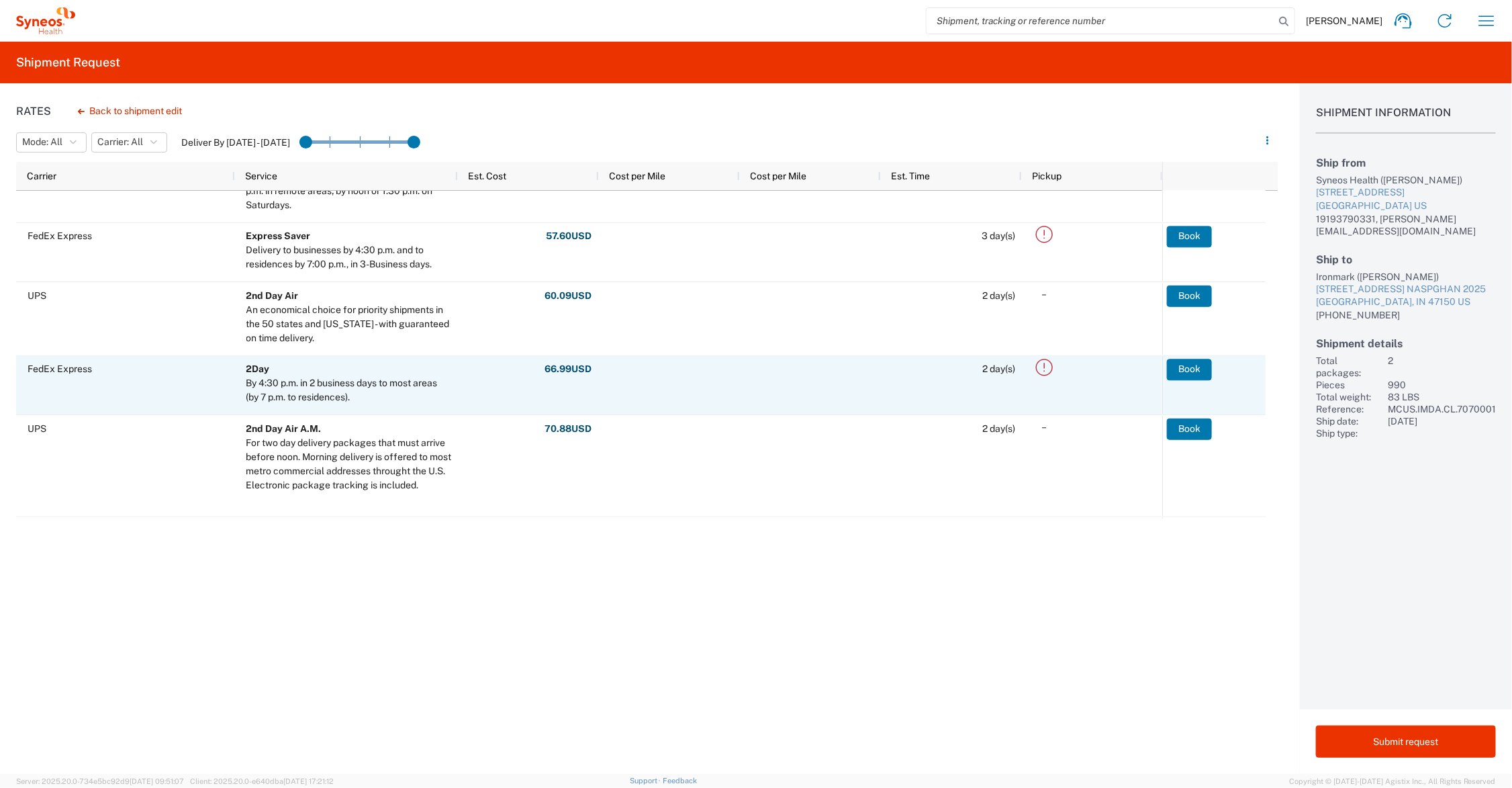
scroll to position [336, 0]
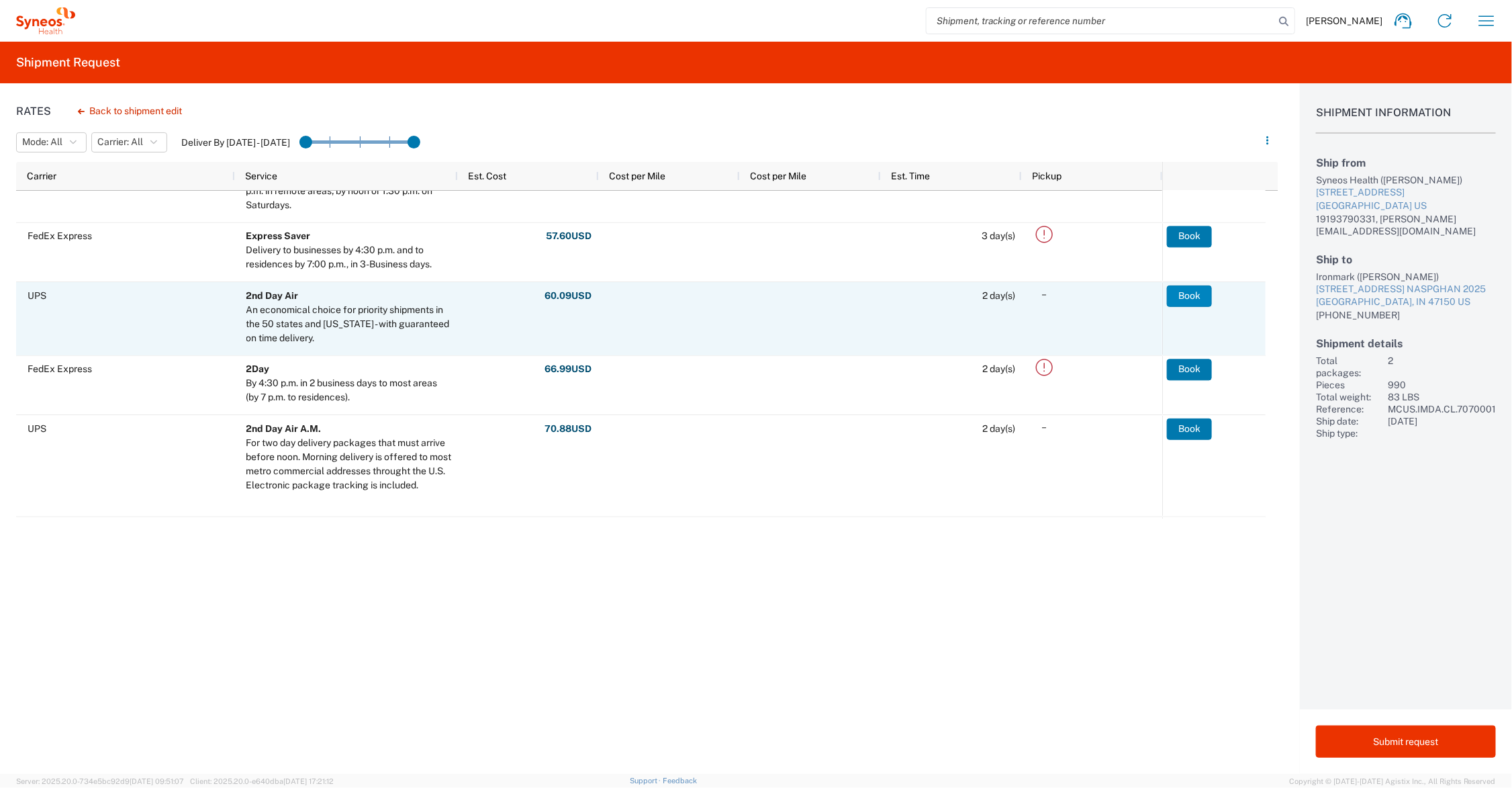
click at [1197, 295] on button "Book" at bounding box center [1189, 296] width 45 height 21
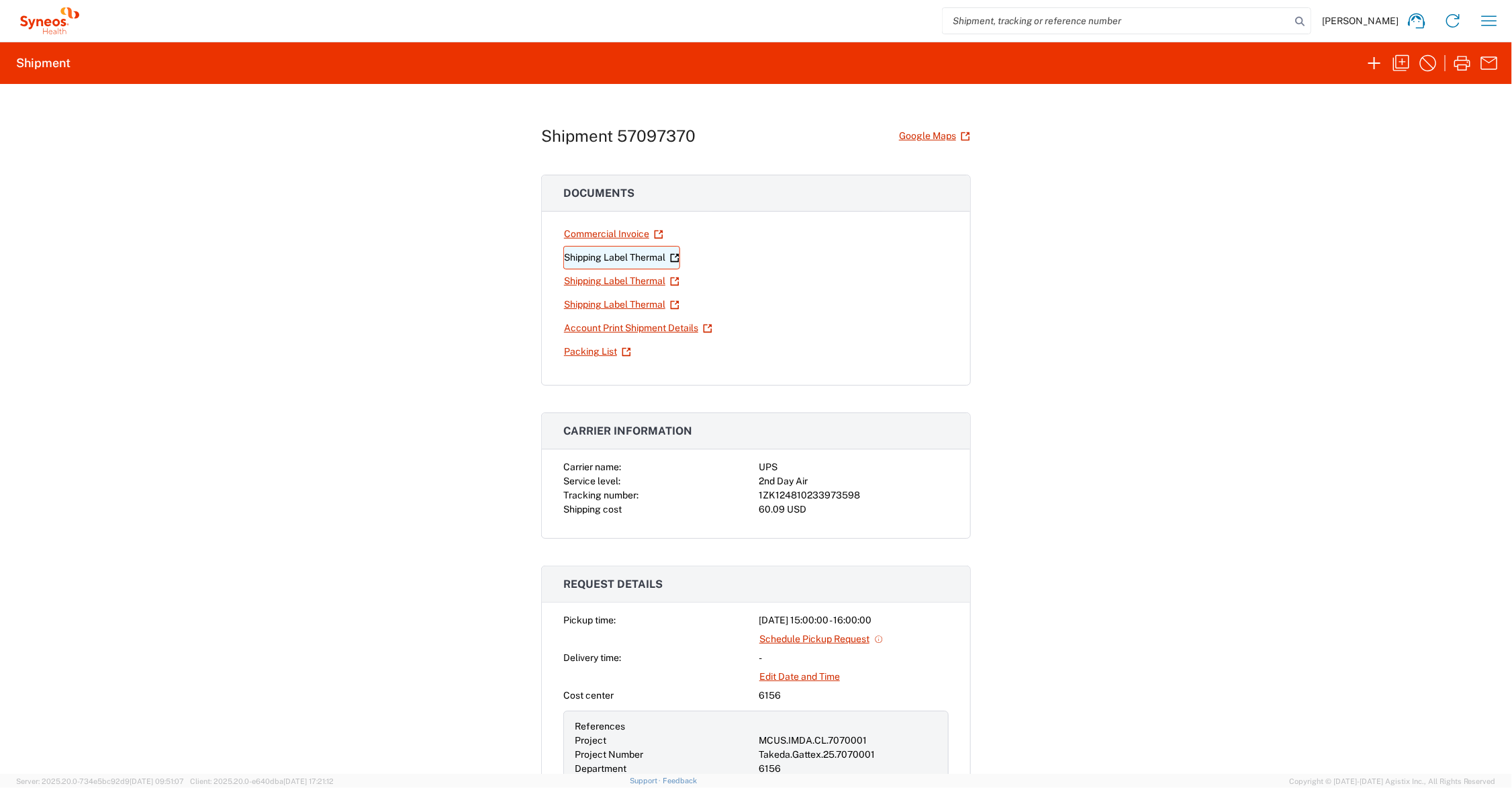
click at [604, 258] on link "Shipping Label Thermal" at bounding box center [622, 257] width 117 height 23
click at [608, 280] on link "Shipping Label Thermal" at bounding box center [622, 280] width 117 height 23
click at [601, 301] on link "Shipping Label Thermal" at bounding box center [622, 304] width 117 height 23
